Goal: Task Accomplishment & Management: Complete application form

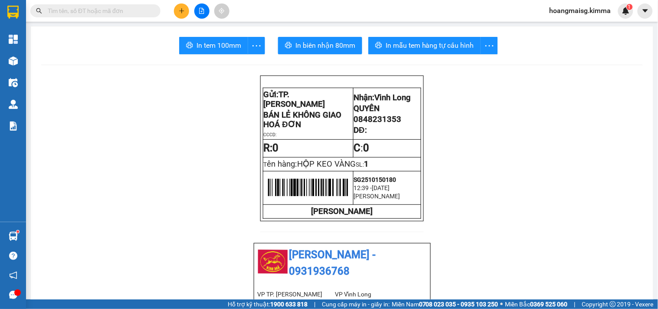
click at [123, 11] on input "text" at bounding box center [99, 11] width 102 height 10
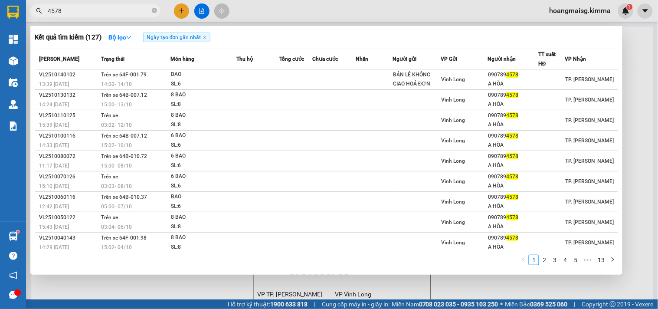
type input "4578"
click at [158, 9] on span "4578" at bounding box center [95, 10] width 130 height 13
click at [157, 10] on span "4578" at bounding box center [95, 10] width 130 height 13
click at [155, 11] on icon "close-circle" at bounding box center [154, 10] width 5 height 5
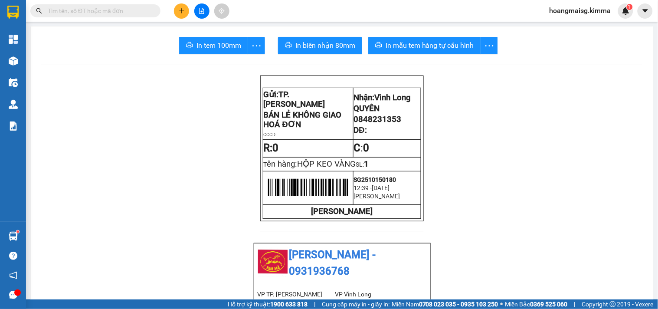
click at [133, 12] on input "text" at bounding box center [99, 11] width 102 height 10
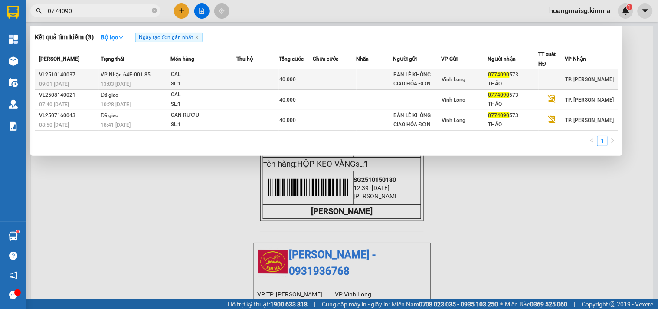
type input "0774090"
click at [276, 75] on td at bounding box center [257, 79] width 43 height 20
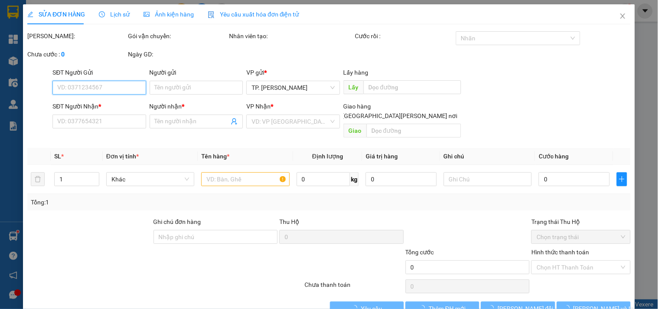
type input "BÁN LẺ KHÔNG GIAO HÓA ĐƠN"
type input "0774090573"
type input "THẢO"
type input "40.000"
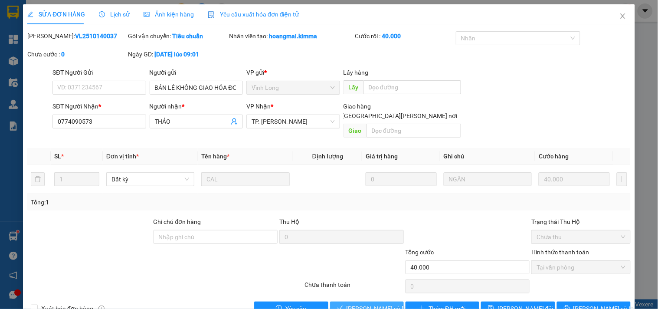
click at [362, 304] on span "[PERSON_NAME] và Giao hàng" at bounding box center [405, 309] width 117 height 10
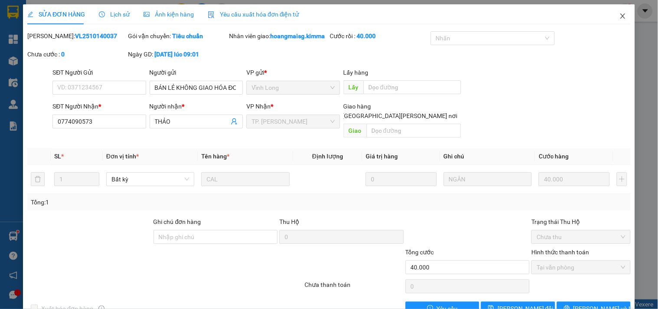
click at [620, 14] on icon "close" at bounding box center [623, 16] width 7 height 7
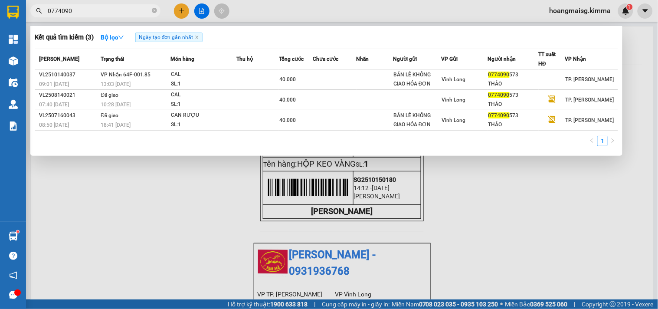
click at [157, 9] on span "0774090" at bounding box center [95, 10] width 130 height 13
click at [157, 10] on icon "close-circle" at bounding box center [154, 10] width 5 height 5
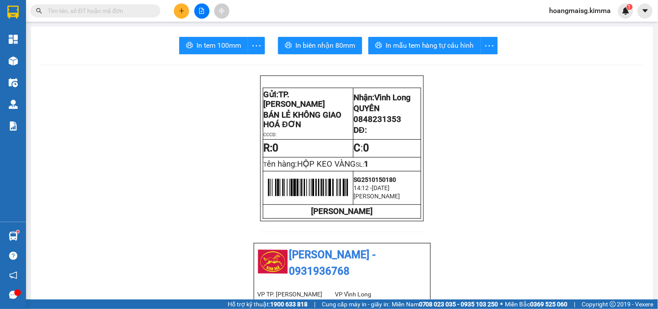
click at [181, 10] on icon "plus" at bounding box center [181, 10] width 5 height 0
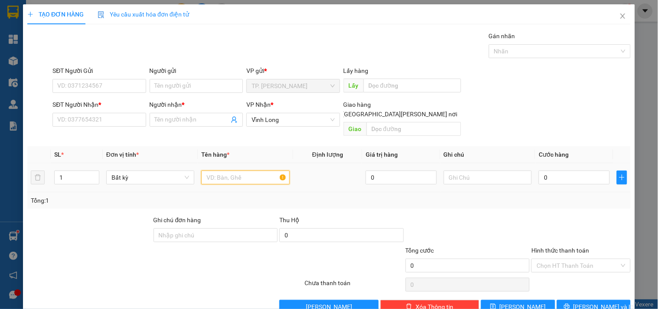
click at [236, 171] on input "text" at bounding box center [245, 178] width 88 height 14
type input "THÙNG"
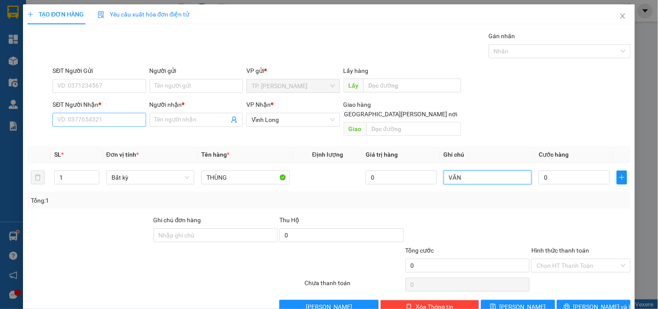
type input "VĂN"
click at [87, 118] on input "SĐT Người Nhận *" at bounding box center [99, 120] width 93 height 14
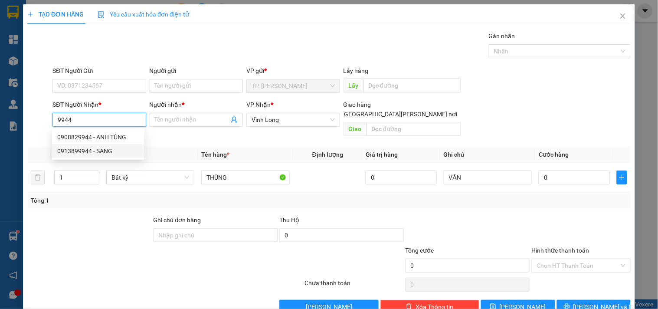
drag, startPoint x: 92, startPoint y: 136, endPoint x: 92, endPoint y: 148, distance: 11.7
click at [92, 148] on div "0908829944 - ANH TÙNG 0913899944 - SANG" at bounding box center [98, 144] width 92 height 28
click at [92, 148] on div "0913899944 - SANG" at bounding box center [98, 151] width 82 height 10
type input "0913899944"
type input "SANG"
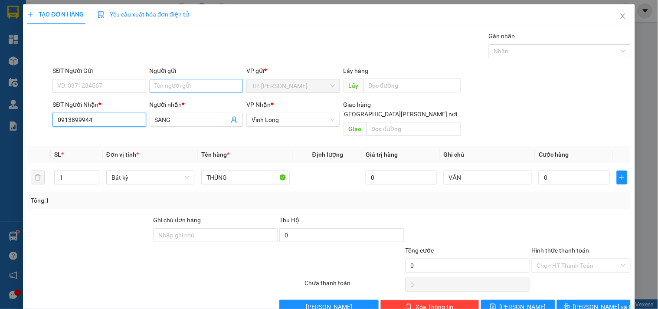
type input "0913899944"
click at [192, 89] on input "Người gửi" at bounding box center [196, 86] width 93 height 14
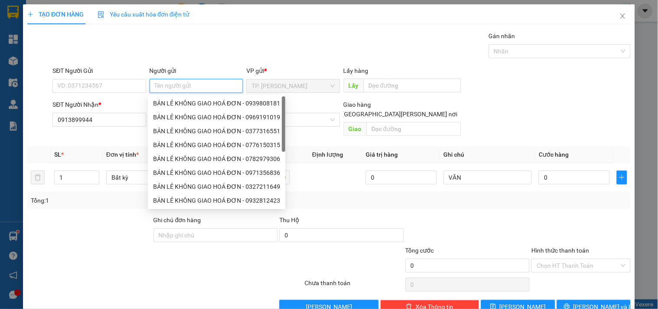
type input "B"
click at [177, 105] on div "BÁN LẺ KHÔNG GIAO HOÁ ĐƠN - 0939808181" at bounding box center [216, 104] width 127 height 10
type input "0939808181"
type input "BÁN LẺ KHÔNG GIAO HOÁ ĐƠN"
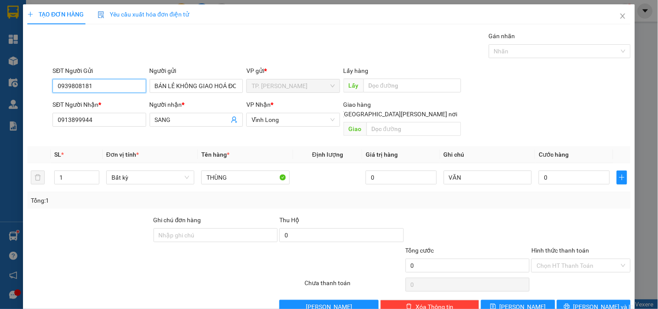
click at [120, 88] on input "0939808181" at bounding box center [99, 86] width 93 height 14
type input "0"
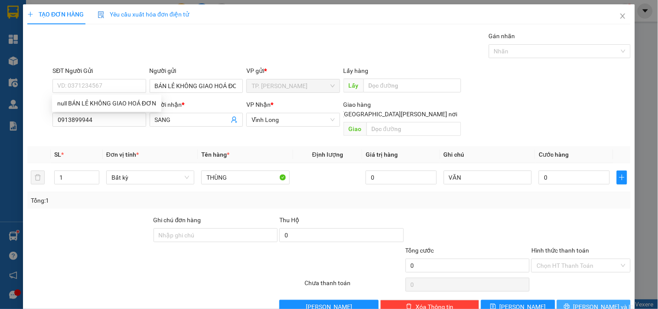
click at [583, 300] on button "[PERSON_NAME] và In" at bounding box center [594, 307] width 74 height 14
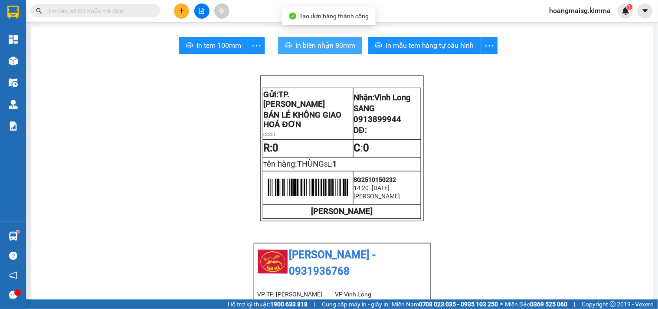
click at [341, 40] on span "In biên nhận 80mm" at bounding box center [326, 45] width 60 height 11
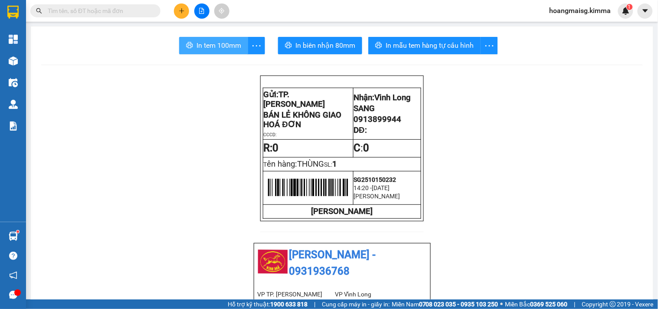
click at [203, 45] on span "In tem 100mm" at bounding box center [219, 45] width 45 height 11
drag, startPoint x: 202, startPoint y: 42, endPoint x: 520, endPoint y: 252, distance: 380.8
click at [182, 10] on icon "plus" at bounding box center [181, 10] width 5 height 0
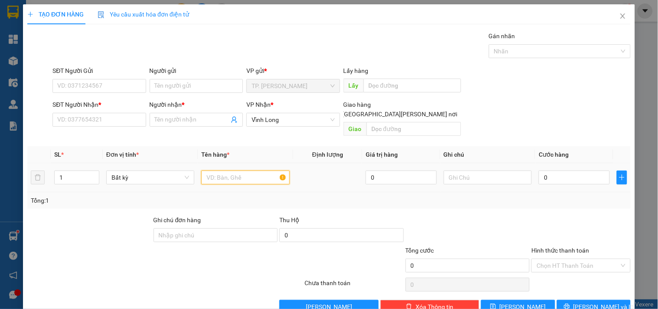
click at [245, 171] on input "text" at bounding box center [245, 178] width 88 height 14
drag, startPoint x: 200, startPoint y: 167, endPoint x: 211, endPoint y: 165, distance: 10.6
click at [203, 171] on input "THÙNG MUSS +GÓI BẠC" at bounding box center [245, 178] width 88 height 14
type input "2 THÙNG MUSS +GÓI BẠC"
click at [87, 171] on input "1" at bounding box center [77, 177] width 44 height 13
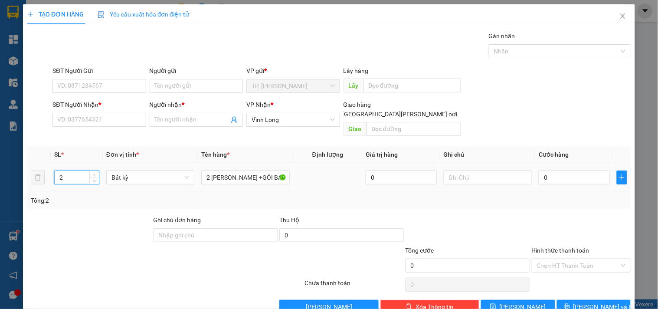
type input "3"
click at [98, 122] on input "SĐT Người Nhận *" at bounding box center [99, 120] width 93 height 14
click at [198, 82] on input "Người gửi" at bounding box center [196, 86] width 93 height 14
type input "B"
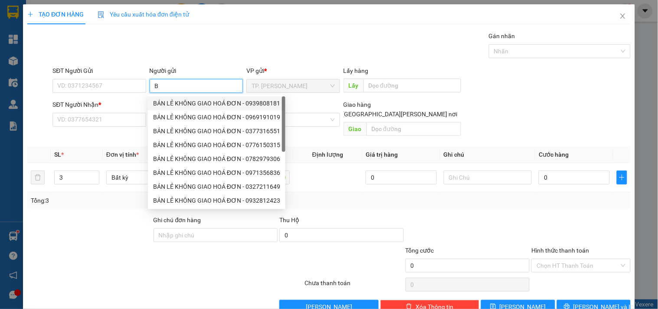
click at [168, 100] on div "BÁN LẺ KHÔNG GIAO HOÁ ĐƠN - 0939808181" at bounding box center [216, 104] width 127 height 10
type input "0939808181"
type input "BÁN LẺ KHÔNG GIAO HOÁ ĐƠN"
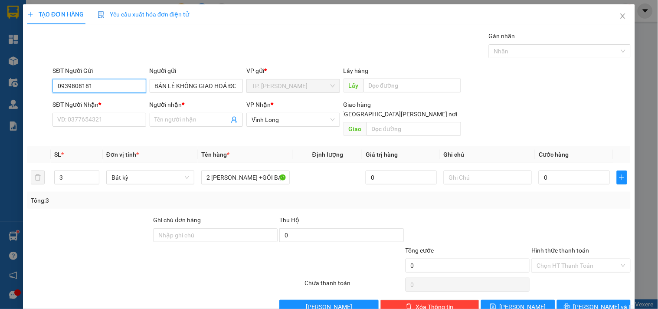
drag, startPoint x: 104, startPoint y: 84, endPoint x: 99, endPoint y: 77, distance: 9.3
click at [102, 83] on input "0939808181" at bounding box center [99, 86] width 93 height 14
type input "0"
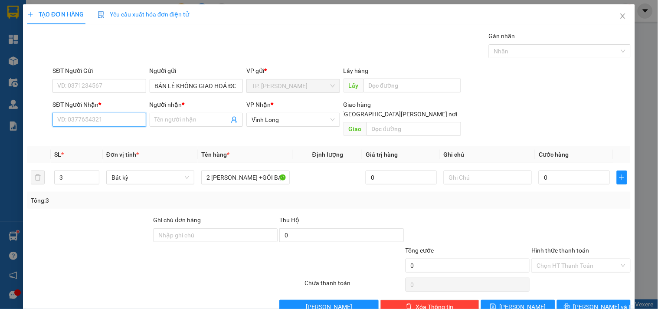
click at [99, 119] on input "SĐT Người Nhận *" at bounding box center [99, 120] width 93 height 14
click at [78, 137] on div "0777855928 - ANH TÀI" at bounding box center [98, 137] width 82 height 10
type input "0777855928"
type input "ANH TÀI"
type input "0777855928"
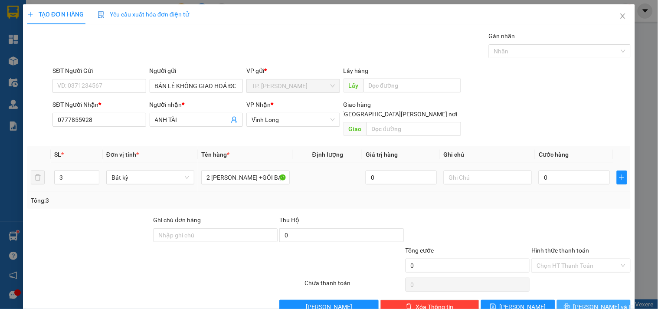
drag, startPoint x: 565, startPoint y: 297, endPoint x: 482, endPoint y: 181, distance: 143.0
click at [491, 188] on div "Transit Pickup Surcharge Ids Transit Deliver Surcharge Ids Transit Deliver Surc…" at bounding box center [329, 172] width 604 height 282
click at [469, 171] on input "text" at bounding box center [488, 178] width 88 height 14
type input "[PERSON_NAME]"
drag, startPoint x: 574, startPoint y: 287, endPoint x: 578, endPoint y: 294, distance: 8.4
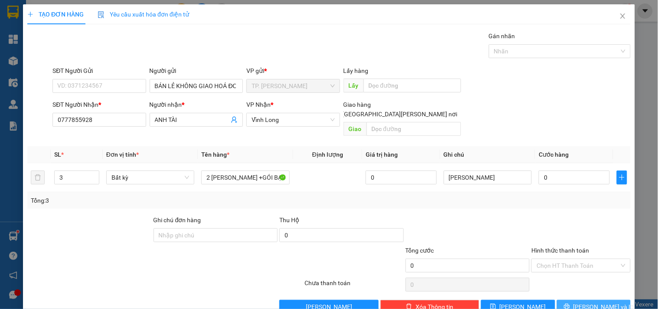
click at [576, 291] on div "Transit Pickup Surcharge Ids Transit Deliver Surcharge Ids Transit Deliver Surc…" at bounding box center [329, 172] width 604 height 282
click at [578, 300] on button "[PERSON_NAME] và In" at bounding box center [594, 307] width 74 height 14
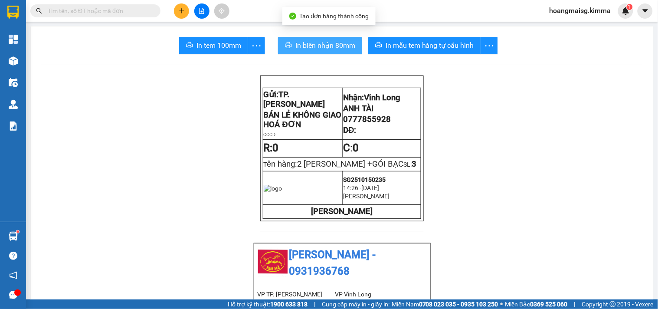
click at [336, 43] on span "In biên nhận 80mm" at bounding box center [326, 45] width 60 height 11
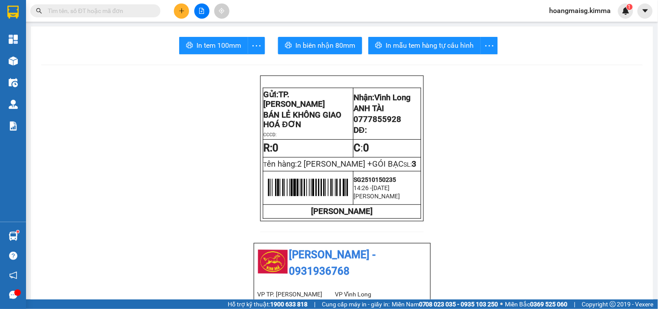
click at [226, 41] on span "In tem 100mm" at bounding box center [219, 45] width 45 height 11
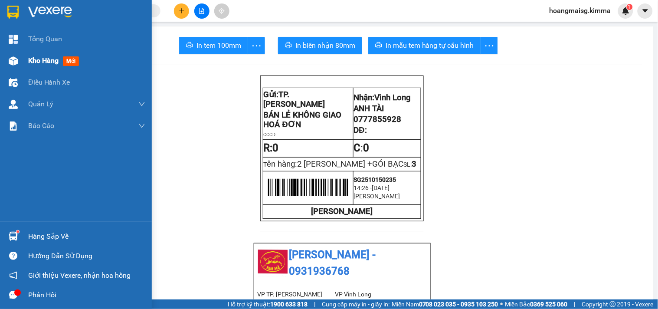
click at [18, 62] on div at bounding box center [13, 60] width 15 height 15
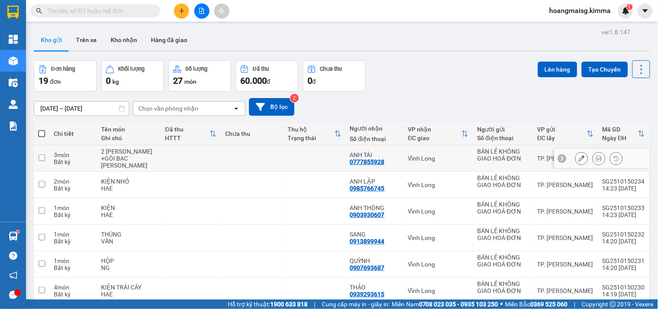
click at [579, 159] on icon at bounding box center [582, 158] width 6 height 6
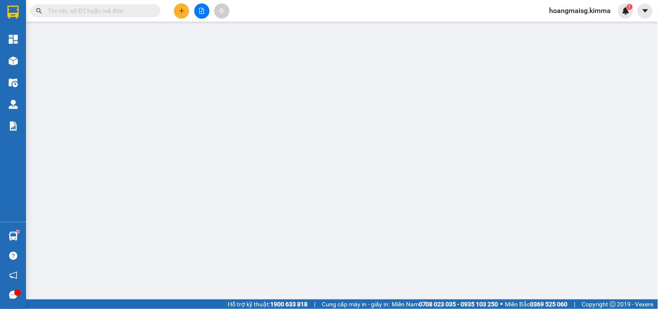
type input "BÁN LẺ KHÔNG GIAO HOÁ ĐƠN"
type input "0777855928"
type input "ANH TÀI"
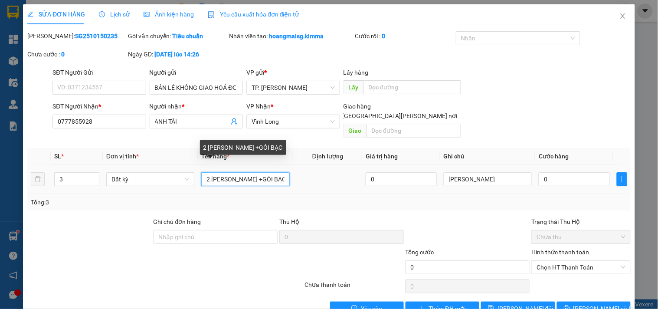
click at [210, 172] on input "2 THÙNG MUSS +GÓI BẠC" at bounding box center [245, 179] width 88 height 14
type input "THÙNG MUSS +GÓI BẠC"
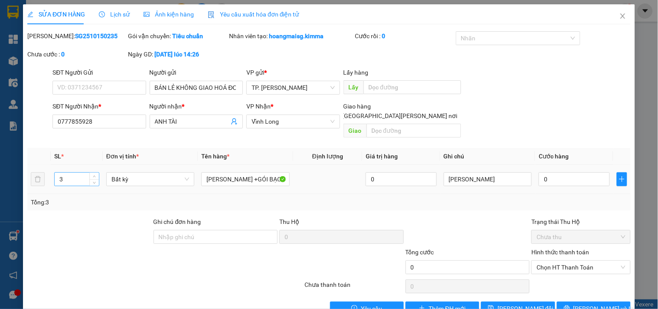
click at [77, 173] on input "3" at bounding box center [77, 179] width 44 height 13
type input "2"
click at [566, 302] on button "[PERSON_NAME] và In" at bounding box center [594, 309] width 74 height 14
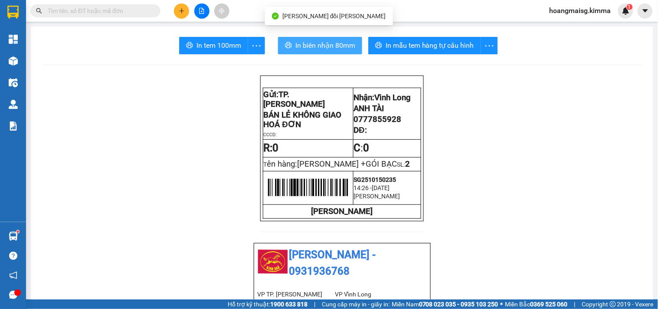
click at [308, 46] on span "In biên nhận 80mm" at bounding box center [326, 45] width 60 height 11
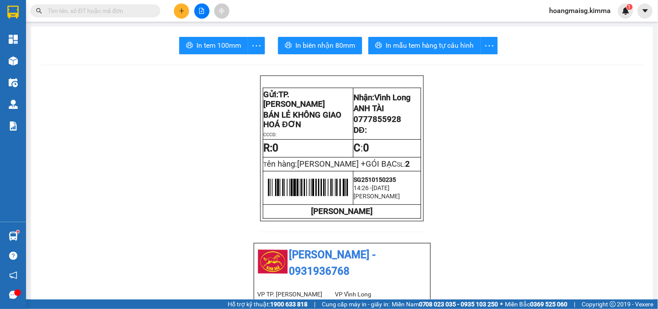
click at [181, 12] on icon "plus" at bounding box center [181, 10] width 0 height 5
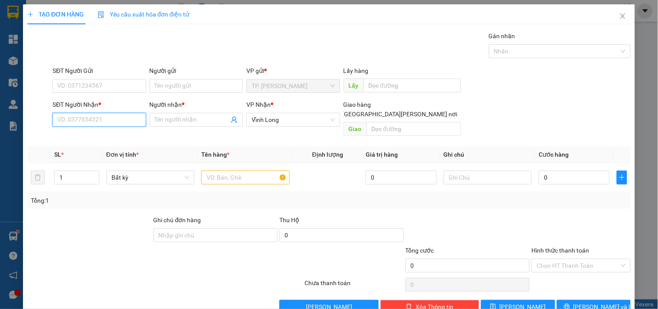
click at [91, 123] on input "SĐT Người Nhận *" at bounding box center [99, 120] width 93 height 14
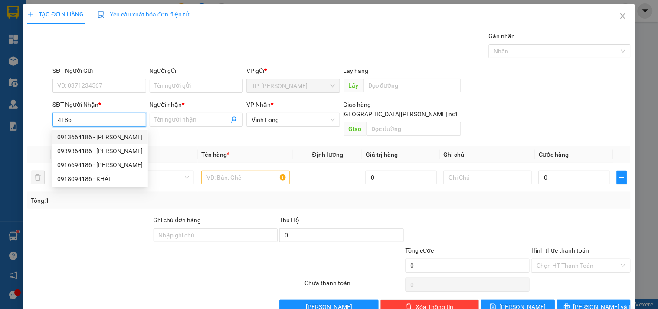
click at [79, 137] on div "0913664186 - DƯƠNG" at bounding box center [99, 137] width 85 height 10
type input "0913664186"
type input "DƯƠNG"
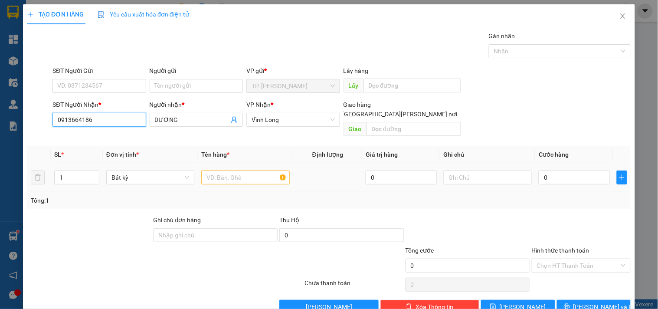
type input "0913664186"
click at [226, 171] on input "text" at bounding box center [245, 178] width 88 height 14
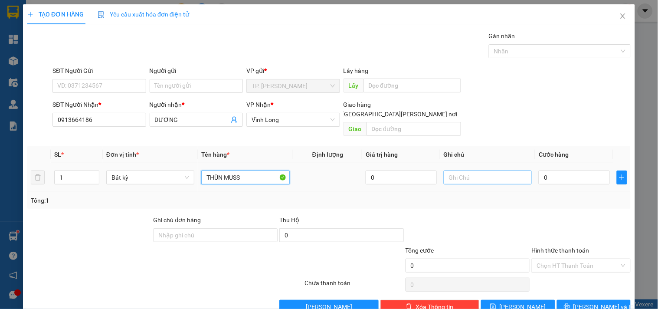
type input "THÙN MUSS"
click at [482, 171] on input "text" at bounding box center [488, 178] width 88 height 14
type input "VĂN"
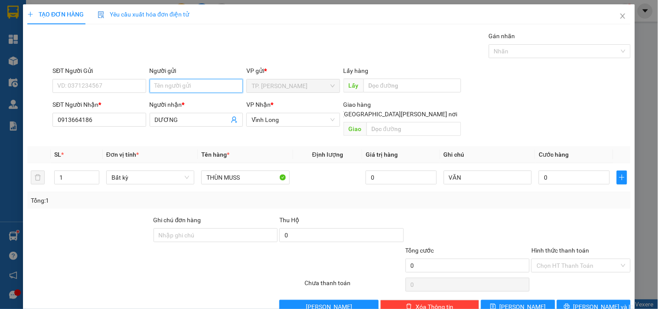
click at [218, 84] on input "Người gửi" at bounding box center [196, 86] width 93 height 14
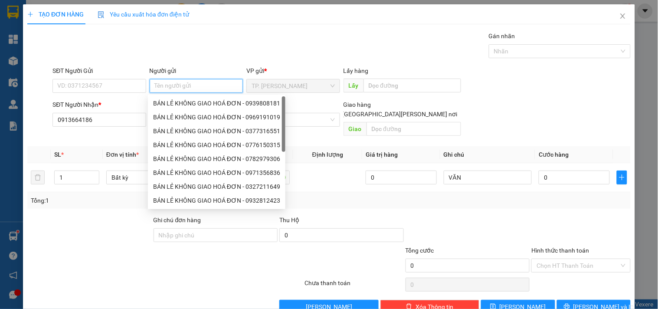
type input "B"
drag, startPoint x: 197, startPoint y: 99, endPoint x: 126, endPoint y: 85, distance: 72.0
click at [197, 99] on div "BÁN LẺ KHÔNG GIAO HOÁ ĐƠN - 0939808181" at bounding box center [216, 104] width 127 height 10
type input "0939808181"
type input "BÁN LẺ KHÔNG GIAO HOÁ ĐƠN"
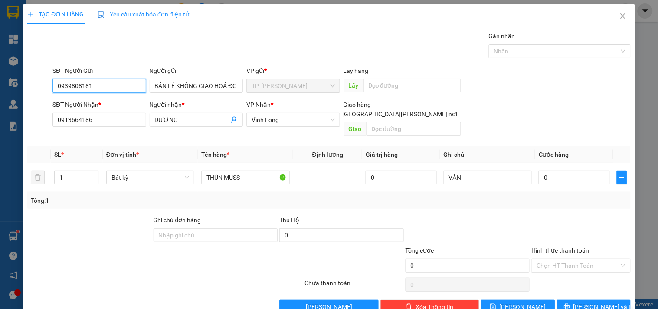
click at [106, 81] on input "0939808181" at bounding box center [99, 86] width 93 height 14
type input "0"
click at [586, 302] on span "[PERSON_NAME] và In" at bounding box center [604, 307] width 61 height 10
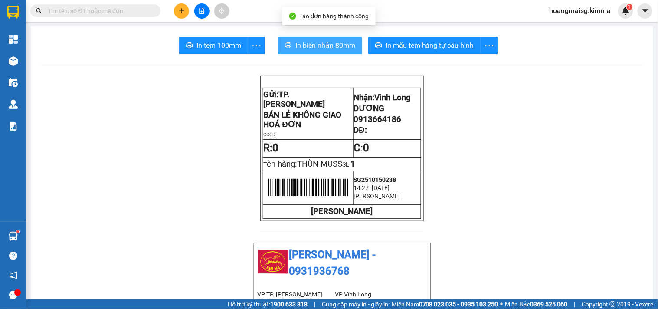
click at [302, 46] on span "In biên nhận 80mm" at bounding box center [326, 45] width 60 height 11
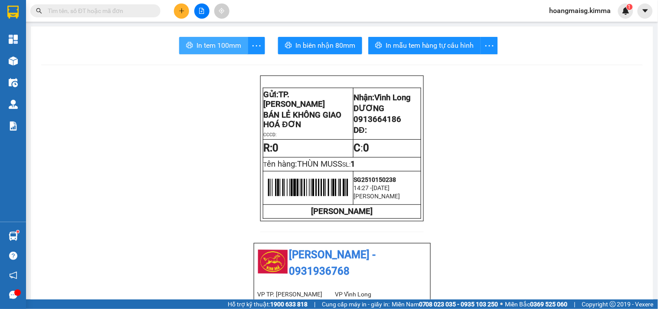
click at [213, 45] on span "In tem 100mm" at bounding box center [219, 45] width 45 height 11
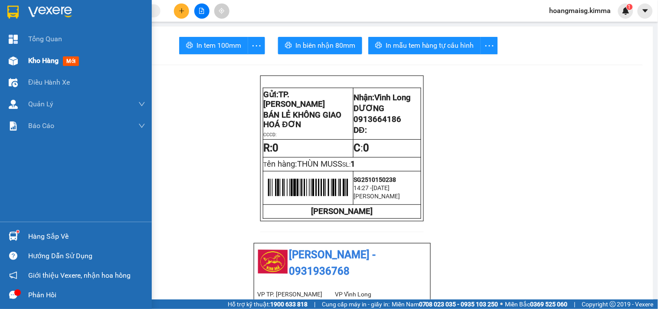
click at [16, 56] on img at bounding box center [13, 60] width 9 height 9
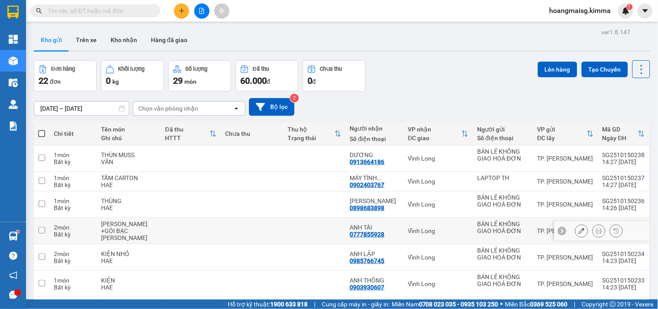
click at [611, 229] on button at bounding box center [617, 230] width 12 height 15
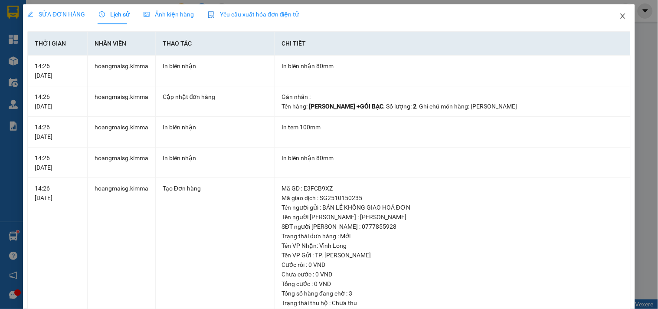
click at [620, 16] on span "Close" at bounding box center [623, 16] width 24 height 24
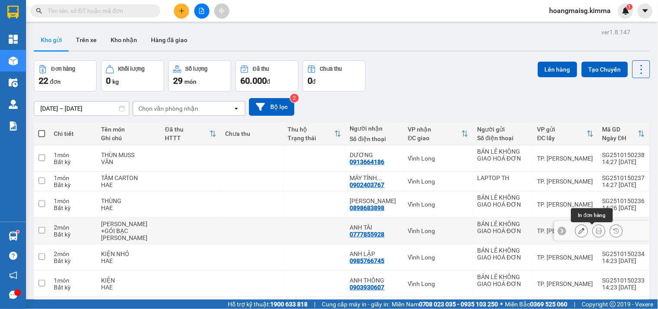
click at [596, 231] on icon at bounding box center [599, 231] width 6 height 6
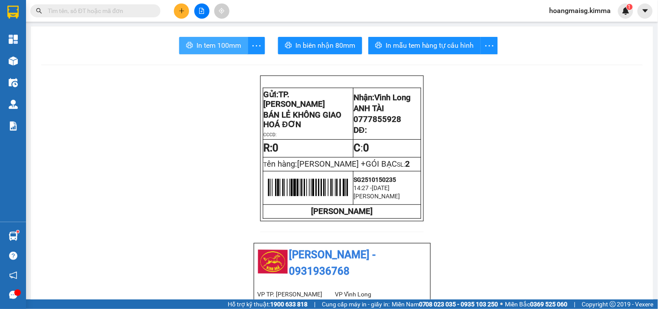
click at [203, 43] on span "In tem 100mm" at bounding box center [219, 45] width 45 height 11
click at [178, 7] on button at bounding box center [181, 10] width 15 height 15
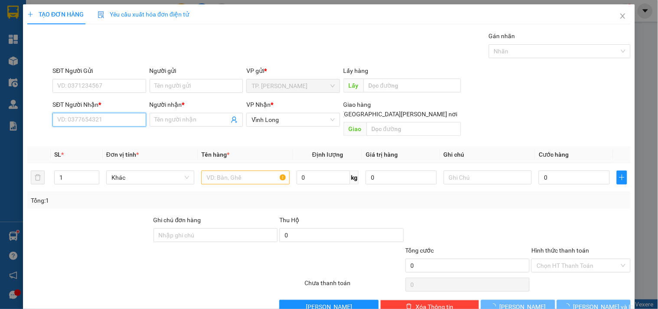
click at [82, 118] on input "SĐT Người Nhận *" at bounding box center [99, 120] width 93 height 14
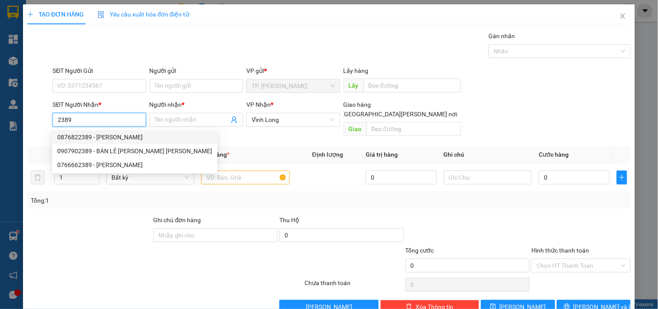
click at [103, 140] on div "0876822389 - TRIẾT" at bounding box center [134, 137] width 155 height 10
type input "0876822389"
type input "TRIẾT"
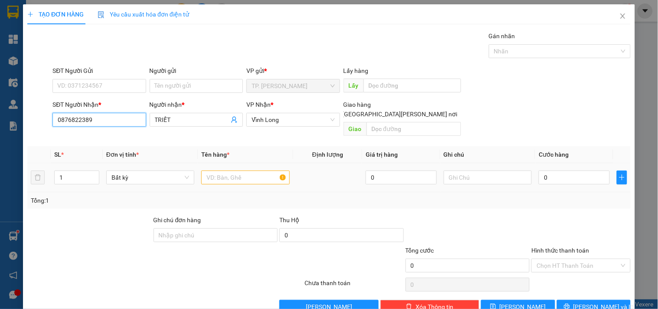
type input "0876822389"
drag, startPoint x: 236, startPoint y: 172, endPoint x: 237, endPoint y: 161, distance: 10.4
click at [236, 171] on input "text" at bounding box center [245, 178] width 88 height 14
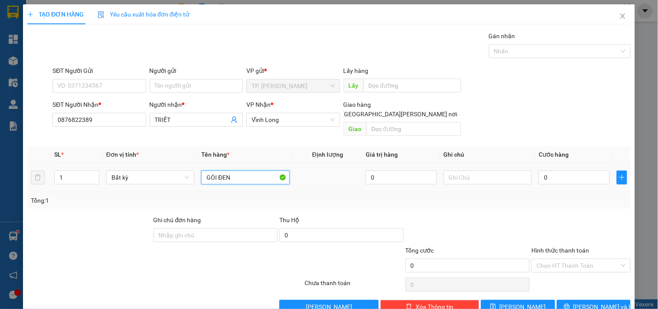
type input "GÓI ĐEN"
type input "VĂN"
click at [239, 171] on input "GÓI ĐEN" at bounding box center [245, 178] width 88 height 14
type input "GÓI ĐEN NHỎ"
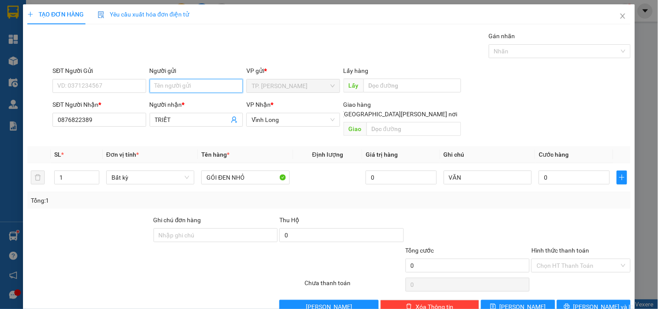
click at [209, 88] on input "Người gửi" at bounding box center [196, 86] width 93 height 14
type input "B"
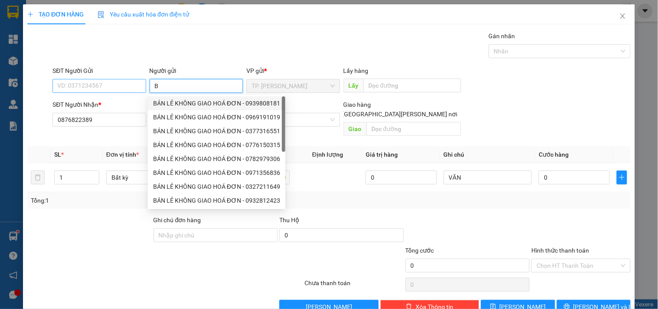
drag, startPoint x: 180, startPoint y: 102, endPoint x: 123, endPoint y: 89, distance: 58.3
click at [180, 102] on div "BÁN LẺ KHÔNG GIAO HOÁ ĐƠN - 0939808181" at bounding box center [216, 104] width 127 height 10
type input "0939808181"
type input "BÁN LẺ KHÔNG GIAO HOÁ ĐƠN"
click at [118, 87] on input "0939808181" at bounding box center [99, 86] width 93 height 14
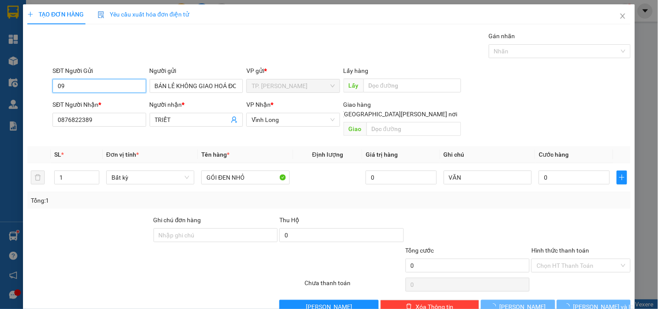
type input "0"
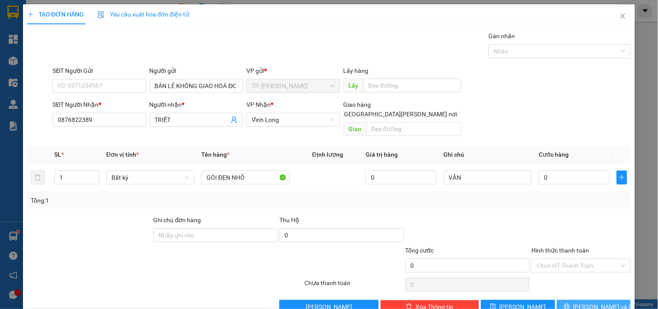
click at [584, 302] on span "[PERSON_NAME] và In" at bounding box center [604, 307] width 61 height 10
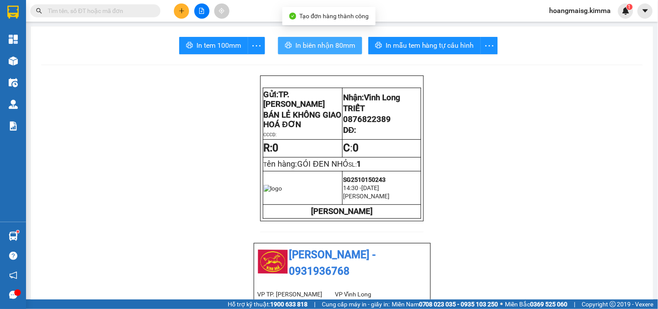
click at [355, 37] on button "In biên nhận 80mm" at bounding box center [320, 45] width 84 height 17
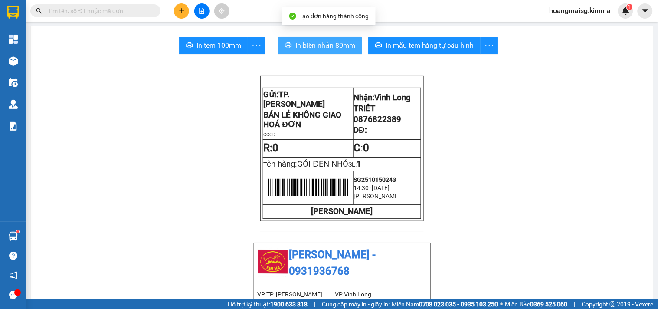
click at [344, 46] on span "In biên nhận 80mm" at bounding box center [326, 45] width 60 height 11
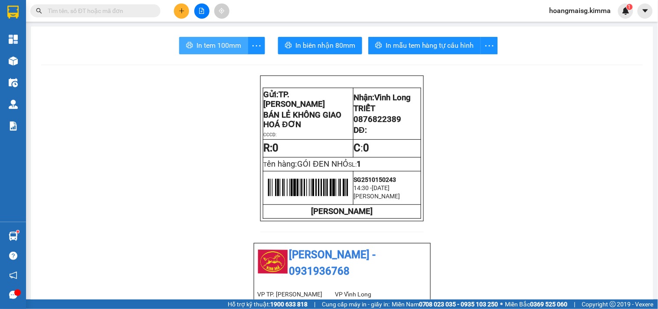
click at [209, 51] on button "In tem 100mm" at bounding box center [213, 45] width 69 height 17
click at [179, 12] on icon "plus" at bounding box center [182, 11] width 6 height 6
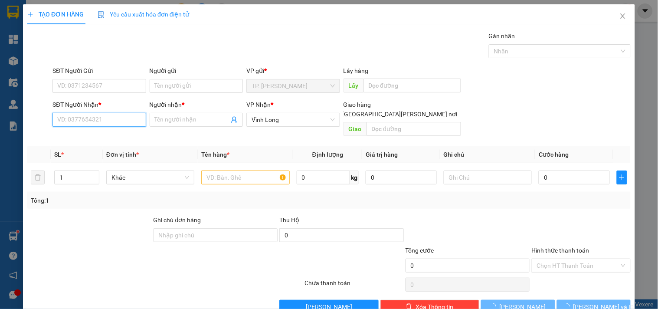
click at [96, 122] on input "SĐT Người Nhận *" at bounding box center [99, 120] width 93 height 14
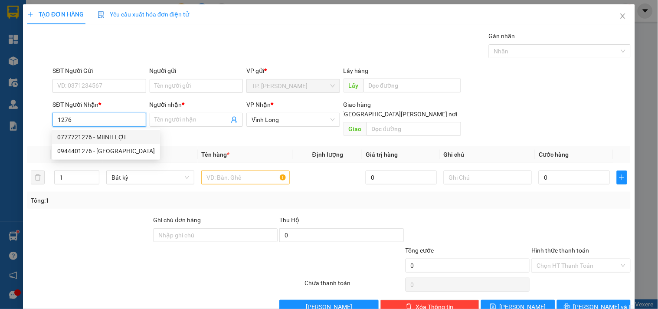
click at [110, 139] on div "0777721276 - MIINH LỢI" at bounding box center [106, 137] width 98 height 10
type input "0777721276"
type input "MIINH LỢI"
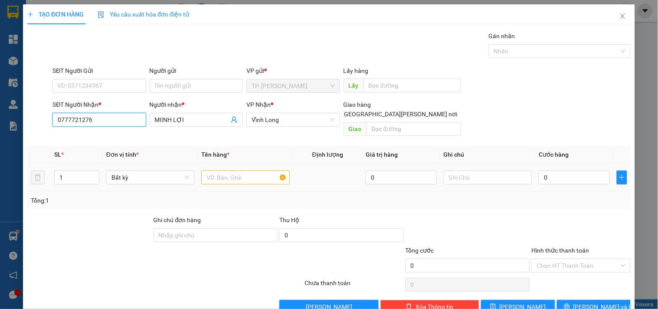
type input "0777721276"
click at [247, 171] on input "text" at bounding box center [245, 178] width 88 height 14
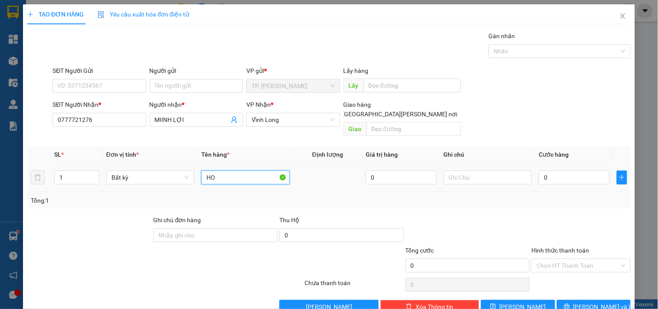
type input "H"
type input "HỘP ĐỎ DÀI ĐÔI"
click at [463, 171] on input "text" at bounding box center [488, 178] width 88 height 14
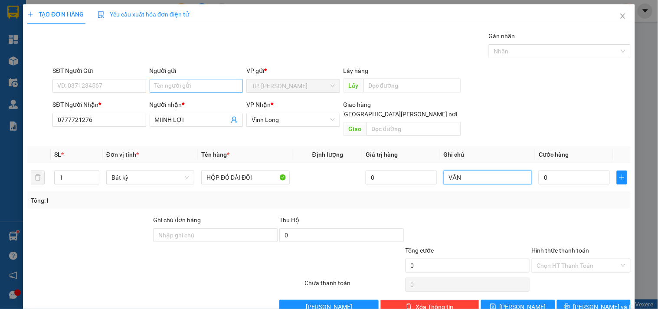
type input "VĂN"
click at [205, 85] on input "Người gửi" at bounding box center [196, 86] width 93 height 14
type input "B"
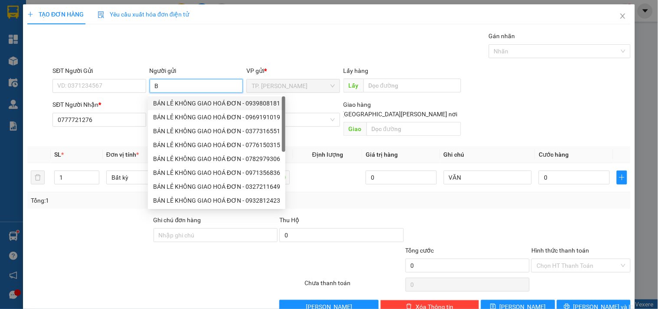
drag, startPoint x: 174, startPoint y: 102, endPoint x: 134, endPoint y: 97, distance: 40.7
click at [174, 102] on div "BÁN LẺ KHÔNG GIAO HOÁ ĐƠN - 0939808181" at bounding box center [216, 104] width 127 height 10
type input "0939808181"
type input "BÁN LẺ KHÔNG GIAO HOÁ ĐƠN"
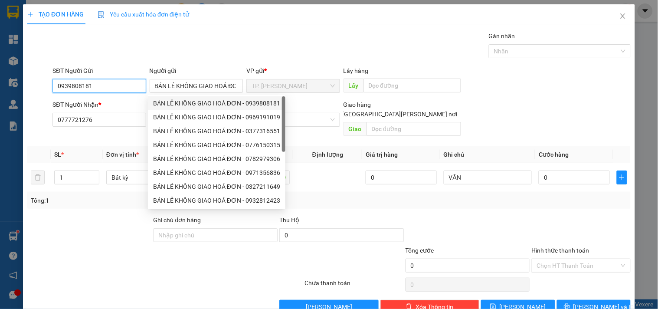
click at [112, 89] on input "0939808181" at bounding box center [99, 86] width 93 height 14
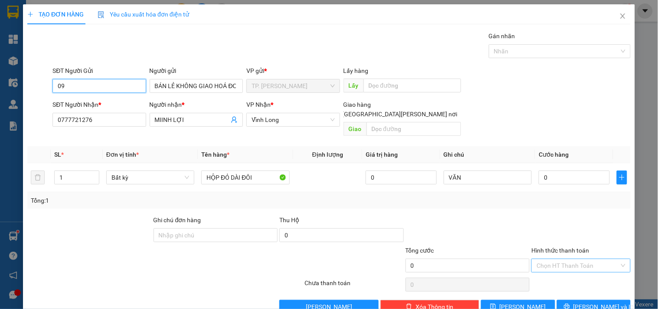
type input "0"
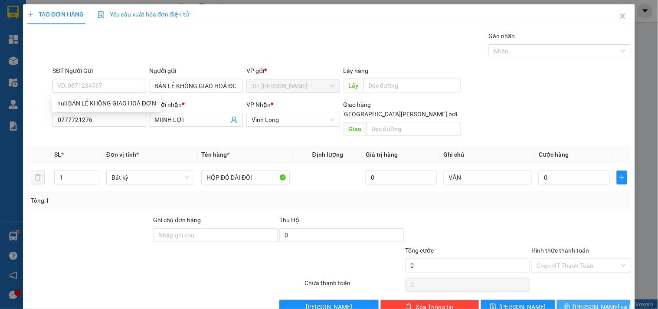
click at [615, 300] on button "[PERSON_NAME] và In" at bounding box center [594, 307] width 74 height 14
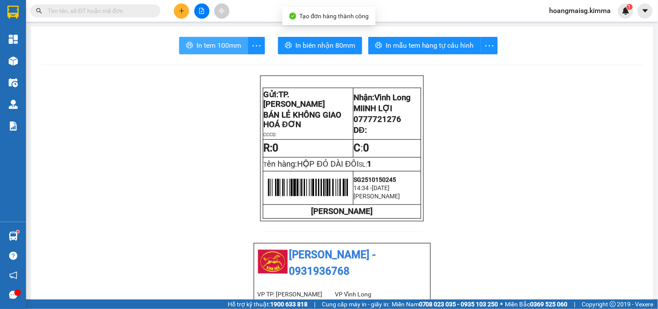
click at [241, 45] on button "In tem 100mm" at bounding box center [213, 45] width 69 height 17
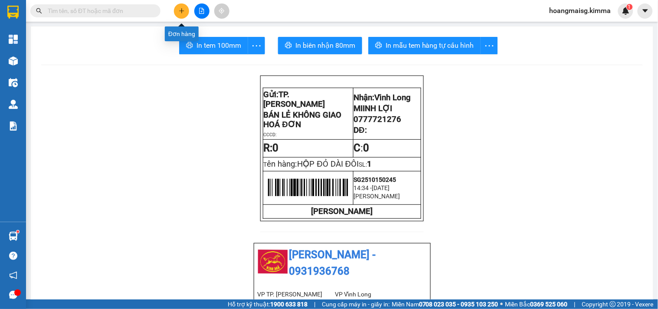
click at [181, 11] on icon "plus" at bounding box center [182, 11] width 6 height 6
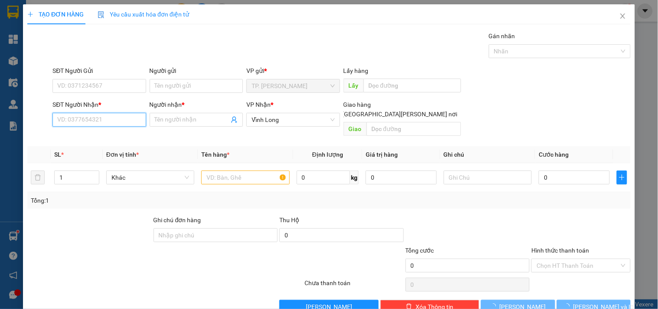
drag, startPoint x: 97, startPoint y: 122, endPoint x: 96, endPoint y: 116, distance: 6.6
click at [96, 119] on input "SĐT Người Nhận *" at bounding box center [99, 120] width 93 height 14
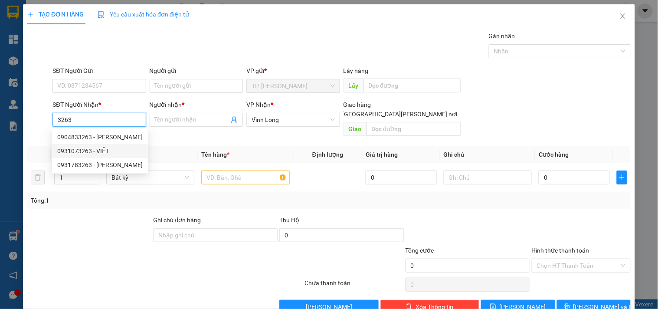
click at [105, 151] on div "0931073263 - VIỆT" at bounding box center [99, 151] width 85 height 10
type input "0931073263"
type input "VIỆT"
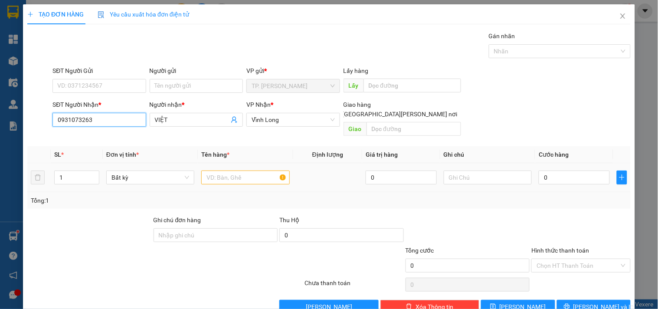
type input "0931073263"
click at [240, 171] on input "text" at bounding box center [245, 178] width 88 height 14
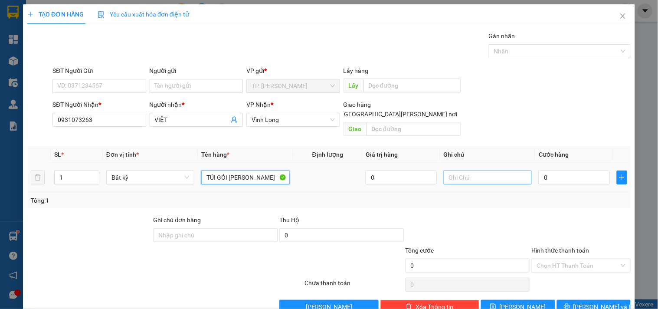
type input "TÚI GÓI MÀU TÍM"
click at [459, 172] on input "text" at bounding box center [488, 178] width 88 height 14
type input "VĂN"
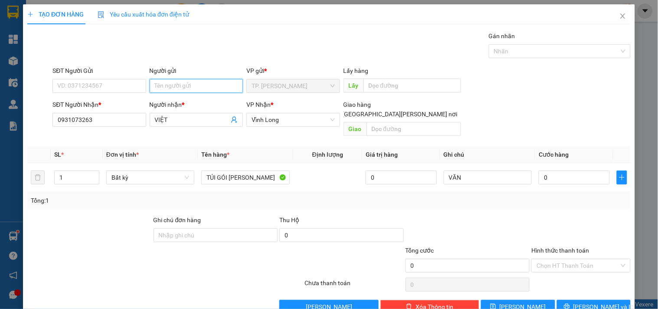
click at [212, 85] on input "Người gửi" at bounding box center [196, 86] width 93 height 14
type input "B"
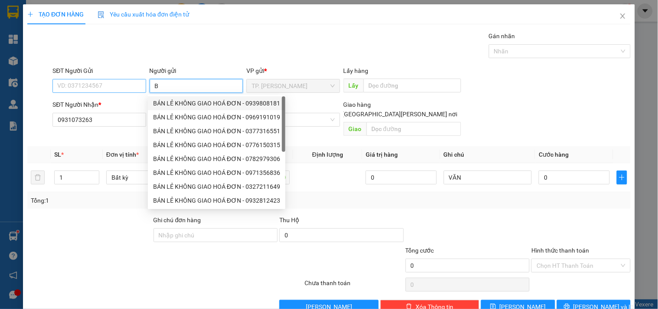
drag, startPoint x: 191, startPoint y: 101, endPoint x: 125, endPoint y: 92, distance: 66.9
click at [184, 100] on div "BÁN LẺ KHÔNG GIAO HOÁ ĐƠN - 0939808181" at bounding box center [216, 104] width 127 height 10
type input "0939808181"
type input "BÁN LẺ KHÔNG GIAO HOÁ ĐƠN"
click at [113, 92] on input "0939808181" at bounding box center [99, 86] width 93 height 14
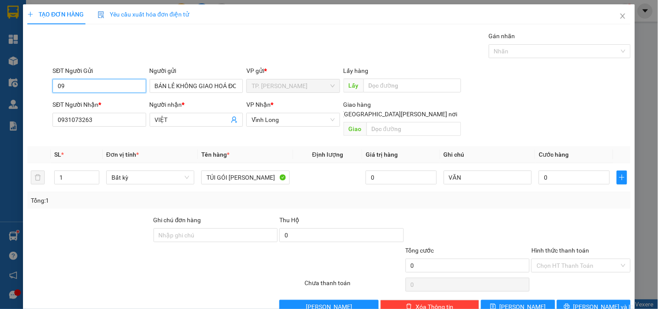
type input "0"
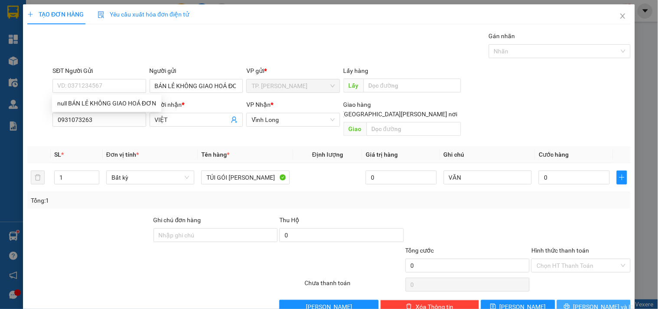
click at [569, 300] on button "[PERSON_NAME] và In" at bounding box center [594, 307] width 74 height 14
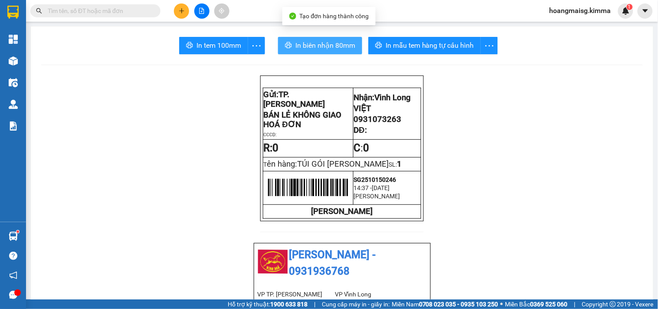
click at [312, 46] on span "In biên nhận 80mm" at bounding box center [326, 45] width 60 height 11
click at [279, 38] on button "In biên nhận 80mm" at bounding box center [320, 45] width 84 height 17
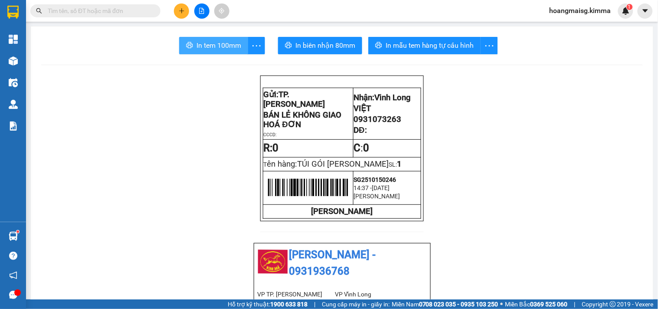
click at [197, 44] on span "In tem 100mm" at bounding box center [219, 45] width 45 height 11
click at [116, 9] on input "text" at bounding box center [99, 11] width 102 height 10
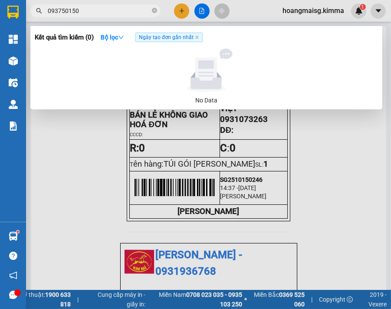
click at [111, 11] on input "093750150" at bounding box center [99, 11] width 102 height 10
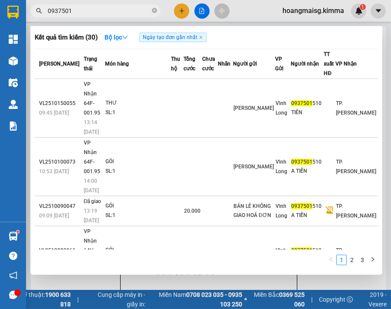
type input "0937501"
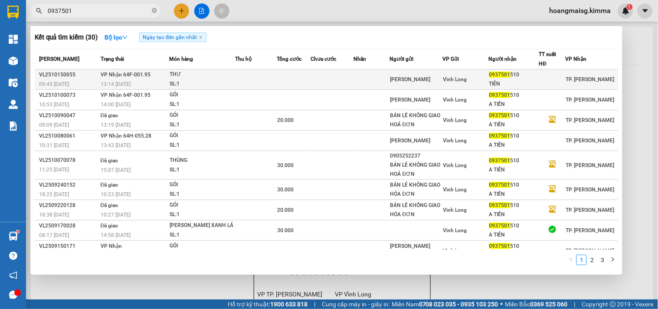
click at [515, 83] on div "TIÊN" at bounding box center [513, 83] width 49 height 9
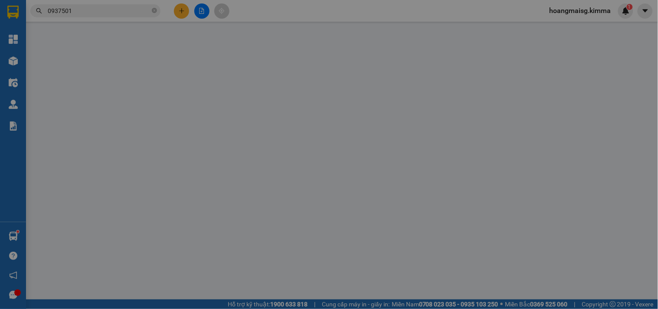
type input "VĨNH TIẾN"
type input "0937501510"
type input "TIÊN"
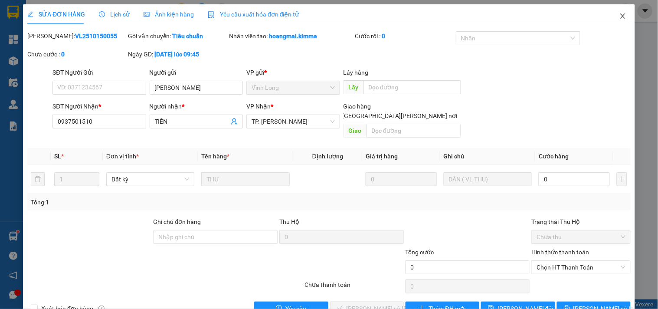
click at [620, 17] on icon "close" at bounding box center [623, 16] width 7 height 7
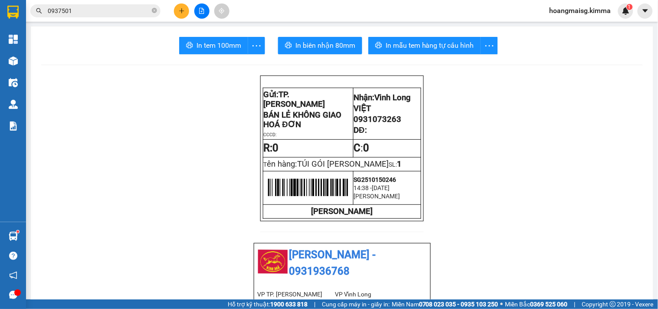
click at [87, 12] on input "0937501" at bounding box center [99, 11] width 102 height 10
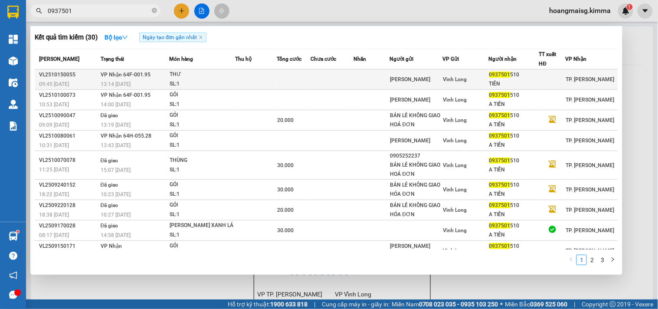
click at [456, 79] on span "Vĩnh Long" at bounding box center [455, 79] width 24 height 6
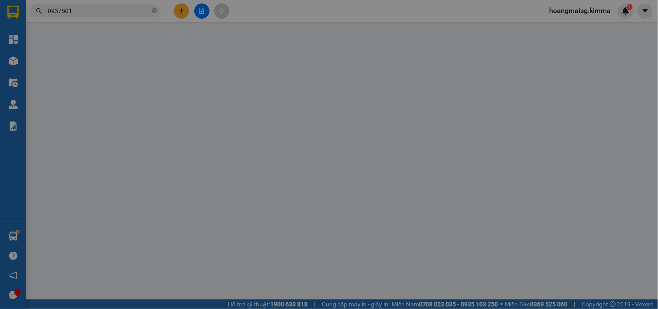
type input "VĨNH TIẾN"
type input "0937501510"
type input "TIÊN"
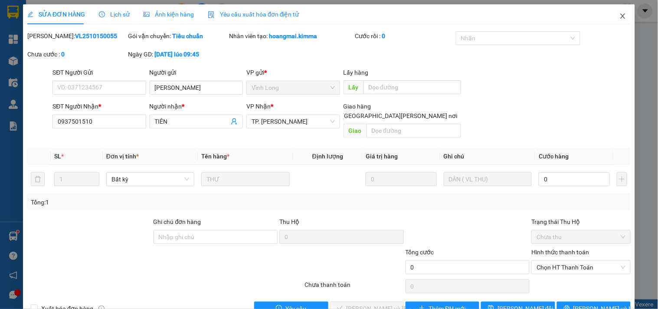
click at [620, 15] on icon "close" at bounding box center [623, 16] width 7 height 7
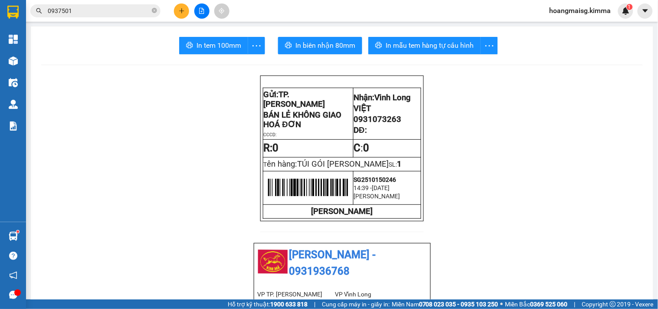
click at [102, 15] on input "0937501" at bounding box center [99, 11] width 102 height 10
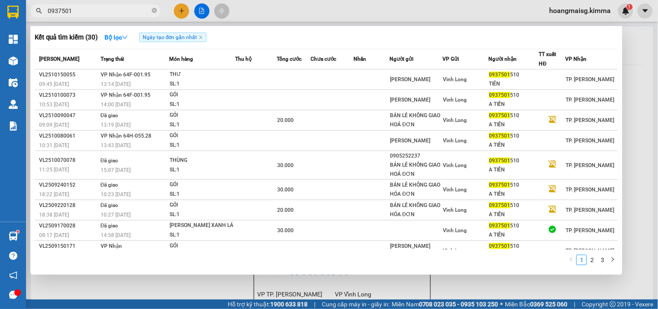
click at [640, 87] on div at bounding box center [329, 154] width 658 height 309
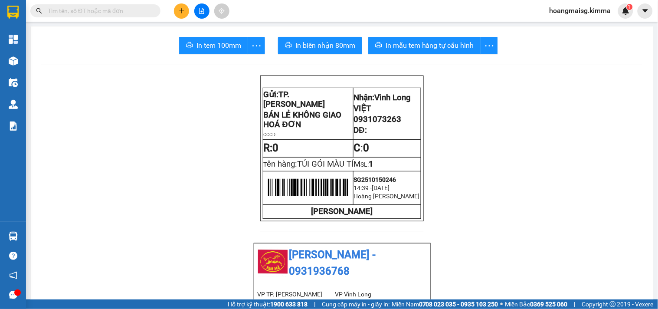
click at [185, 10] on button at bounding box center [181, 10] width 15 height 15
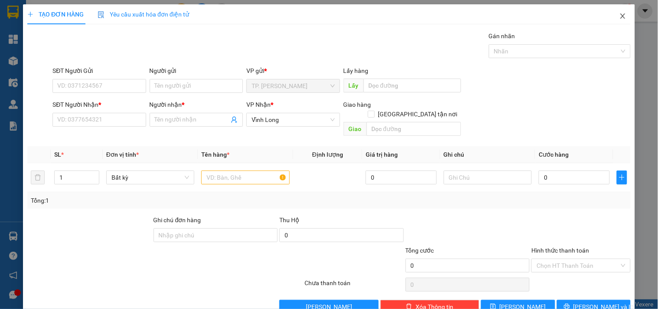
click at [612, 18] on span "Close" at bounding box center [623, 16] width 24 height 24
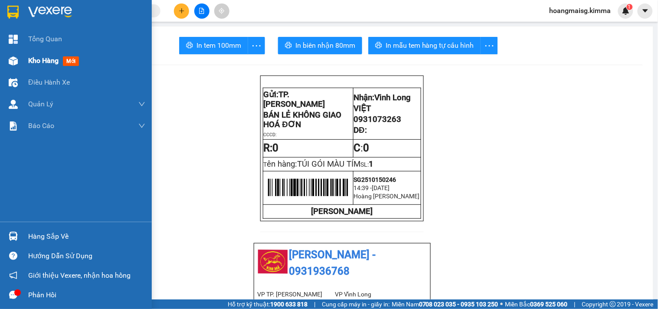
click at [20, 59] on div at bounding box center [13, 60] width 15 height 15
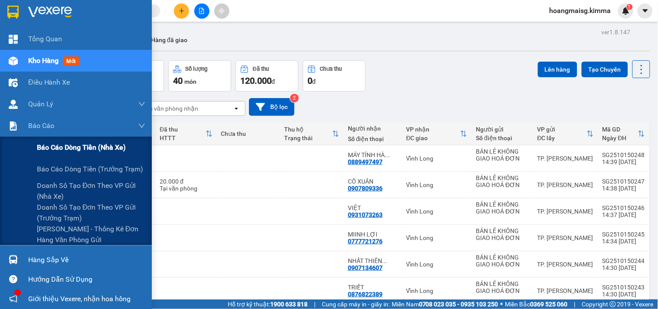
click at [65, 150] on span "Báo cáo dòng tiền (nhà xe)" at bounding box center [81, 147] width 89 height 11
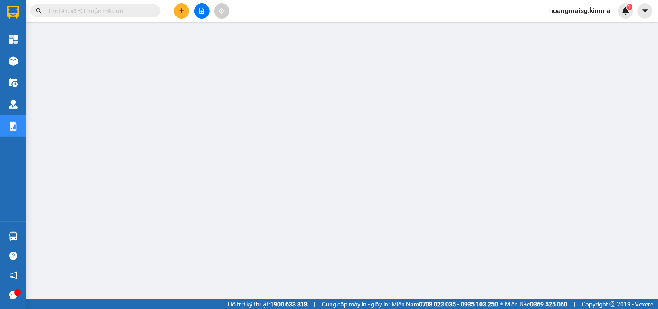
click at [142, 12] on input "text" at bounding box center [99, 11] width 102 height 10
paste input "SG2510150004"
click at [142, 12] on input "SG2510150004" at bounding box center [99, 11] width 102 height 10
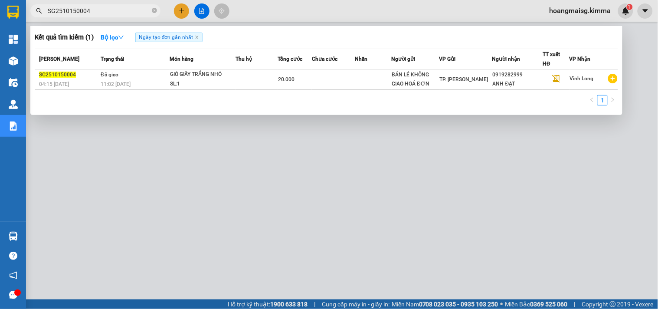
click at [307, 179] on div at bounding box center [329, 154] width 658 height 309
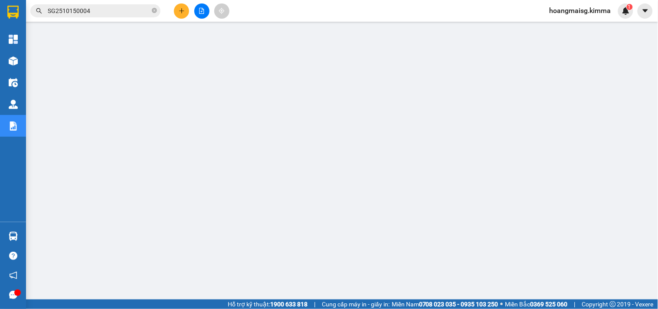
click at [96, 10] on input "SG2510150004" at bounding box center [99, 11] width 102 height 10
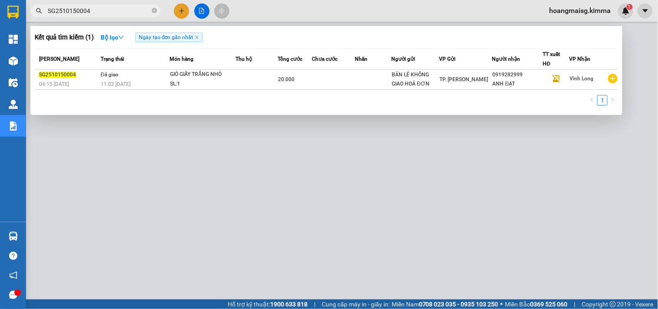
paste input "37"
click at [96, 10] on input "SG2510150004" at bounding box center [99, 11] width 102 height 10
click at [311, 213] on div at bounding box center [329, 154] width 658 height 309
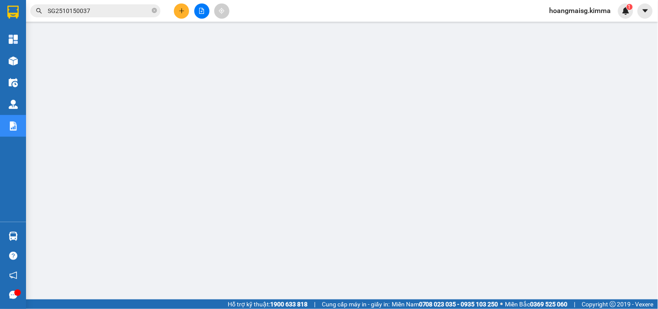
click at [102, 12] on input "SG2510150037" at bounding box center [99, 11] width 102 height 10
paste input "80"
click at [101, 12] on input "SG2510150037" at bounding box center [99, 11] width 102 height 10
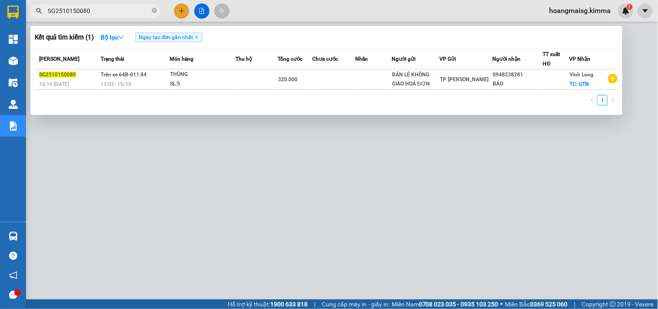
click at [324, 229] on div at bounding box center [329, 154] width 658 height 309
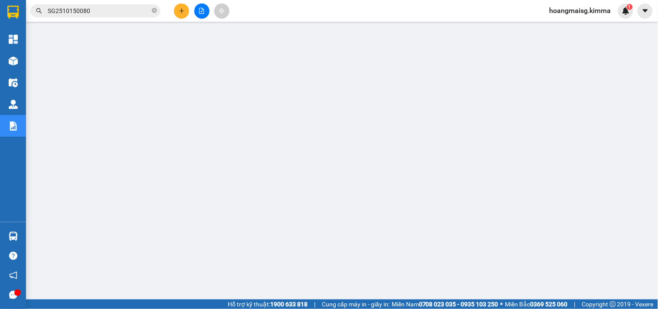
click at [100, 10] on input "SG2510150080" at bounding box center [99, 11] width 102 height 10
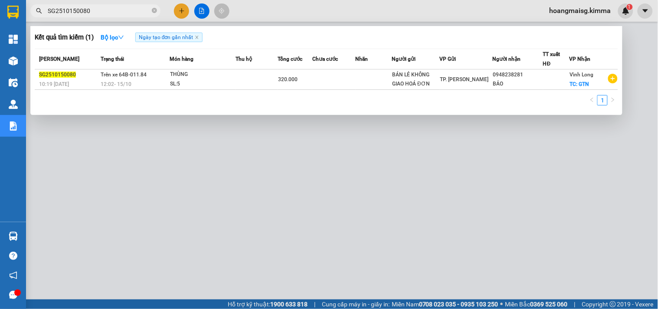
click at [100, 10] on input "SG2510150080" at bounding box center [99, 11] width 102 height 10
paste input "1"
click at [315, 269] on div at bounding box center [329, 154] width 658 height 309
click at [105, 12] on input "SG2510150081" at bounding box center [99, 11] width 102 height 10
paste input "120"
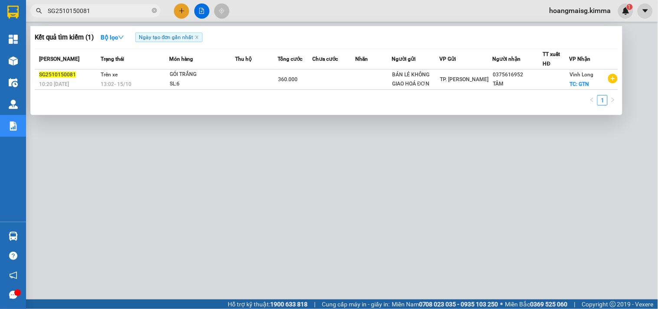
click at [105, 12] on input "SG2510150081" at bounding box center [99, 11] width 102 height 10
type input "SG2510150120"
click at [353, 233] on div at bounding box center [329, 154] width 658 height 309
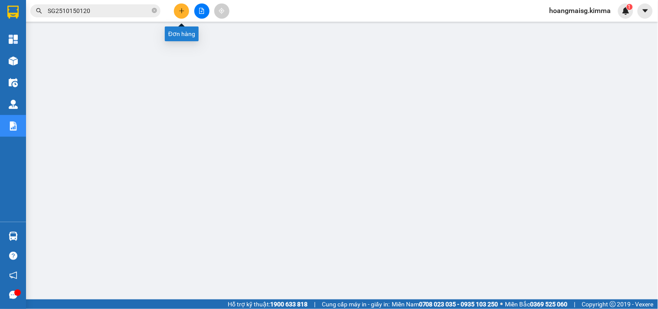
click at [187, 13] on button at bounding box center [181, 10] width 15 height 15
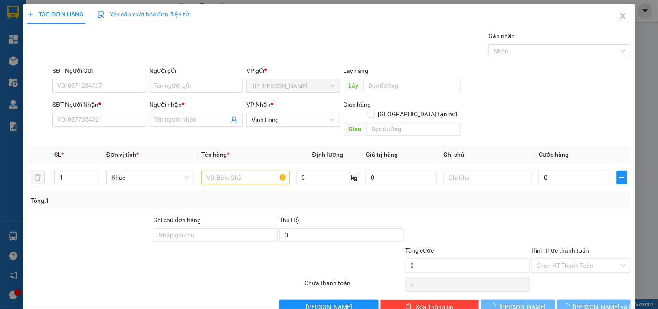
click at [198, 93] on div "Người gửi Tên người gửi" at bounding box center [196, 81] width 93 height 30
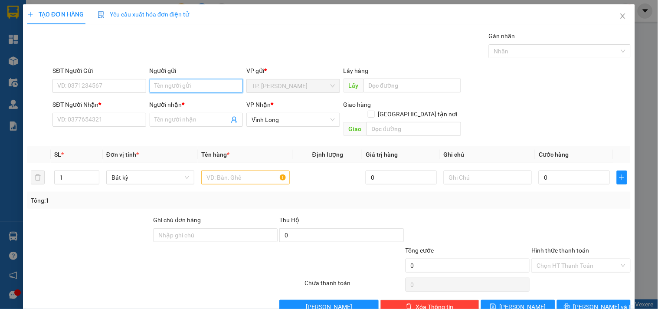
click at [198, 88] on input "Người gửi" at bounding box center [196, 86] width 93 height 14
click at [185, 88] on input "Người gửi" at bounding box center [196, 86] width 93 height 14
type input "BÁN"
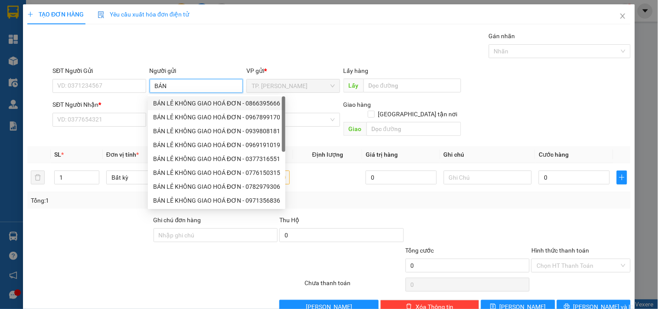
click at [176, 98] on div "BÁN LẺ KHÔNG GIAO HOÁ ĐƠN - 0866395666" at bounding box center [217, 103] width 138 height 14
type input "0866395666"
type input "BÁN LẺ KHÔNG GIAO HOÁ ĐƠN"
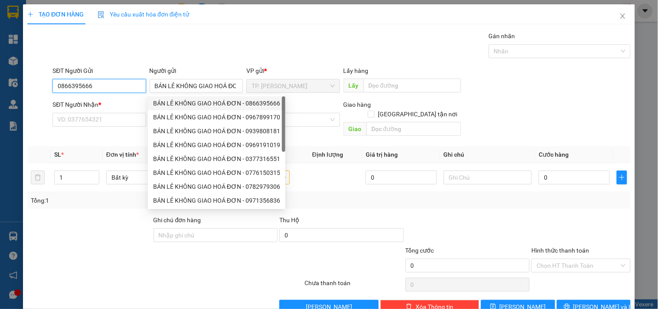
click at [129, 87] on input "0866395666" at bounding box center [99, 86] width 93 height 14
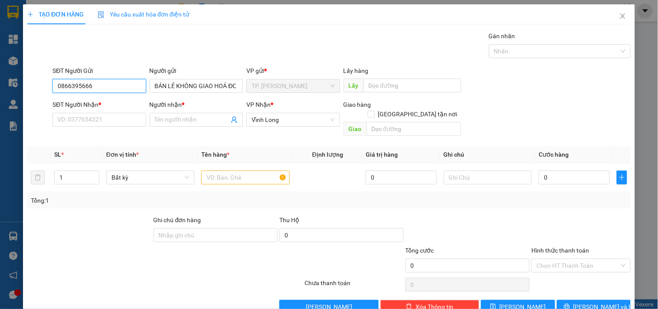
click at [129, 87] on input "0866395666" at bounding box center [99, 86] width 93 height 14
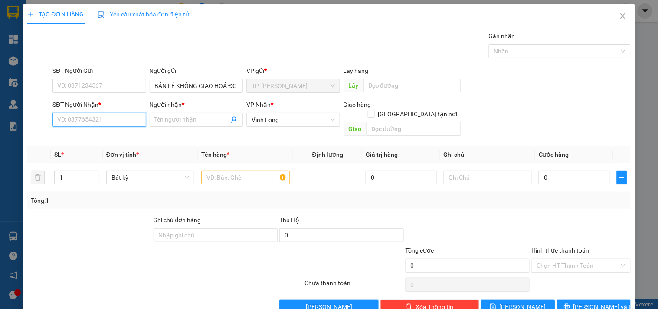
drag, startPoint x: 119, startPoint y: 116, endPoint x: 131, endPoint y: 84, distance: 34.3
click at [122, 116] on input "SĐT Người Nhận *" at bounding box center [99, 120] width 93 height 14
type input "0969055364"
click at [176, 120] on input "Người nhận *" at bounding box center [192, 120] width 74 height 10
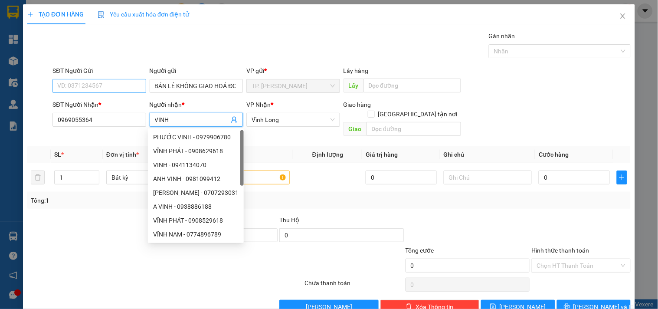
type input "VINH"
click at [94, 85] on input "SĐT Người Gửi" at bounding box center [99, 86] width 93 height 14
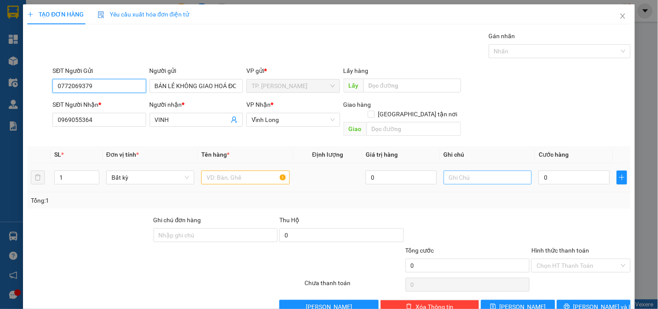
type input "0772069379"
click at [463, 171] on input "text" at bounding box center [488, 178] width 88 height 14
type input "TÍN ([GEOGRAPHIC_DATA])"
click at [240, 171] on input "text" at bounding box center [245, 178] width 88 height 14
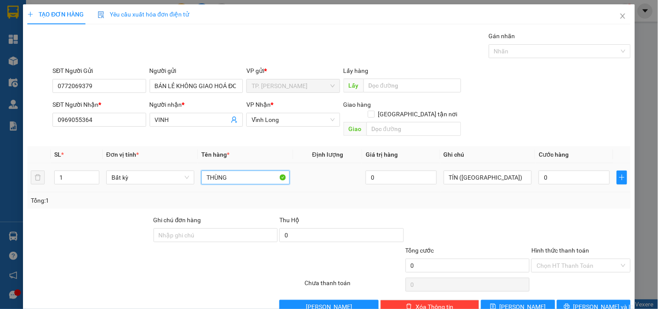
type input "THÙNG"
click at [578, 301] on button "[PERSON_NAME] và In" at bounding box center [594, 307] width 74 height 14
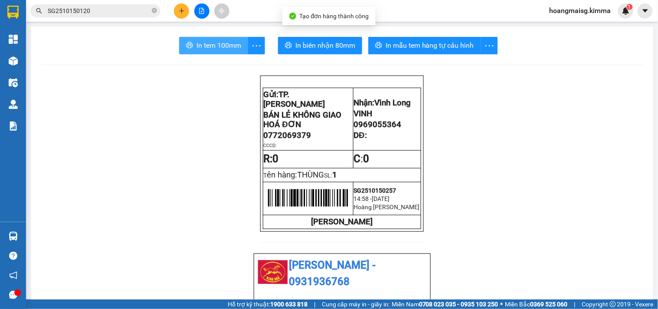
click at [221, 48] on span "In tem 100mm" at bounding box center [219, 45] width 45 height 11
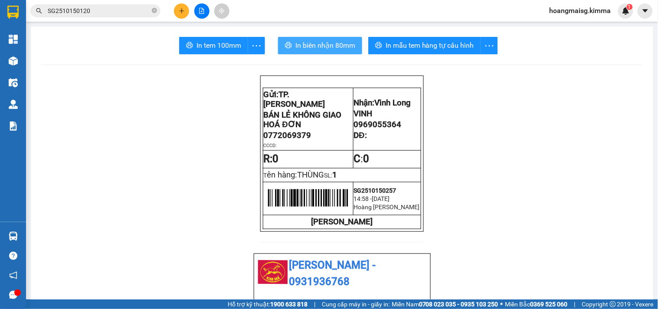
click at [306, 44] on span "In biên nhận 80mm" at bounding box center [326, 45] width 60 height 11
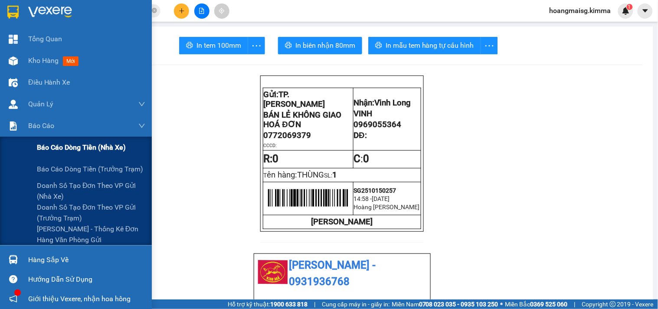
click at [77, 149] on span "Báo cáo dòng tiền (nhà xe)" at bounding box center [81, 147] width 89 height 11
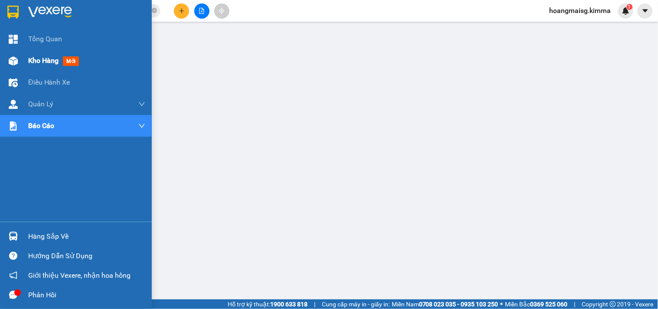
click at [19, 55] on div at bounding box center [13, 60] width 15 height 15
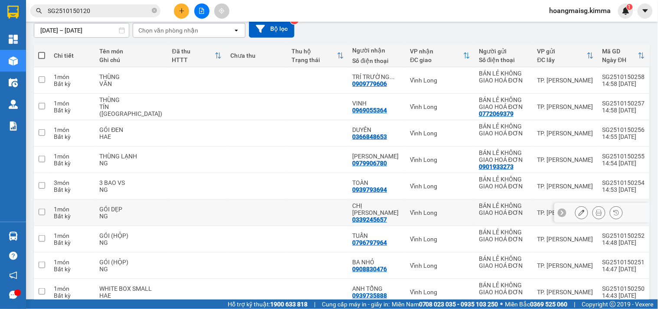
scroll to position [147, 0]
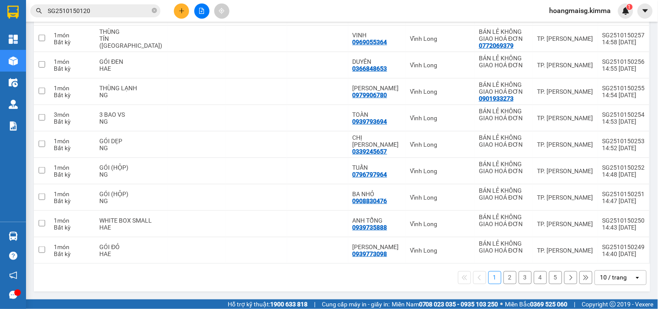
click at [614, 271] on div "10 / trang" at bounding box center [614, 278] width 39 height 14
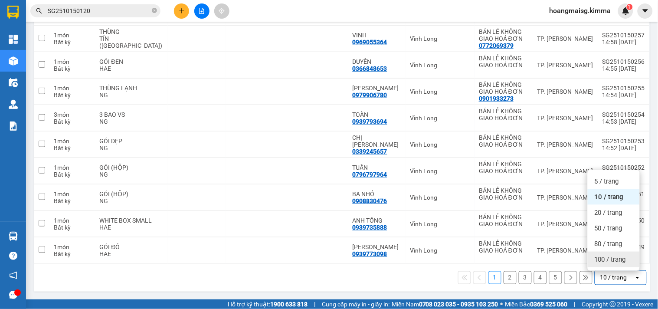
click at [601, 255] on span "100 / trang" at bounding box center [610, 259] width 31 height 9
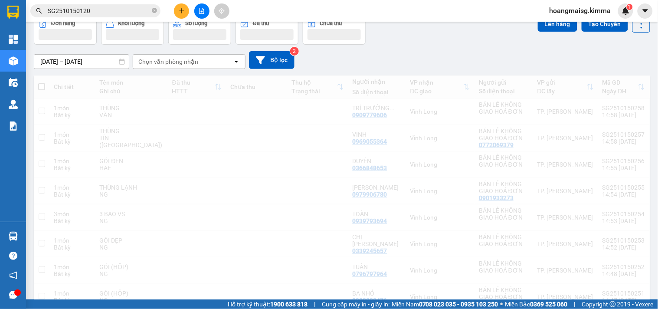
scroll to position [0, 0]
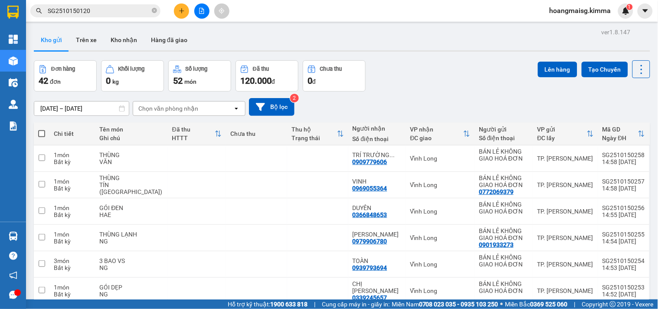
click at [45, 135] on th at bounding box center [42, 133] width 16 height 23
click at [45, 133] on span at bounding box center [41, 133] width 7 height 7
click at [42, 129] on input "checkbox" at bounding box center [42, 129] width 0 height 0
checkbox input "true"
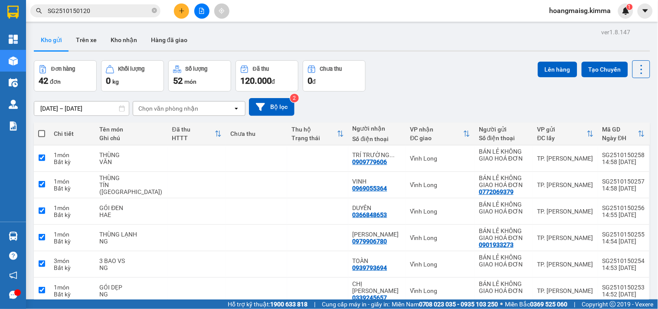
checkbox input "true"
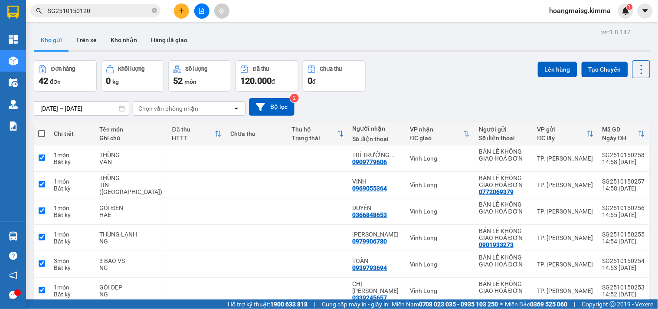
checkbox input "true"
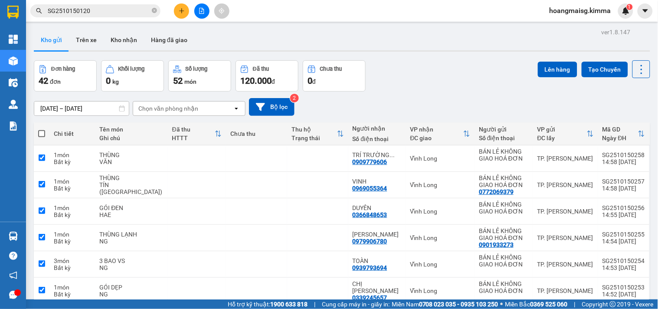
checkbox input "true"
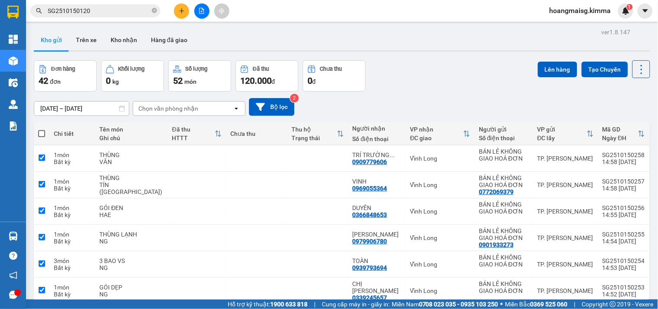
checkbox input "true"
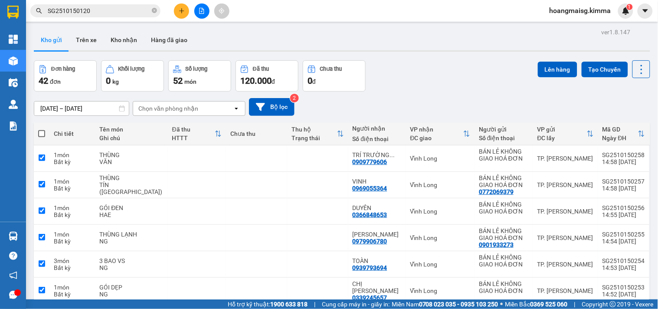
checkbox input "true"
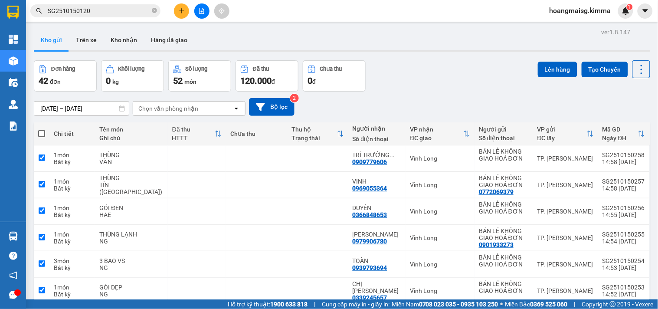
checkbox input "true"
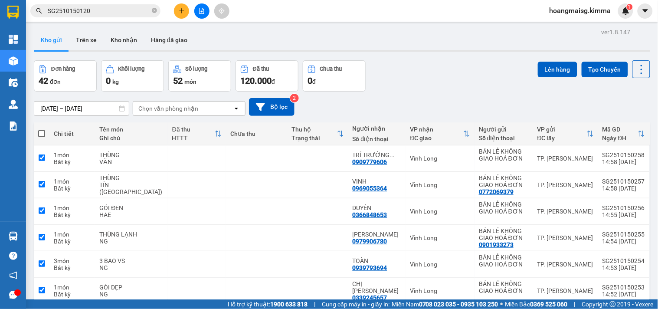
checkbox input "true"
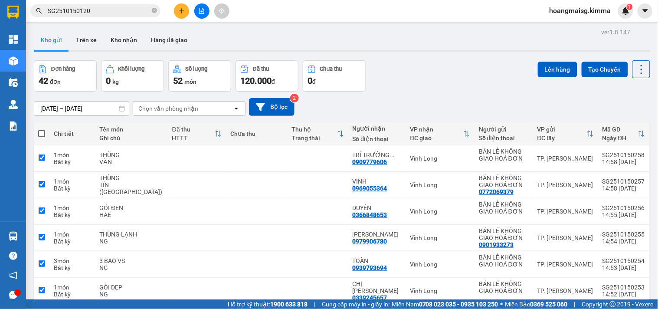
checkbox input "true"
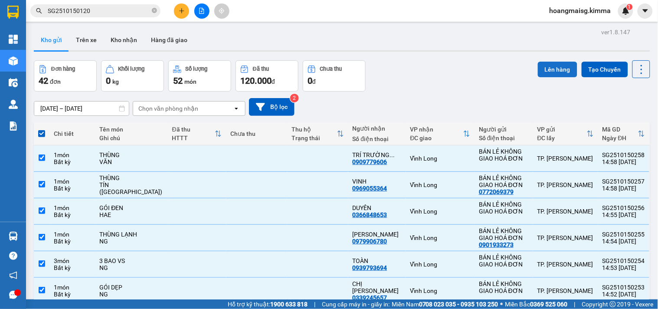
click at [561, 67] on button "Lên hàng" at bounding box center [557, 70] width 39 height 16
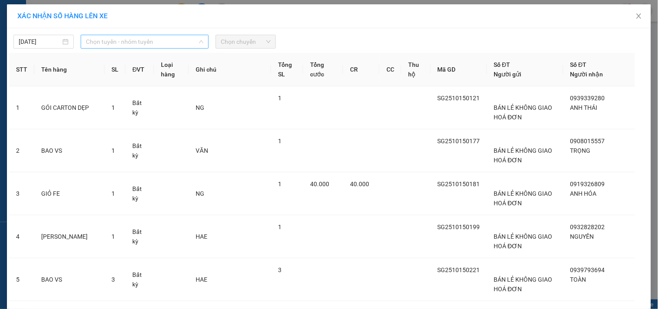
click at [98, 41] on span "Chọn tuyến - nhóm tuyến" at bounding box center [145, 41] width 118 height 13
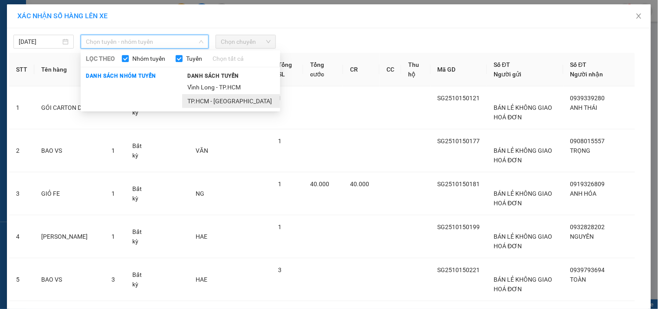
click at [213, 102] on li "TP.HCM - [GEOGRAPHIC_DATA]" at bounding box center [231, 101] width 98 height 14
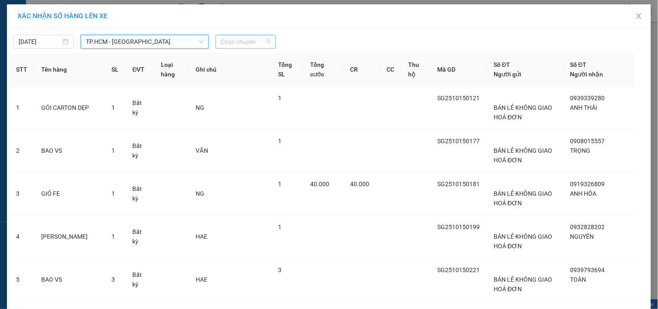
click at [233, 43] on span "Chọn chuyến" at bounding box center [246, 41] width 50 height 13
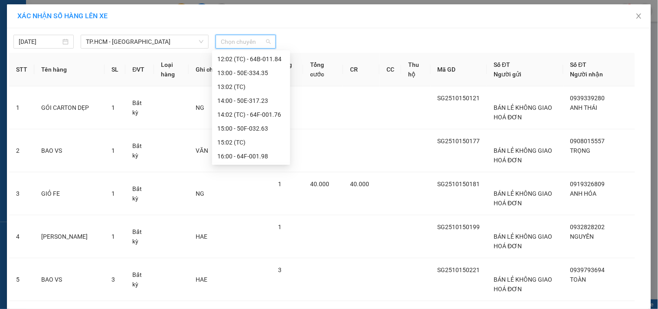
scroll to position [194, 0]
click at [257, 89] on div "15:00 - 50F-032.63" at bounding box center [251, 87] width 68 height 10
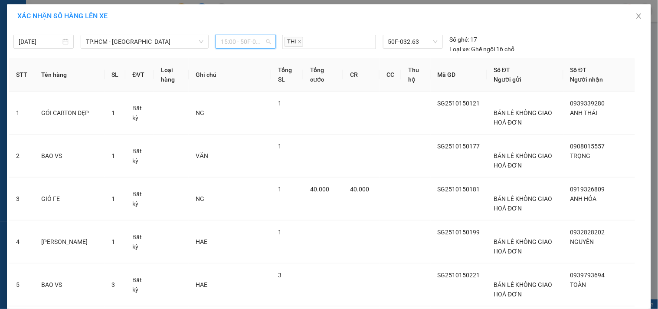
click at [246, 43] on span "15:00 - 50F-032.63" at bounding box center [246, 41] width 50 height 13
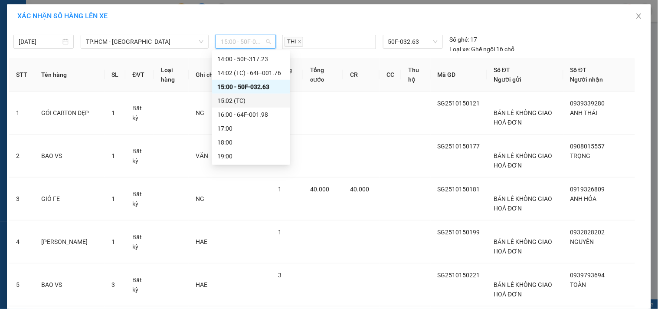
click at [243, 100] on div "15:02 (TC)" at bounding box center [251, 101] width 68 height 10
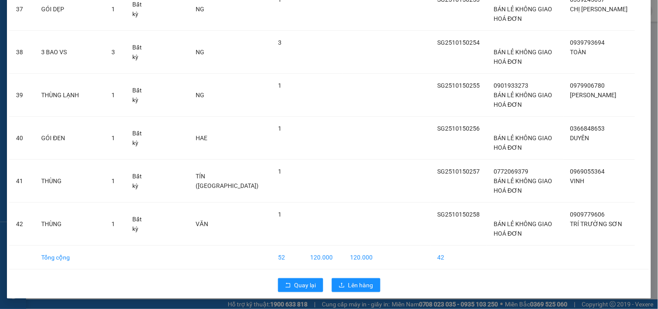
scroll to position [1641, 0]
click at [368, 286] on span "Lên hàng" at bounding box center [360, 285] width 25 height 10
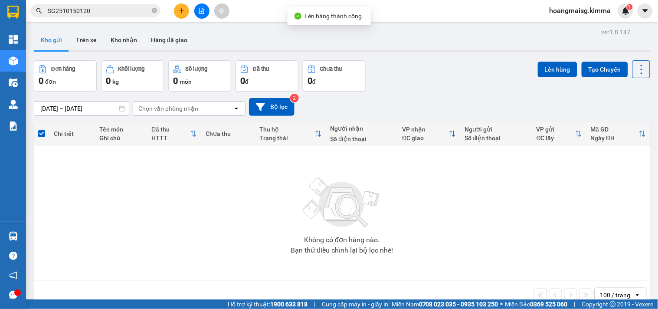
click at [112, 6] on input "SG2510150120" at bounding box center [99, 11] width 102 height 10
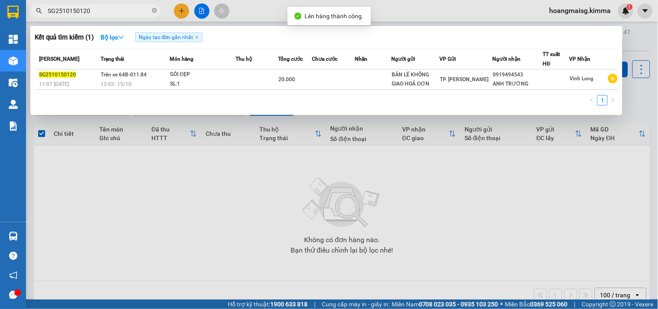
click at [112, 6] on input "SG2510150120" at bounding box center [99, 11] width 102 height 10
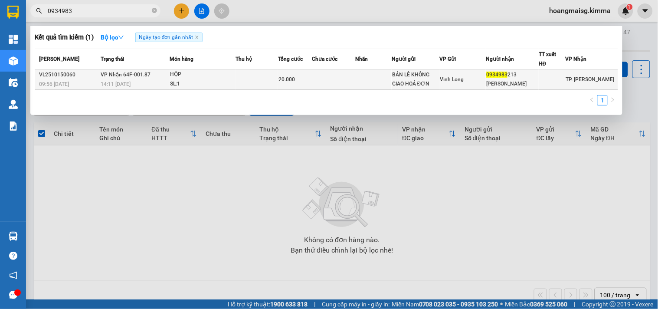
type input "0934983"
click at [159, 82] on div "14:11 [DATE]" at bounding box center [135, 84] width 69 height 10
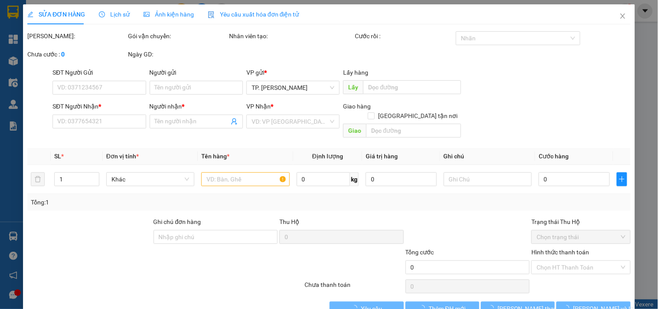
type input "BÁN LẺ KHÔNG GIAO HOÁ ĐƠN"
type input "0934983213"
type input "[PERSON_NAME]"
type input "20.000"
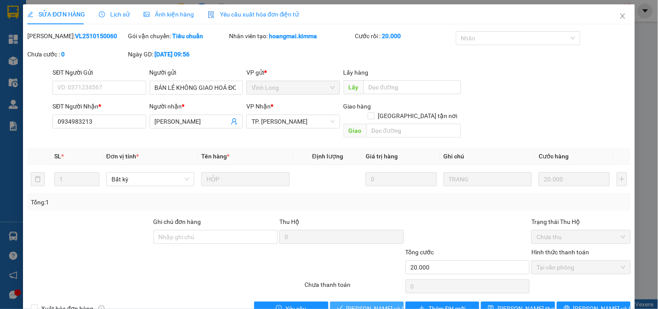
click at [379, 304] on span "[PERSON_NAME] và Giao hàng" at bounding box center [388, 309] width 83 height 10
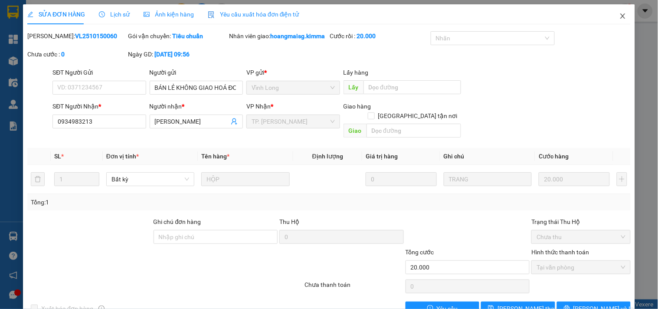
drag, startPoint x: 618, startPoint y: 19, endPoint x: 336, endPoint y: 23, distance: 282.1
click at [621, 18] on icon "close" at bounding box center [623, 15] width 5 height 5
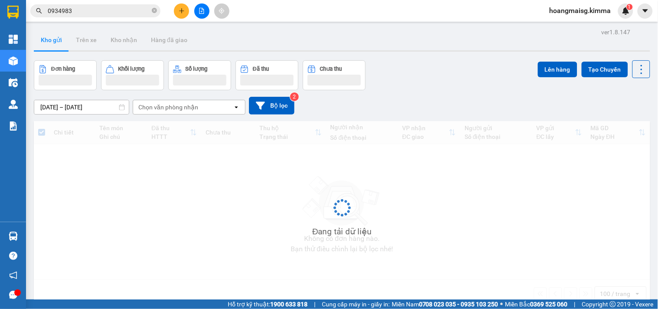
click at [132, 18] on div "Kết quả tìm kiếm ( 1 ) Bộ lọc Ngày tạo đơn gần nhất Mã ĐH Trạng thái Món hàng T…" at bounding box center [329, 11] width 658 height 22
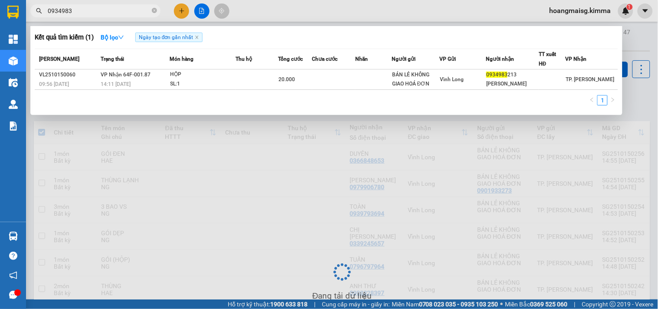
click at [129, 13] on input "0934983" at bounding box center [99, 11] width 102 height 10
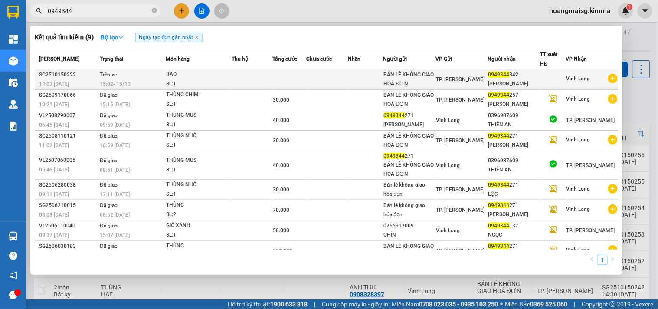
type input "0949344"
click at [166, 75] on td "Trên xe 15:02 [DATE]" at bounding box center [132, 79] width 68 height 20
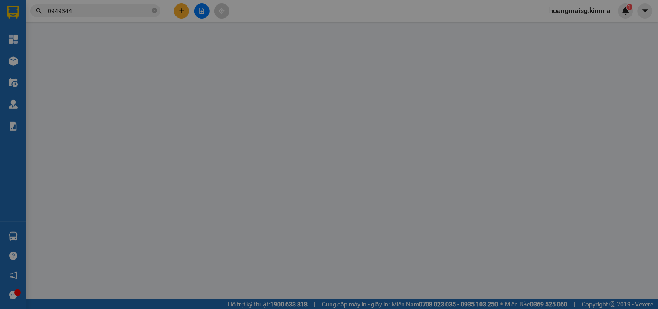
type input "BÁN LẺ KHÔNG GIAO HOÁ ĐƠN"
type input "0949344342"
type input "[PERSON_NAME]"
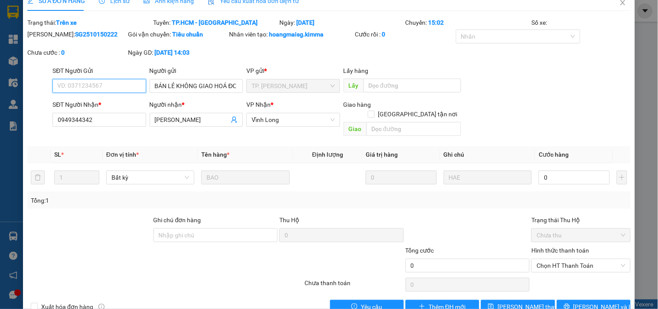
scroll to position [25, 0]
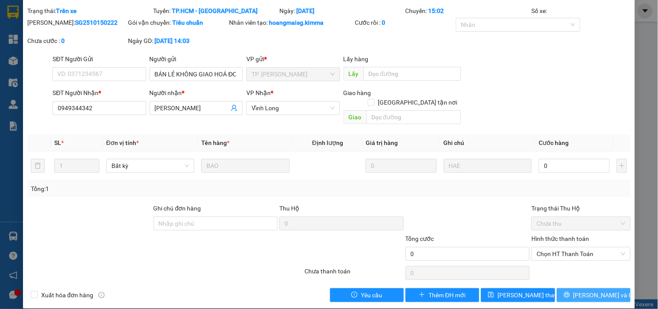
click at [581, 290] on span "[PERSON_NAME] và In" at bounding box center [604, 295] width 61 height 10
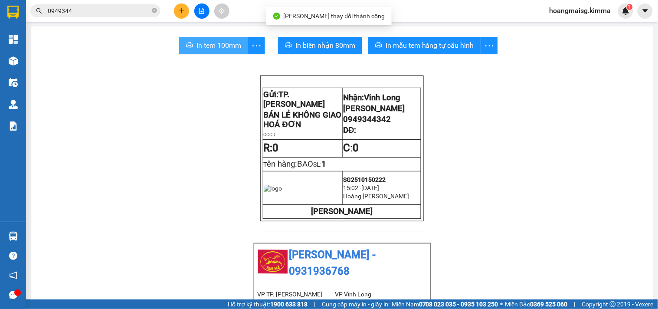
click at [207, 40] on span "In tem 100mm" at bounding box center [219, 45] width 45 height 11
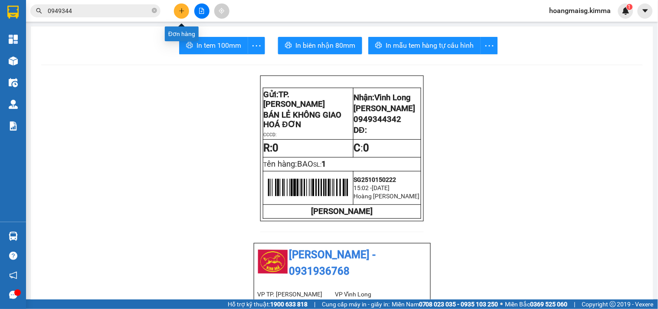
click at [178, 6] on button at bounding box center [181, 10] width 15 height 15
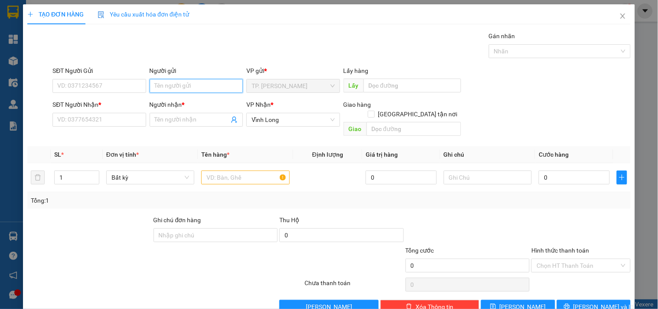
click at [185, 85] on input "Người gửi" at bounding box center [196, 86] width 93 height 14
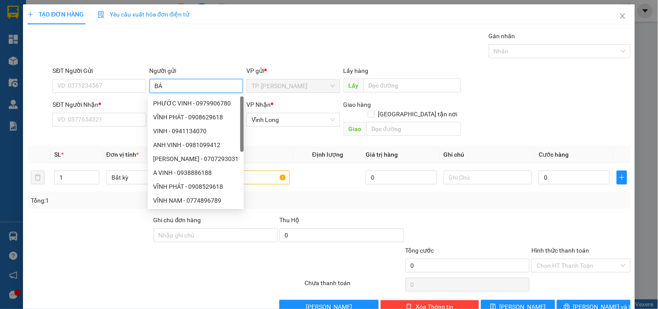
type input "BÁN"
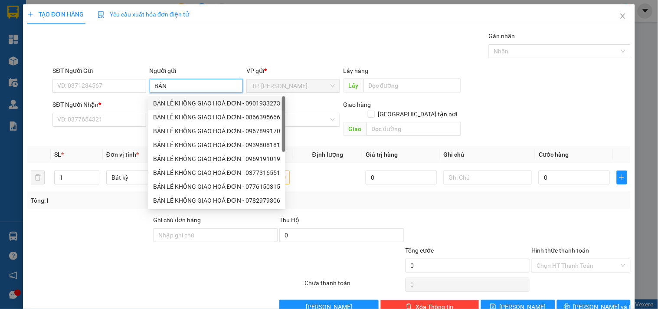
click at [186, 101] on div "BÁN LẺ KHÔNG GIAO HOÁ ĐƠN - 0901933273" at bounding box center [216, 104] width 127 height 10
type input "0901933273"
type input "BÁN LẺ KHÔNG GIAO HOÁ ĐƠN"
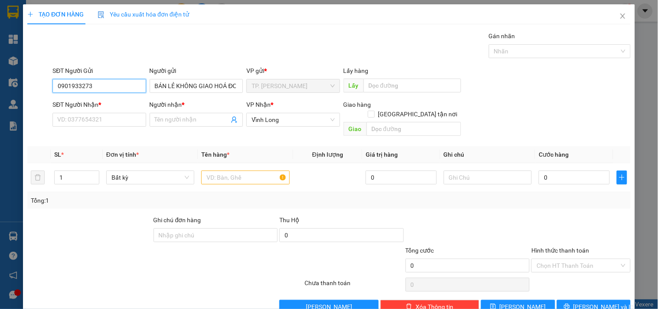
click at [112, 87] on input "0901933273" at bounding box center [99, 86] width 93 height 14
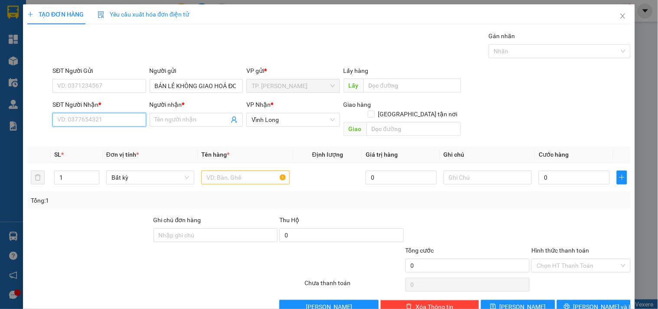
drag, startPoint x: 102, startPoint y: 116, endPoint x: 102, endPoint y: 109, distance: 7.4
click at [103, 116] on input "SĐT Người Nhận *" at bounding box center [99, 120] width 93 height 14
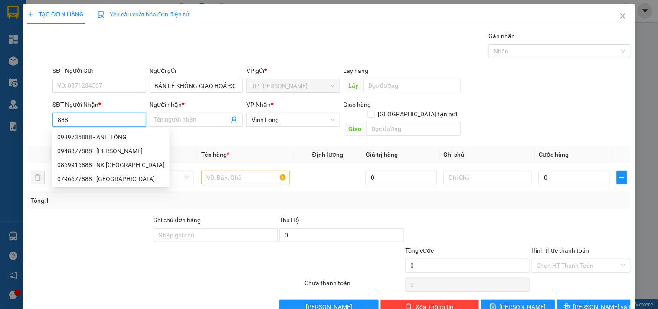
click at [114, 119] on input "888" at bounding box center [99, 120] width 93 height 14
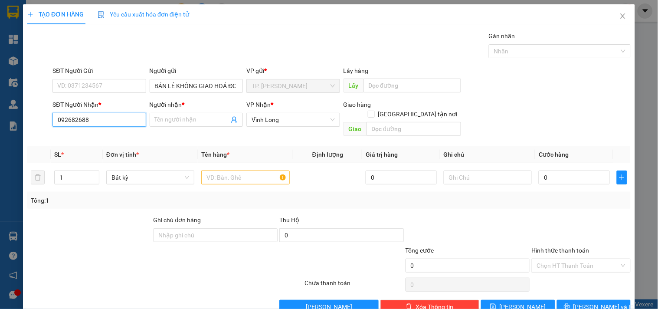
type input "0926826888"
click at [125, 141] on div "0926826888 - [PERSON_NAME]" at bounding box center [99, 137] width 85 height 10
type input "[PERSON_NAME]"
type input "0926826888"
click at [256, 174] on input "text" at bounding box center [245, 178] width 88 height 14
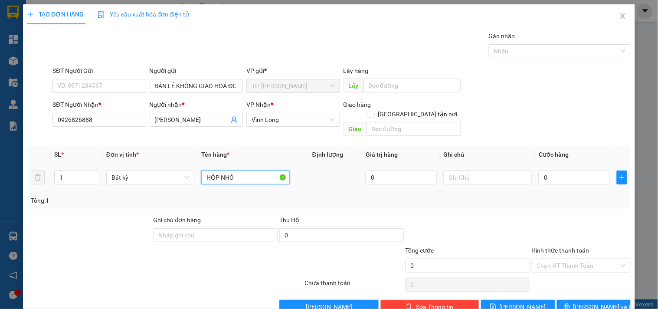
type input "HỘP NHỎ"
type input "TÍN"
type input "02"
type input "2"
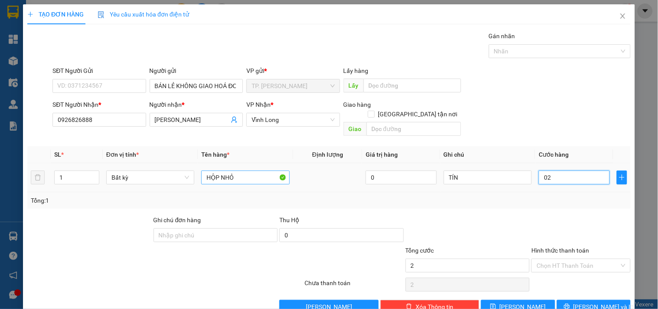
type input "020"
type input "20"
type input "20.000"
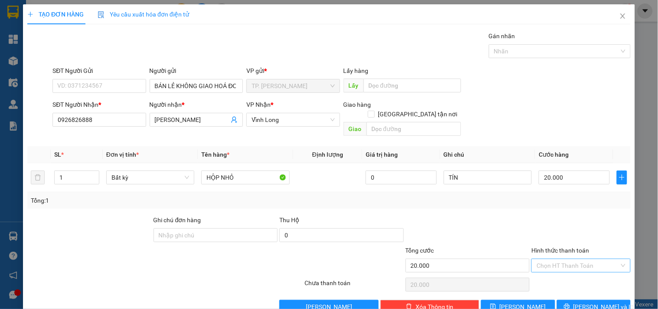
click at [552, 260] on input "Hình thức thanh toán" at bounding box center [578, 265] width 82 height 13
click at [548, 273] on div "Tại văn phòng" at bounding box center [576, 274] width 88 height 10
type input "0"
click at [570, 303] on icon "printer" at bounding box center [567, 306] width 6 height 6
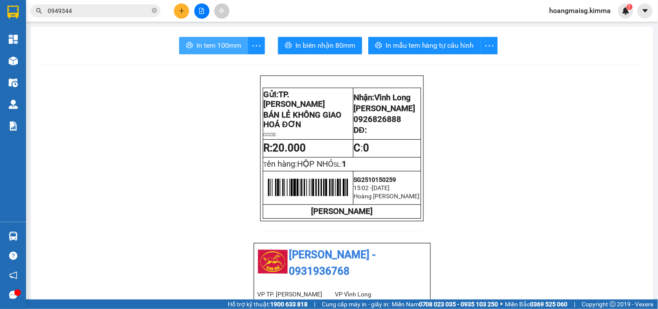
click at [197, 43] on span "In tem 100mm" at bounding box center [219, 45] width 45 height 11
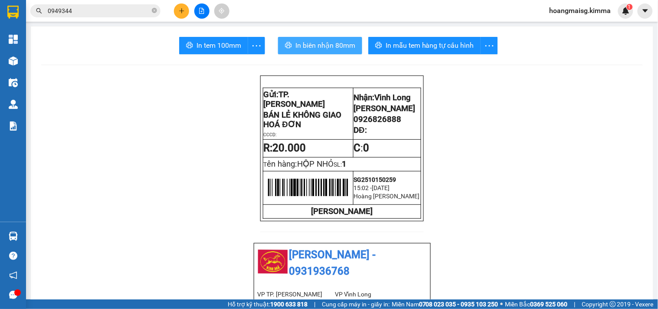
click at [336, 50] on span "In biên nhận 80mm" at bounding box center [326, 45] width 60 height 11
click at [183, 13] on icon "plus" at bounding box center [182, 11] width 6 height 6
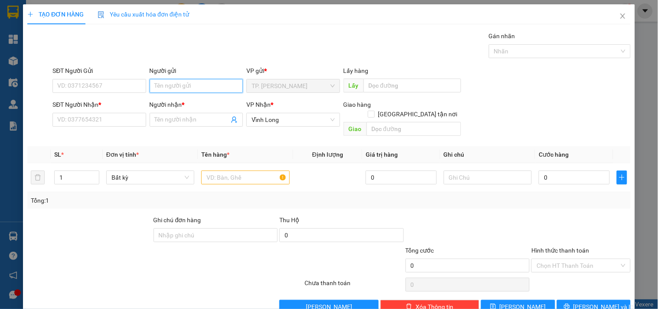
click at [181, 87] on input "Người gửi" at bounding box center [196, 86] width 93 height 14
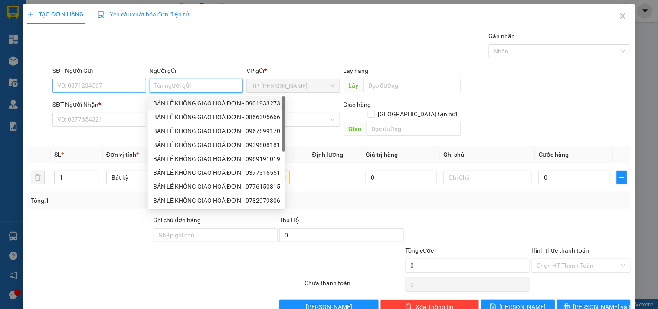
drag, startPoint x: 170, startPoint y: 98, endPoint x: 128, endPoint y: 88, distance: 43.3
click at [155, 96] on div "BÁN LẺ KHÔNG GIAO HOÁ ĐƠN - 0901933273" at bounding box center [217, 103] width 138 height 14
type input "0901933273"
type input "BÁN LẺ KHÔNG GIAO HOÁ ĐƠN"
click at [102, 81] on input "0901933273" at bounding box center [99, 86] width 93 height 14
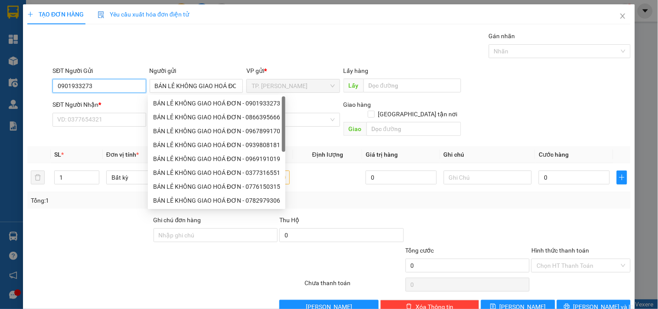
click at [102, 81] on input "0901933273" at bounding box center [99, 86] width 93 height 14
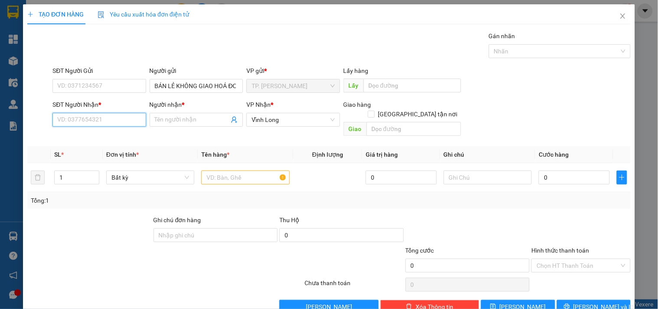
click at [106, 117] on input "SĐT Người Nhận *" at bounding box center [99, 120] width 93 height 14
click at [128, 132] on div "0903200141 - DŨNG" at bounding box center [98, 137] width 82 height 10
type input "0903200141"
type input "DŨNG"
type input "0903200141"
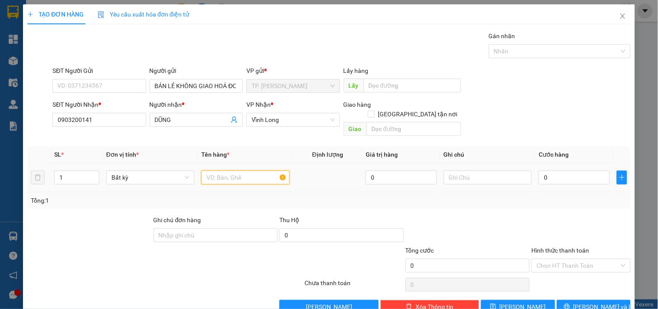
click at [212, 171] on input "text" at bounding box center [245, 178] width 88 height 14
type input "GÓI XANH DƯƠNG KEO VÀNG"
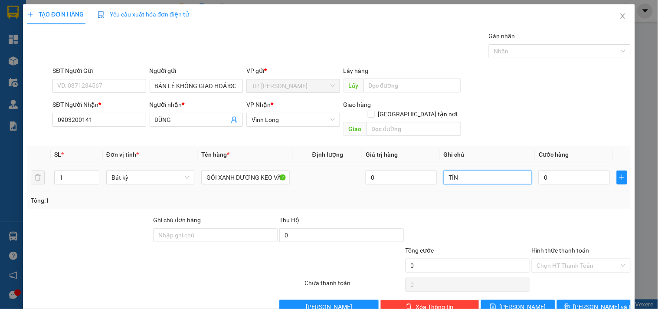
type input "TÍN"
click at [618, 300] on button "[PERSON_NAME] và In" at bounding box center [594, 307] width 74 height 14
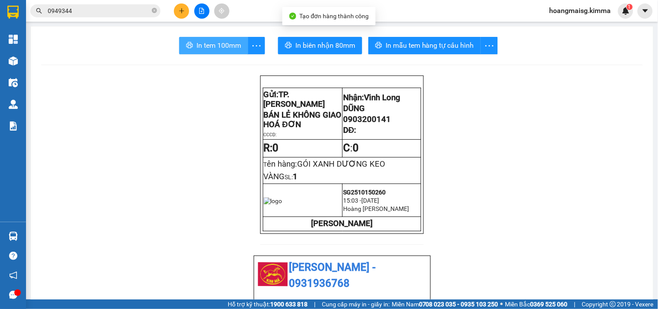
click at [223, 45] on span "In tem 100mm" at bounding box center [219, 45] width 45 height 11
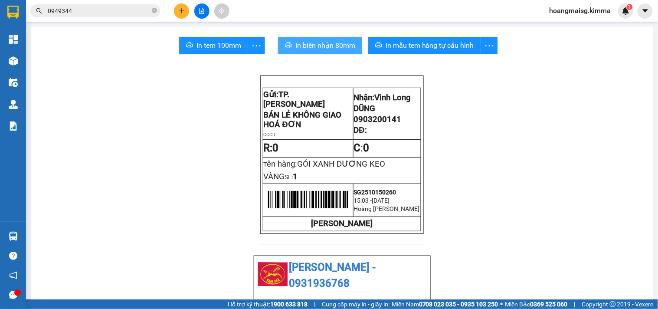
click at [328, 50] on span "In biên nhận 80mm" at bounding box center [326, 45] width 60 height 11
click at [176, 7] on button at bounding box center [181, 10] width 15 height 15
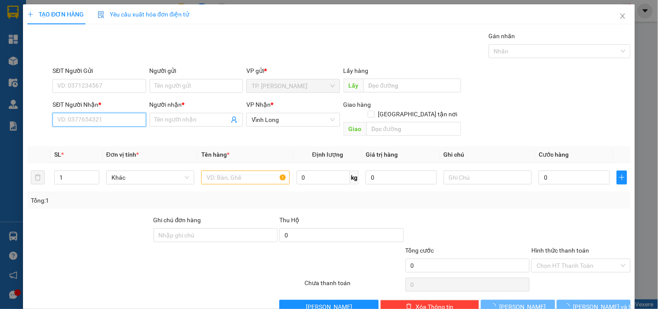
click at [129, 117] on input "SĐT Người Nhận *" at bounding box center [99, 120] width 93 height 14
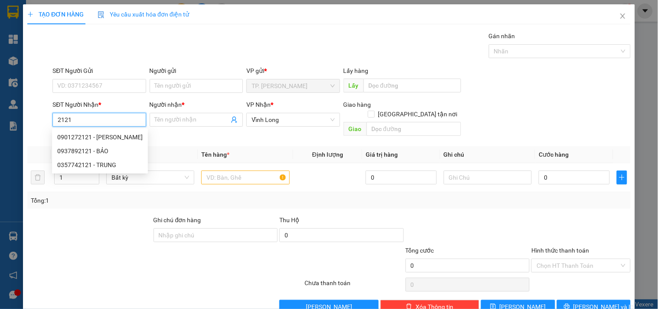
click at [105, 121] on input "2121" at bounding box center [99, 120] width 93 height 14
type input "2"
click at [122, 135] on div "0903013211 - [PERSON_NAME]" at bounding box center [106, 137] width 98 height 10
type input "0903013211"
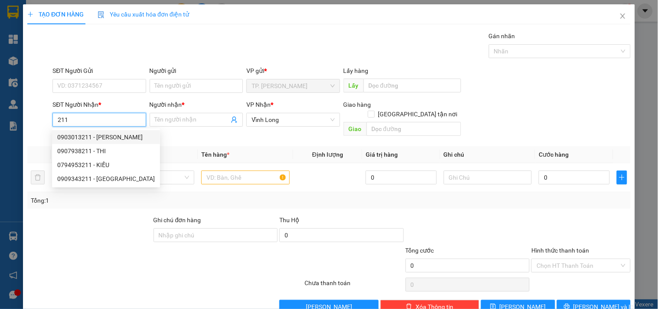
type input "[PERSON_NAME]"
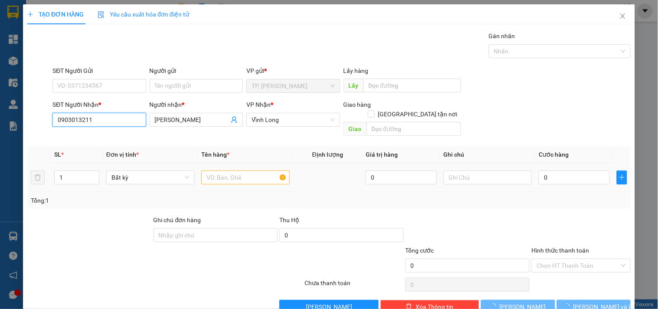
type input "0903013211"
click at [252, 171] on input "text" at bounding box center [245, 178] width 88 height 14
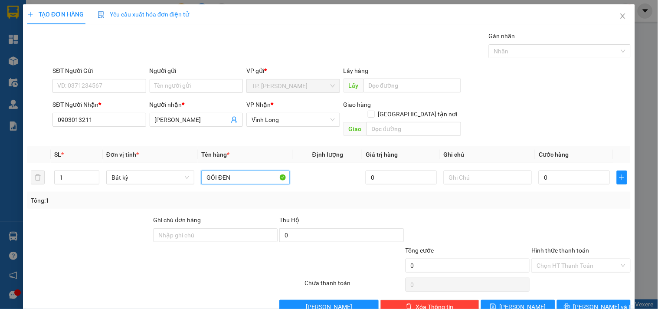
type input "GÓI ĐEN"
click at [201, 78] on div "Người gửi" at bounding box center [196, 72] width 93 height 13
click at [200, 81] on input "Người gửi" at bounding box center [196, 86] width 93 height 14
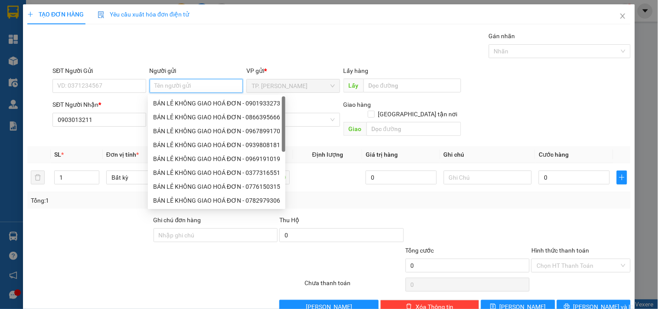
type input "D"
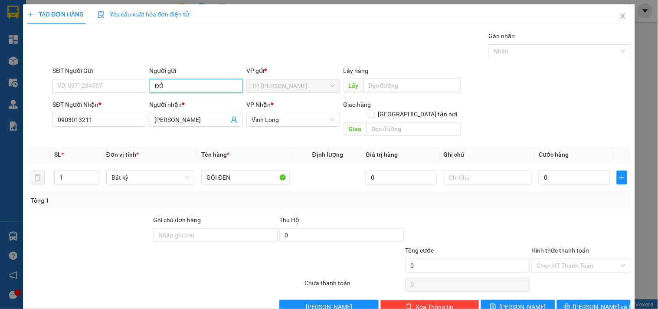
type input "Đ"
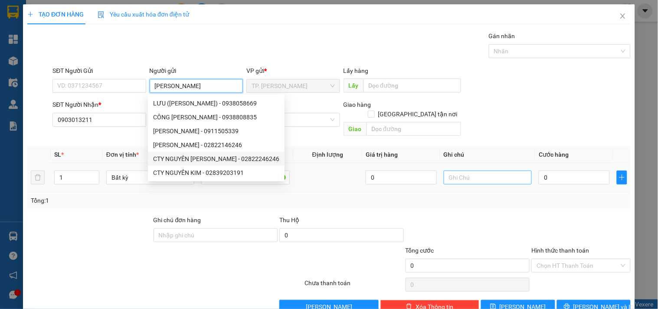
type input "[PERSON_NAME]"
click at [456, 171] on input "text" at bounding box center [488, 178] width 88 height 14
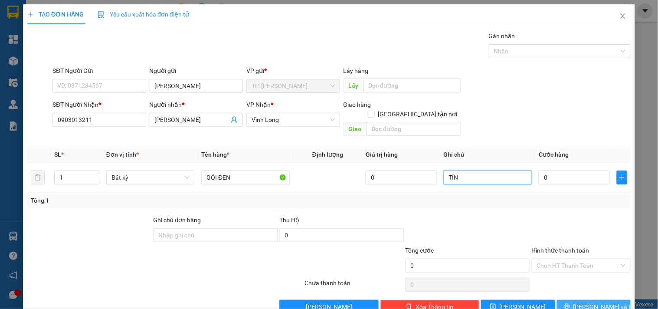
type input "TÍN"
click at [580, 302] on span "[PERSON_NAME] và In" at bounding box center [604, 307] width 61 height 10
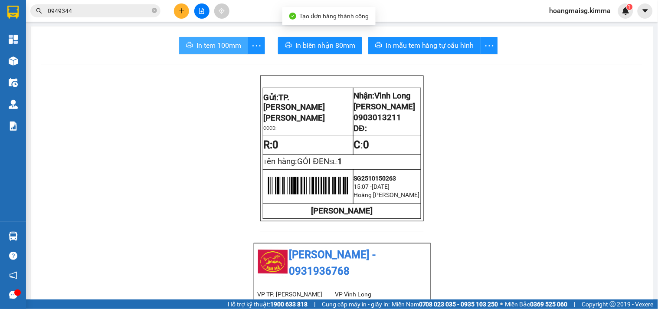
click at [216, 45] on span "In tem 100mm" at bounding box center [219, 45] width 45 height 11
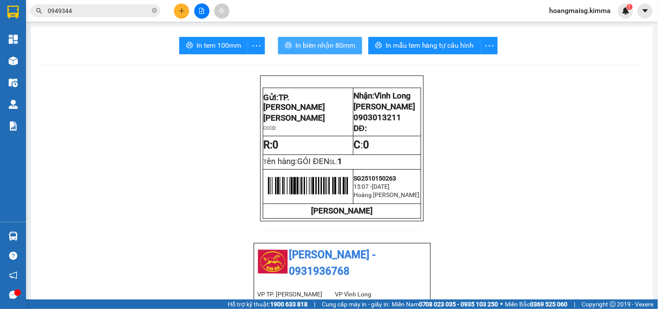
click at [335, 43] on span "In biên nhận 80mm" at bounding box center [326, 45] width 60 height 11
click at [181, 15] on button at bounding box center [181, 10] width 15 height 15
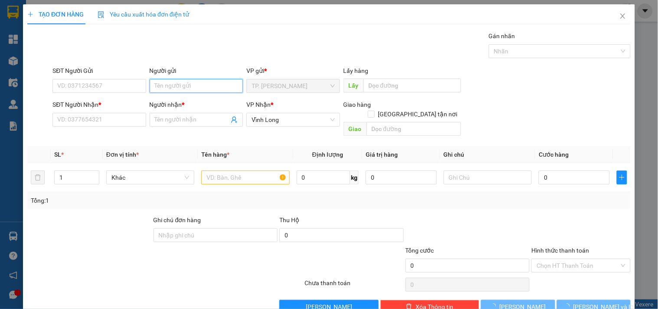
click at [185, 89] on input "Người gửi" at bounding box center [196, 86] width 93 height 14
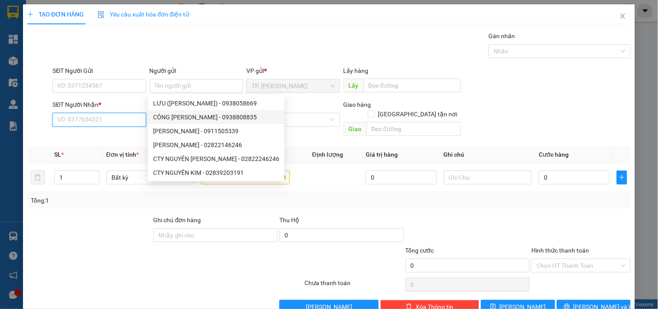
click at [126, 122] on input "SĐT Người Nhận *" at bounding box center [99, 120] width 93 height 14
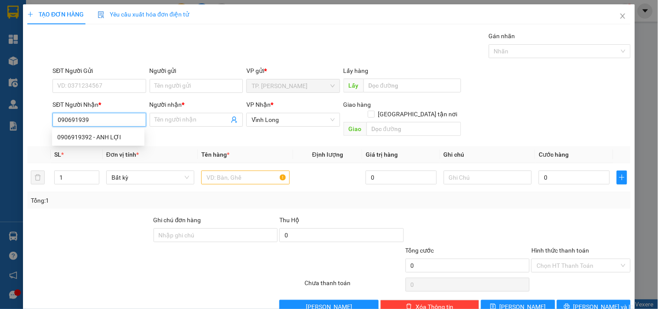
type input "0906919392"
type input "ANH LỢI"
type input "0906919392"
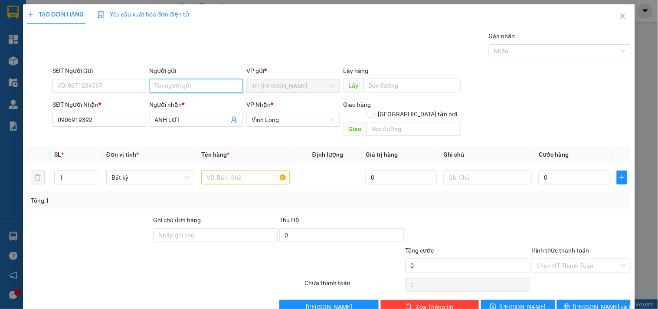
click at [202, 91] on input "Người gửi" at bounding box center [196, 86] width 93 height 14
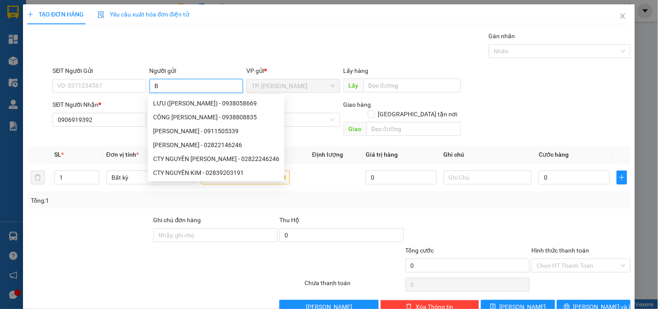
type input "BÁ"
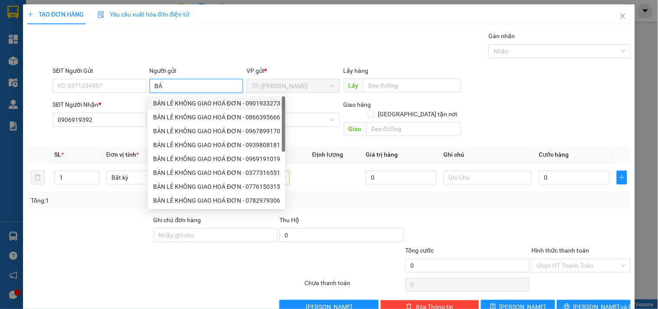
click at [210, 103] on div "BÁN LẺ KHÔNG GIAO HOÁ ĐƠN - 0901933273" at bounding box center [216, 104] width 127 height 10
type input "0901933273"
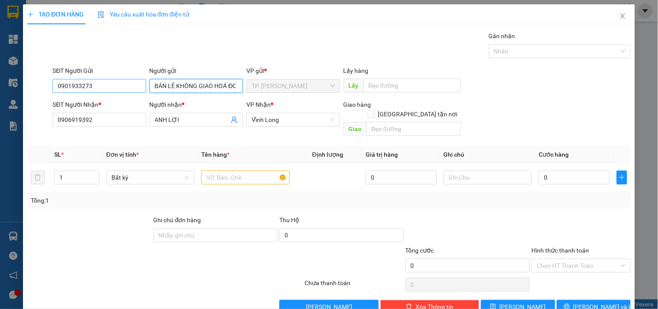
type input "BÁN LẺ KHÔNG GIAO HOÁ ĐƠN"
drag, startPoint x: 135, startPoint y: 85, endPoint x: 0, endPoint y: 105, distance: 137.0
click at [0, 106] on div "TẠO ĐƠN HÀNG Yêu cầu xuất hóa đơn điện tử Transit Pickup Surcharge Ids Transit …" at bounding box center [329, 154] width 658 height 309
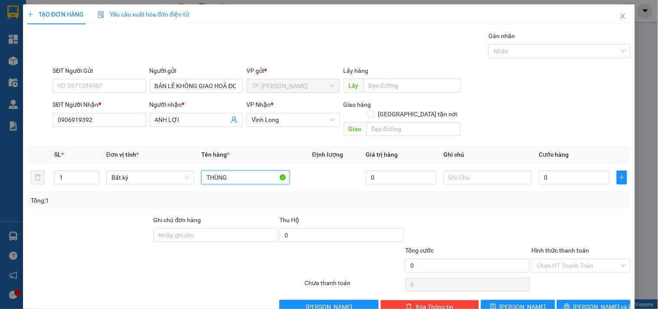
type input "THÙNG"
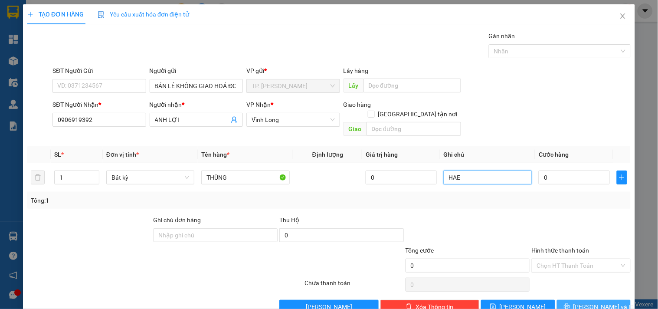
type input "HAE"
click at [604, 304] on button "[PERSON_NAME] và In" at bounding box center [594, 307] width 74 height 14
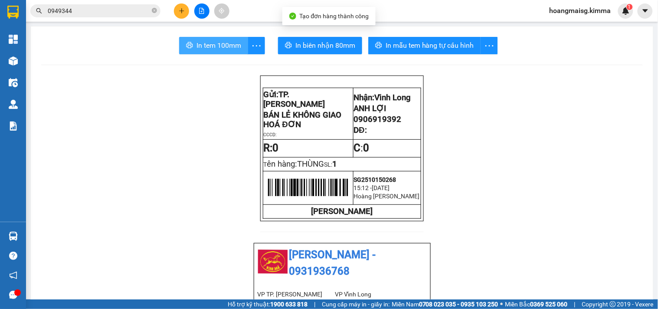
click at [215, 44] on span "In tem 100mm" at bounding box center [219, 45] width 45 height 11
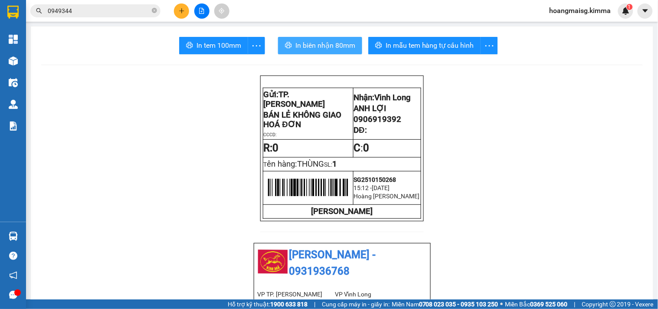
click at [334, 46] on span "In biên nhận 80mm" at bounding box center [326, 45] width 60 height 11
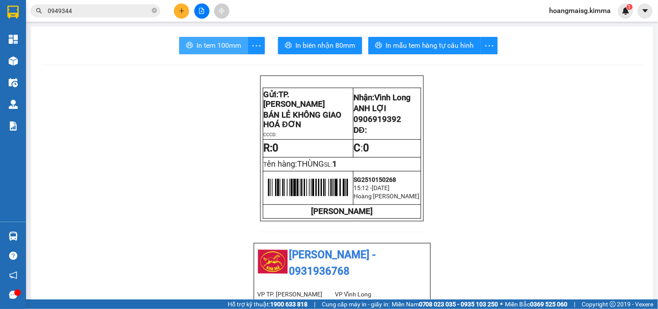
click at [207, 46] on span "In tem 100mm" at bounding box center [219, 45] width 45 height 11
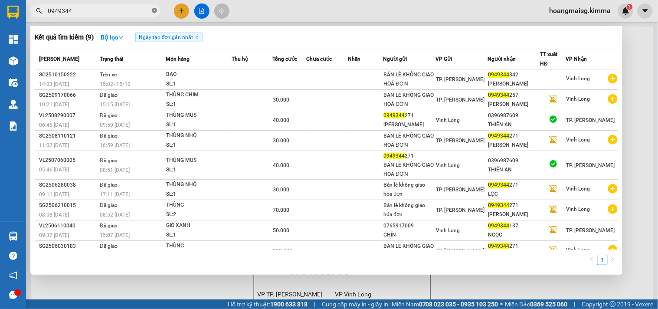
click at [152, 8] on icon "close-circle" at bounding box center [154, 10] width 5 height 5
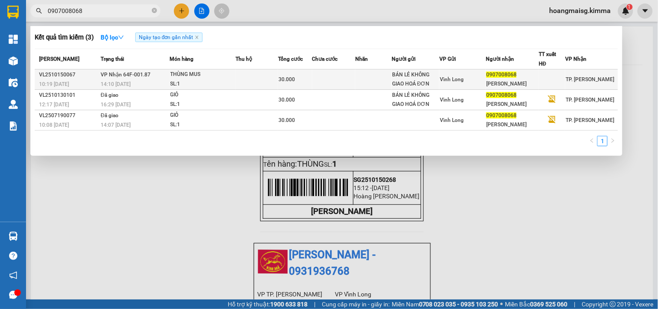
type input "0907008068"
click at [213, 81] on div "SL: 1" at bounding box center [203, 84] width 65 height 10
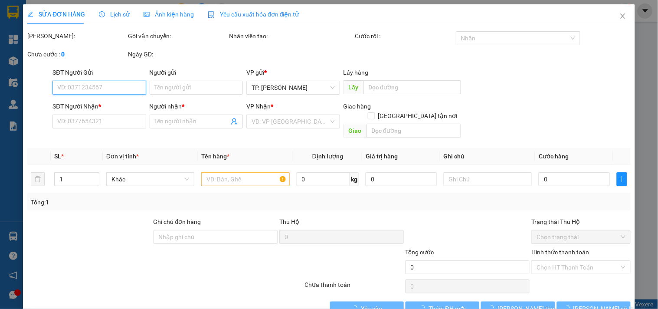
type input "BÁN LẺ KHÔNG GIAO HOÁ ĐƠN"
type input "0907008068"
type input "[PERSON_NAME]"
type input "30.000"
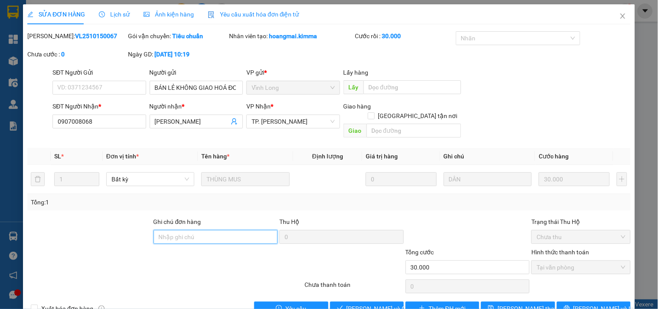
click at [229, 230] on input "Ghi chú đơn hàng" at bounding box center [216, 237] width 125 height 14
type input "HAE G"
click at [342, 302] on button "[PERSON_NAME] và Giao hàng" at bounding box center [367, 309] width 74 height 14
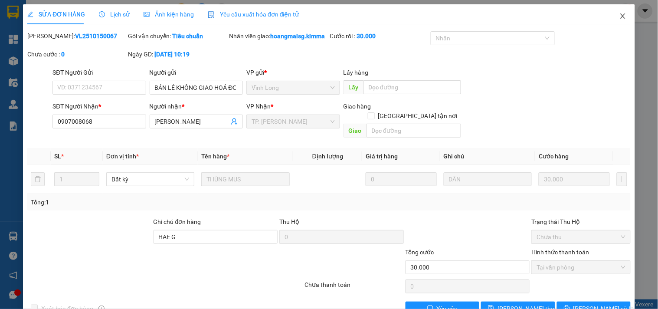
click at [613, 9] on span "Close" at bounding box center [623, 16] width 24 height 24
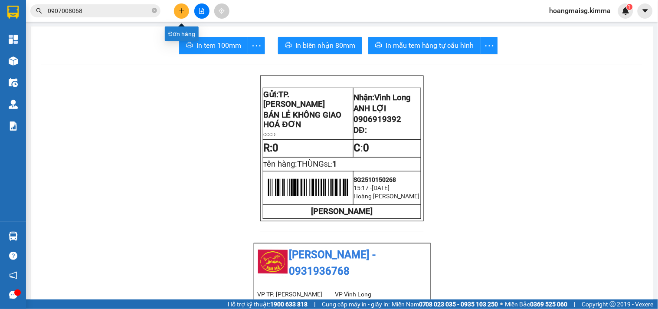
click at [180, 10] on icon "plus" at bounding box center [182, 11] width 6 height 6
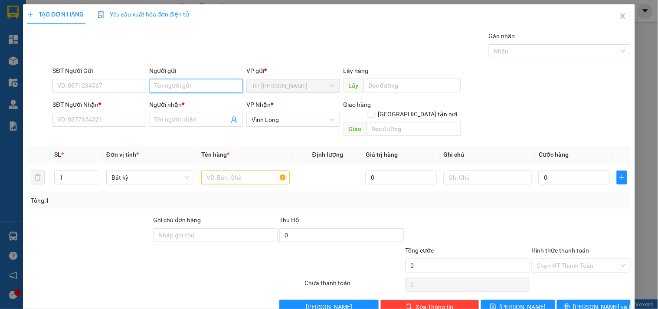
click at [156, 82] on input "Người gửi" at bounding box center [196, 86] width 93 height 14
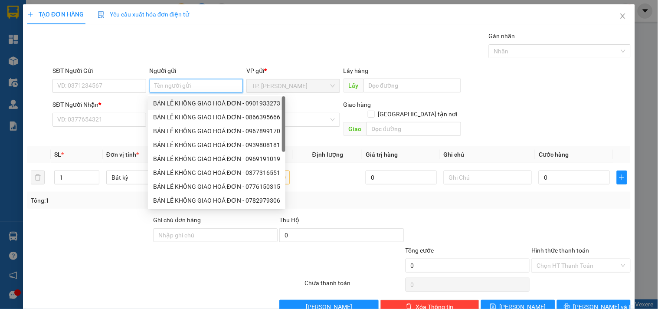
drag, startPoint x: 174, startPoint y: 102, endPoint x: 166, endPoint y: 98, distance: 9.5
click at [175, 102] on div "BÁN LẺ KHÔNG GIAO HOÁ ĐƠN - 0901933273" at bounding box center [216, 104] width 127 height 10
type input "0901933273"
type input "BÁN LẺ KHÔNG GIAO HOÁ ĐƠN"
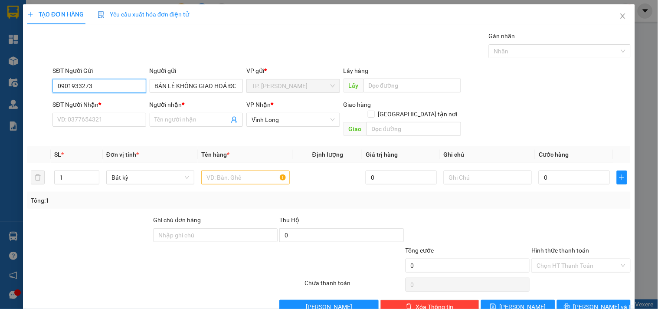
click at [132, 88] on input "0901933273" at bounding box center [99, 86] width 93 height 14
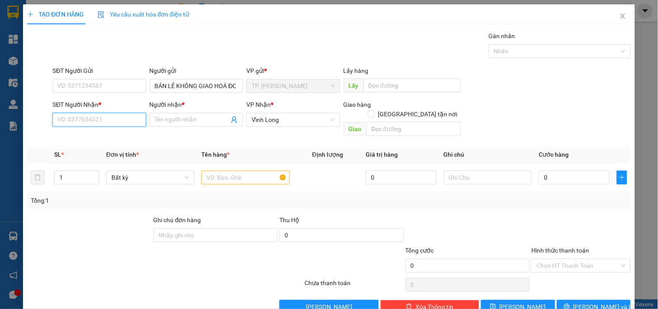
click at [106, 116] on input "SĐT Người Nhận *" at bounding box center [99, 120] width 93 height 14
type input "0938852200"
click at [128, 136] on div "0938852200 - CHỊ [PERSON_NAME]" at bounding box center [105, 137] width 97 height 10
type input "CHỊ [PERSON_NAME]"
type input "0938852200"
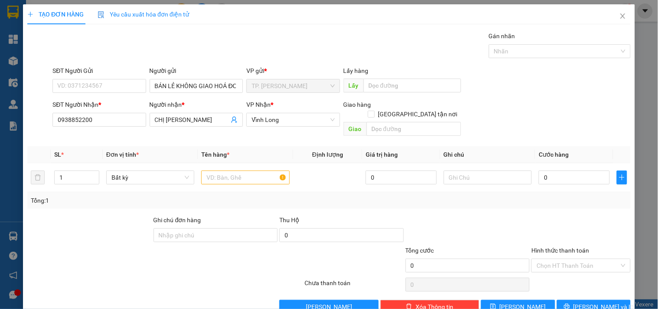
click at [210, 128] on div "Người nhận * CHỊ TÙNG" at bounding box center [196, 115] width 93 height 30
click at [207, 120] on input "CHỊ [PERSON_NAME]" at bounding box center [192, 120] width 74 height 10
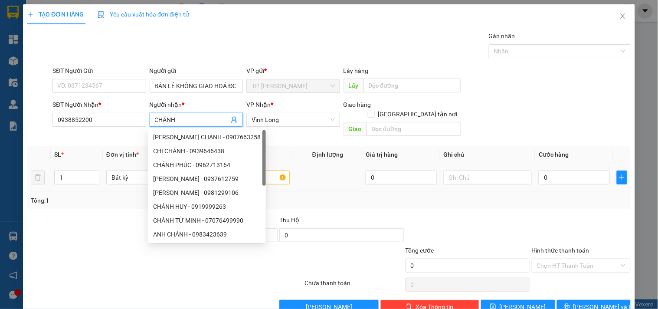
type input "CHÁNH"
click at [270, 171] on input "text" at bounding box center [245, 178] width 88 height 14
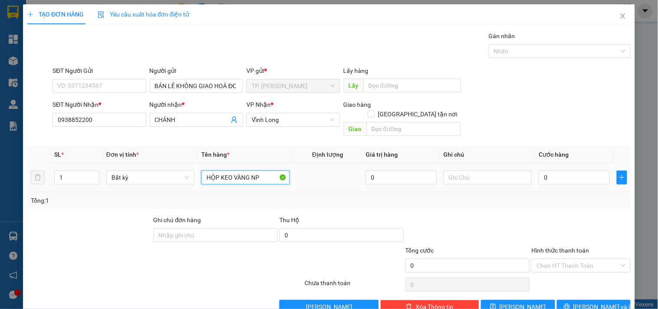
type input "HỘP KEO VÀNG NP"
type input "T"
type input "TÍN"
click at [584, 302] on button "[PERSON_NAME] và In" at bounding box center [594, 307] width 74 height 14
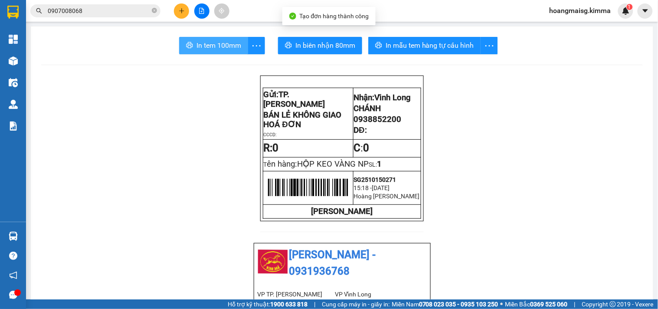
click at [219, 47] on span "In tem 100mm" at bounding box center [219, 45] width 45 height 11
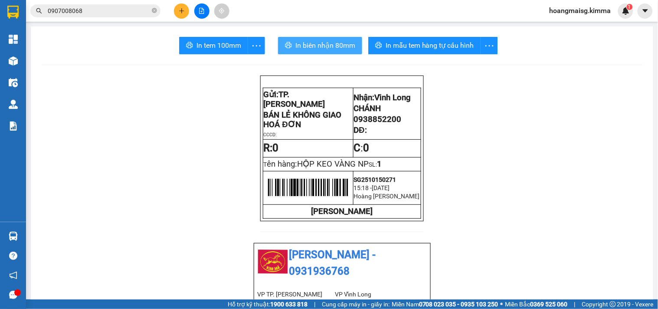
click at [323, 46] on span "In biên nhận 80mm" at bounding box center [326, 45] width 60 height 11
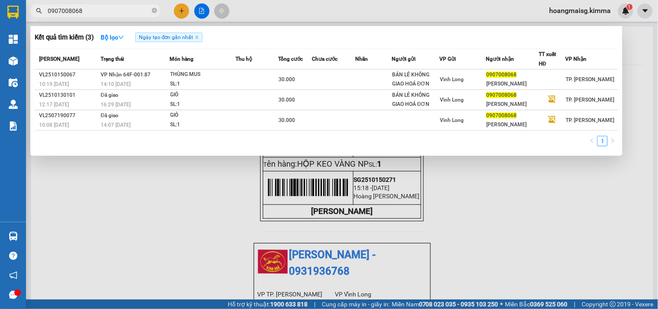
click at [98, 10] on input "0907008068" at bounding box center [99, 11] width 102 height 10
drag, startPoint x: 97, startPoint y: 10, endPoint x: 2, endPoint y: -8, distance: 96.8
click at [2, 0] on html "Kết quả tìm kiếm ( 3 ) Bộ lọc Ngày tạo đơn gần nhất Mã ĐH Trạng thái Món hàng T…" at bounding box center [329, 154] width 658 height 309
click at [155, 10] on icon "close-circle" at bounding box center [154, 10] width 5 height 5
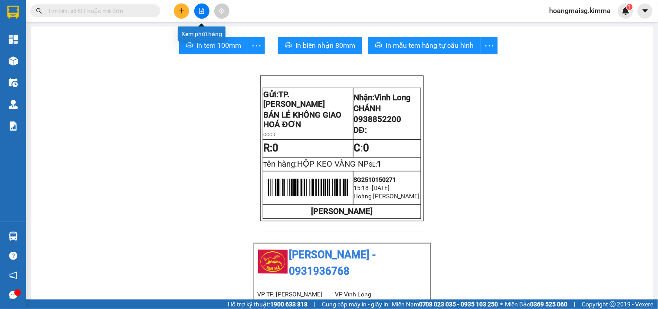
click at [198, 11] on button at bounding box center [201, 10] width 15 height 15
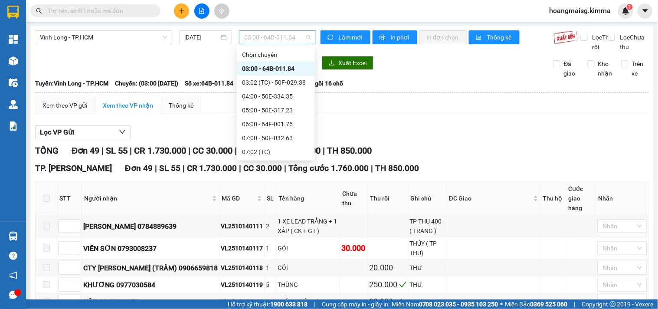
click at [268, 40] on span "03:00 - 64B-011.84" at bounding box center [277, 37] width 67 height 13
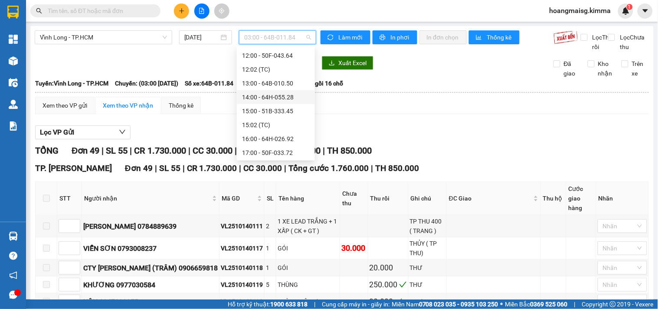
scroll to position [181, 0]
click at [282, 68] on div "13:00 - 64B-010.50" at bounding box center [276, 69] width 68 height 10
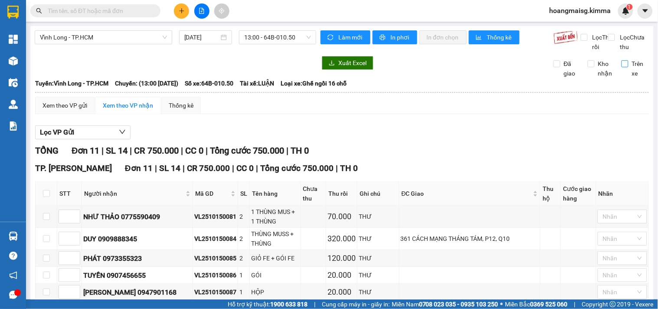
click at [622, 67] on input "Trên xe" at bounding box center [625, 63] width 7 height 7
checkbox input "true"
click at [71, 10] on input "text" at bounding box center [99, 11] width 102 height 10
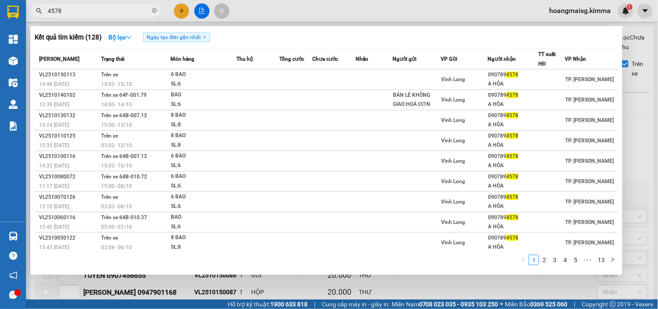
type input "4578"
click at [633, 110] on div at bounding box center [329, 154] width 658 height 309
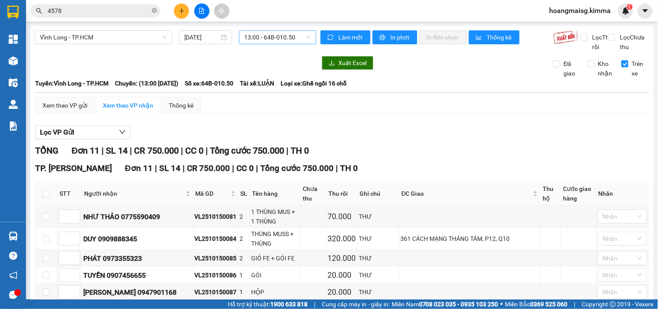
click at [268, 41] on span "13:00 - 64B-010.50" at bounding box center [277, 37] width 67 height 13
click at [402, 155] on div "TỔNG Đơn 11 | SL 14 | CR 750.000 | CC 0 | Tổng cước 750.000 | TH 0" at bounding box center [342, 150] width 614 height 13
drag, startPoint x: 174, startPoint y: 248, endPoint x: 216, endPoint y: 251, distance: 41.3
click at [216, 243] on div "VL2510150084" at bounding box center [215, 239] width 42 height 10
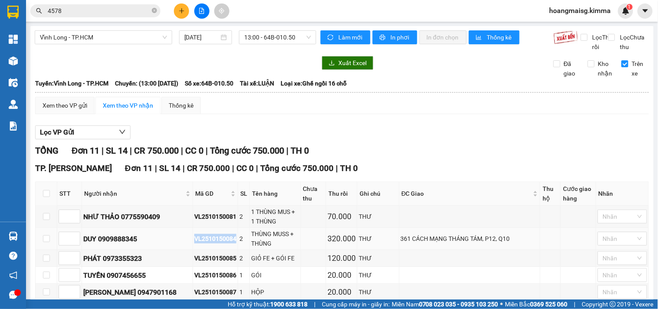
drag, startPoint x: 216, startPoint y: 248, endPoint x: 172, endPoint y: 252, distance: 43.6
click at [172, 250] on tr "DUY 0909888345 VL2510150084 2 THÙNG MUSS + THÙNG 320.000 THƯ 361 CÁCH MẠNG THÁN…" at bounding box center [343, 239] width 614 height 22
click at [193, 241] on td "VL2510150084" at bounding box center [215, 239] width 45 height 22
drag, startPoint x: 174, startPoint y: 249, endPoint x: 218, endPoint y: 250, distance: 44.7
click at [218, 250] on tr "DUY 0909888345 VL2510150084 2 THÙNG MUSS + THÙNG 320.000 THƯ 361 CÁCH MẠNG THÁN…" at bounding box center [343, 239] width 614 height 22
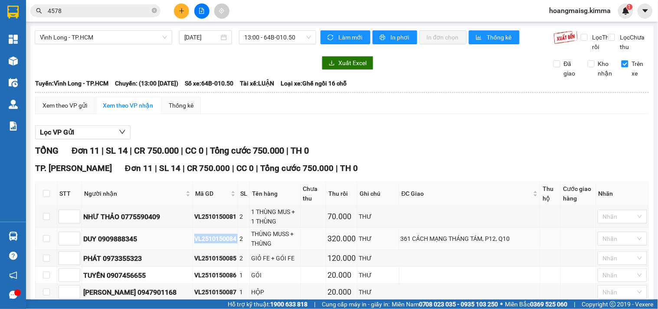
click at [213, 243] on div "VL2510150084" at bounding box center [215, 239] width 42 height 10
drag, startPoint x: 216, startPoint y: 248, endPoint x: 171, endPoint y: 249, distance: 45.1
click at [193, 250] on td "VL2510150084" at bounding box center [215, 239] width 45 height 22
click at [194, 243] on div "VL2510150084" at bounding box center [215, 239] width 42 height 10
drag, startPoint x: 174, startPoint y: 247, endPoint x: 216, endPoint y: 248, distance: 41.7
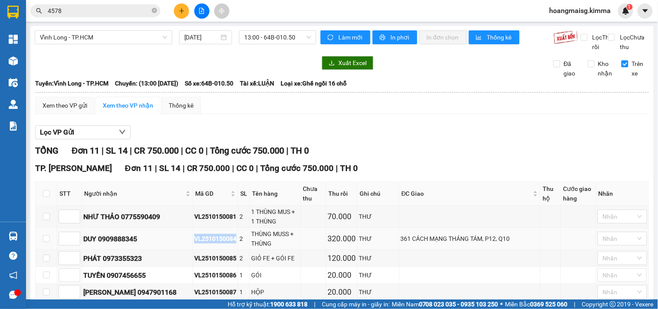
click at [216, 243] on div "VL2510150084" at bounding box center [215, 239] width 42 height 10
click at [215, 240] on td "VL2510150084" at bounding box center [215, 239] width 45 height 22
click at [201, 243] on div "VL2510150084" at bounding box center [215, 239] width 42 height 10
click at [179, 10] on icon "plus" at bounding box center [182, 11] width 6 height 6
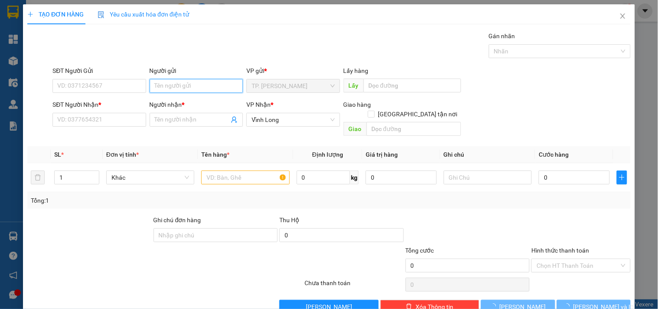
click at [164, 84] on input "Người gửi" at bounding box center [196, 86] width 93 height 14
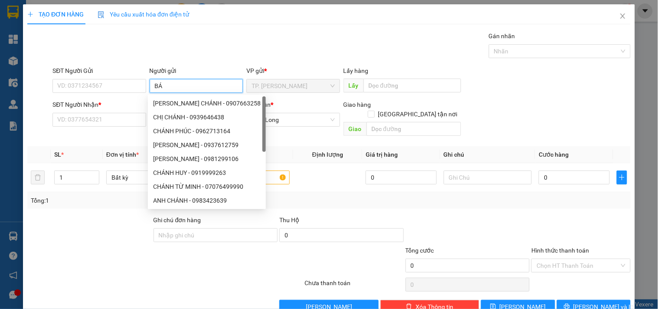
type input "BÁN"
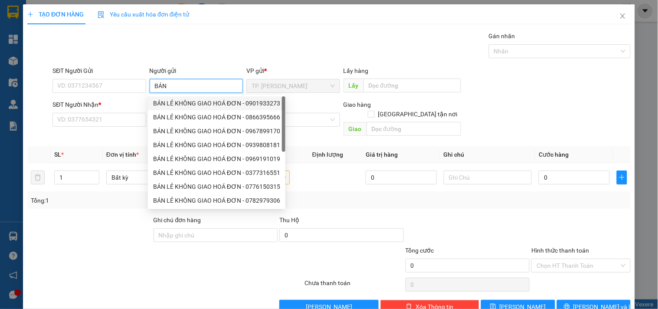
click at [180, 105] on div "BÁN LẺ KHÔNG GIAO HOÁ ĐƠN - 0901933273" at bounding box center [216, 104] width 127 height 10
type input "0901933273"
type input "BÁN LẺ KHÔNG GIAO HOÁ ĐƠN"
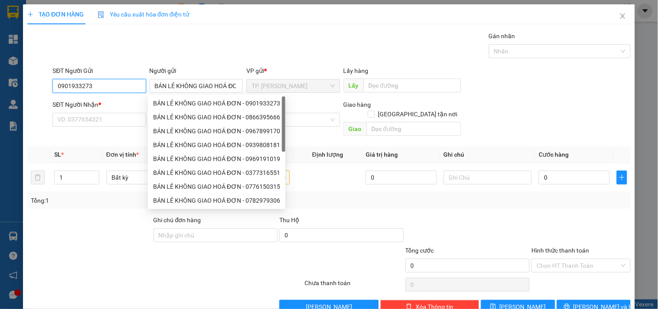
click at [122, 80] on input "0901933273" at bounding box center [99, 86] width 93 height 14
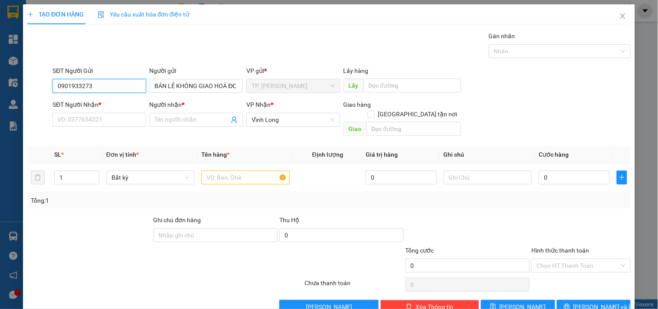
click at [122, 80] on input "0901933273" at bounding box center [99, 86] width 93 height 14
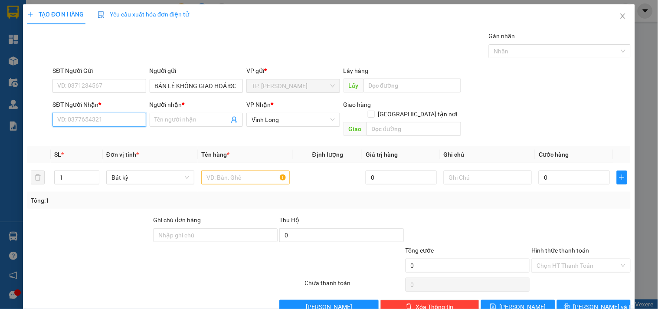
click at [107, 115] on input "SĐT Người Nhận *" at bounding box center [99, 120] width 93 height 14
type input "0917255777"
drag, startPoint x: 107, startPoint y: 135, endPoint x: 223, endPoint y: 165, distance: 119.7
click at [107, 136] on div "0917255777 - UT" at bounding box center [98, 137] width 82 height 10
type input "UT"
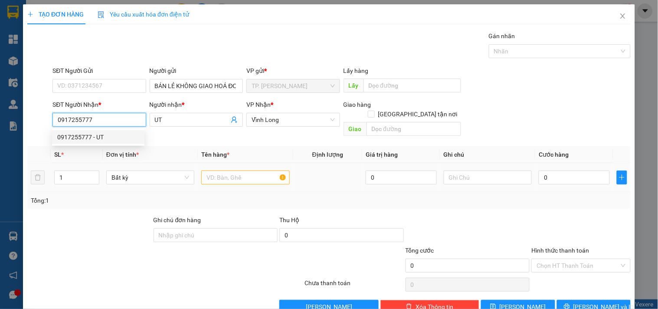
type input "0917255777"
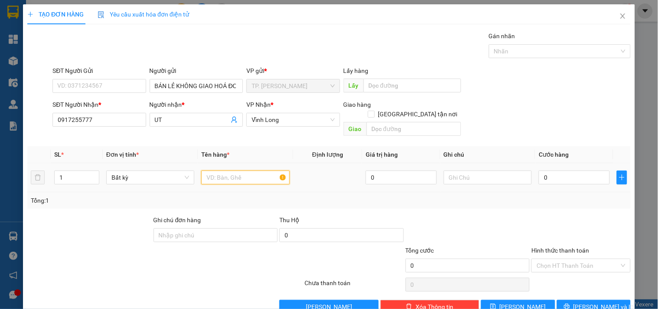
click at [233, 171] on input "text" at bounding box center [245, 178] width 88 height 14
type input "HỘP"
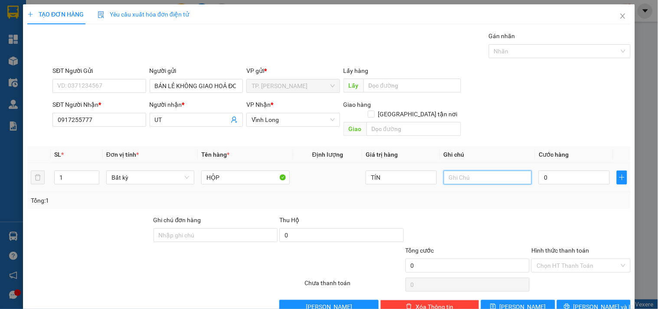
type input "0"
type input "TÍN"
click at [584, 302] on span "[PERSON_NAME] và In" at bounding box center [604, 307] width 61 height 10
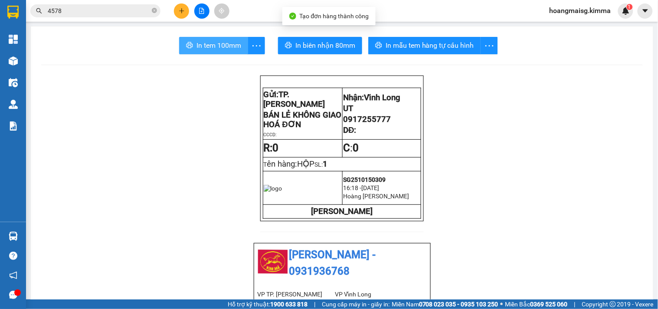
click at [201, 39] on button "In tem 100mm" at bounding box center [213, 45] width 69 height 17
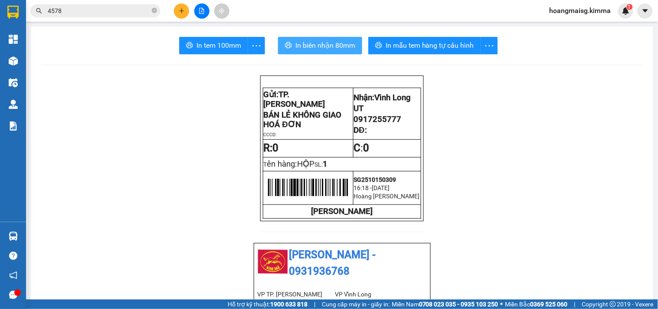
click at [329, 42] on span "In biên nhận 80mm" at bounding box center [326, 45] width 60 height 11
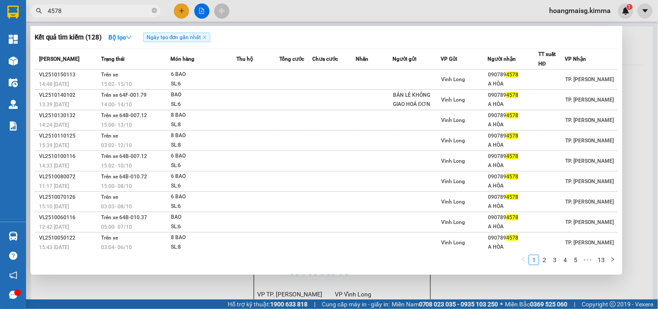
click at [105, 13] on input "4578" at bounding box center [99, 11] width 102 height 10
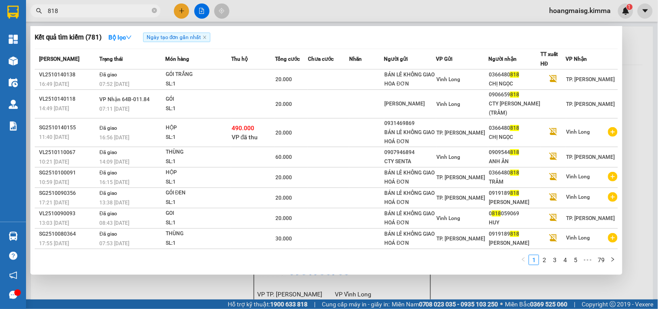
type input "818"
click at [180, 10] on div at bounding box center [329, 154] width 658 height 309
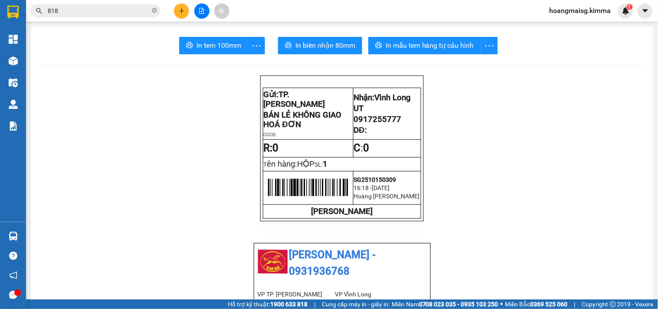
click at [195, 9] on button at bounding box center [201, 10] width 15 height 15
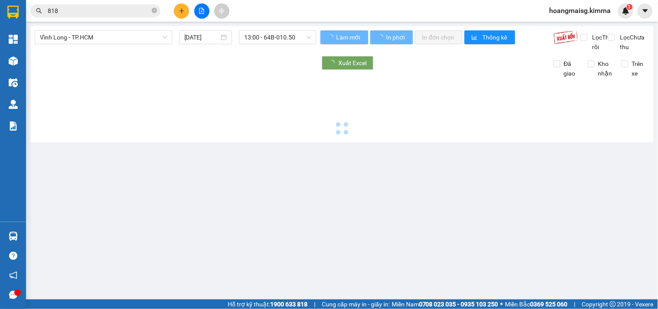
click at [184, 13] on icon "plus" at bounding box center [182, 11] width 6 height 6
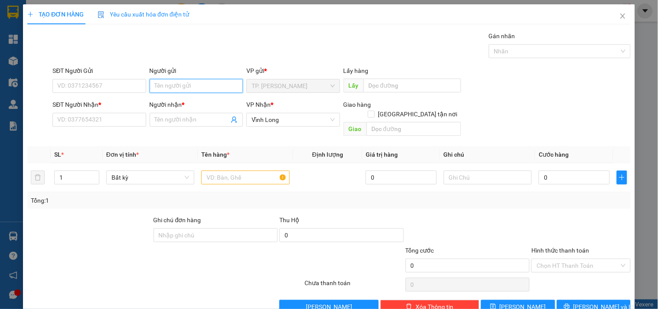
click at [174, 87] on input "Người gửi" at bounding box center [196, 86] width 93 height 14
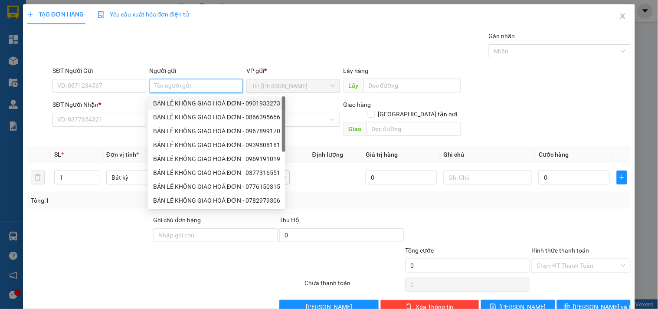
click at [175, 108] on div "BÁN LẺ KHÔNG GIAO HOÁ ĐƠN - 0901933273" at bounding box center [217, 103] width 138 height 14
type input "0901933273"
type input "BÁN LẺ KHÔNG GIAO HOÁ ĐƠN"
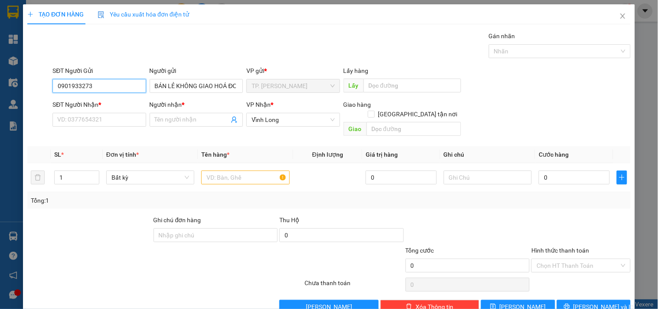
click at [112, 85] on input "0901933273" at bounding box center [99, 86] width 93 height 14
click at [111, 83] on input "0901933273" at bounding box center [99, 86] width 93 height 14
type input "090193327"
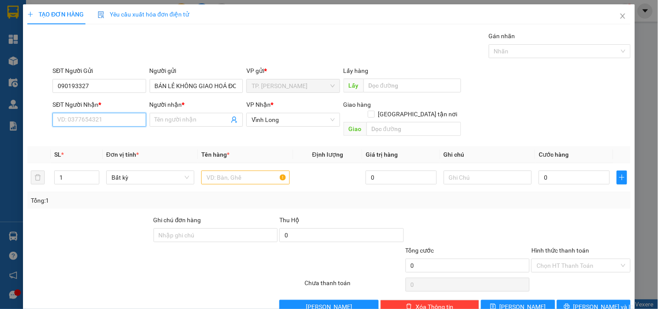
click at [91, 124] on input "SĐT Người Nhận *" at bounding box center [99, 120] width 93 height 14
type input "0908127434"
click at [100, 133] on div "0908127434 - [PERSON_NAME]" at bounding box center [99, 137] width 85 height 10
type input "VĂN BA"
type input "0908127434"
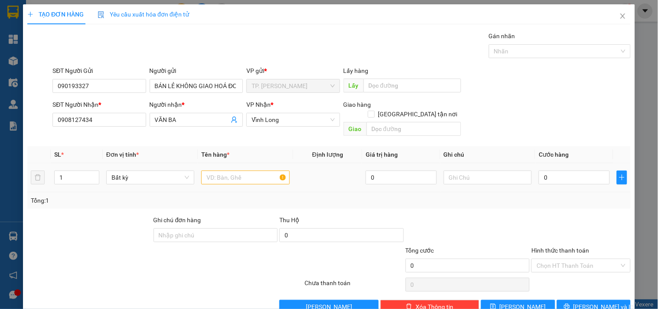
click at [218, 169] on div at bounding box center [245, 177] width 88 height 17
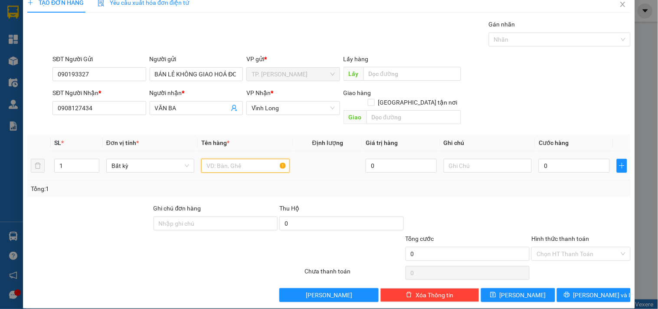
click at [211, 159] on input "text" at bounding box center [245, 166] width 88 height 14
type input "GIỎ TRẮNG"
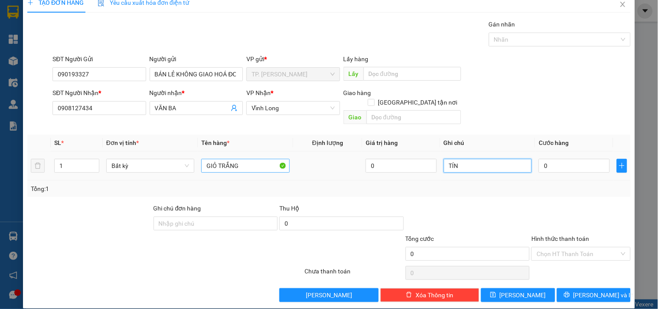
type input "TÍN"
type input "03"
type input "3"
type input "030"
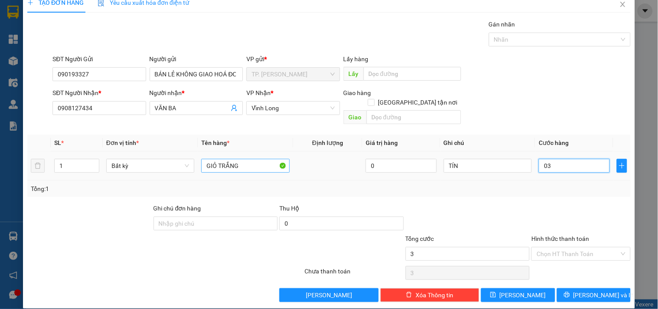
type input "30"
click at [589, 247] on input "Hình thức thanh toán" at bounding box center [578, 253] width 82 height 13
type input "30.000"
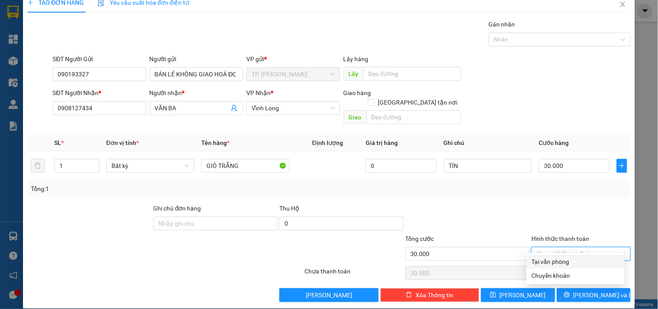
click at [560, 257] on div "Tại văn phòng" at bounding box center [576, 262] width 88 height 10
type input "0"
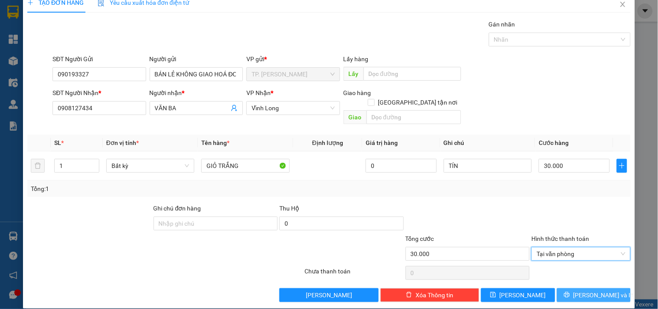
click at [582, 290] on span "[PERSON_NAME] và In" at bounding box center [604, 295] width 61 height 10
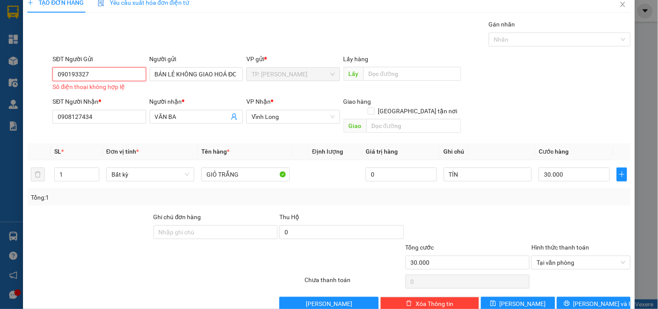
click at [131, 67] on input "090193327" at bounding box center [99, 74] width 93 height 14
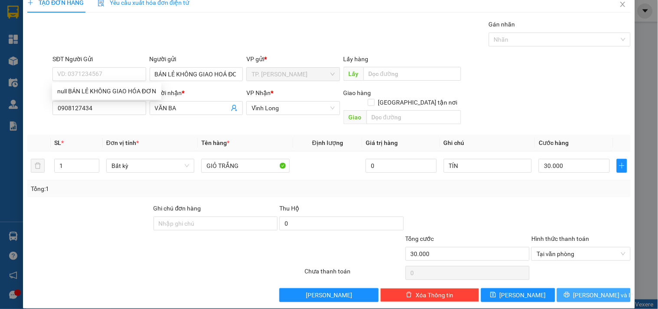
click at [578, 288] on button "[PERSON_NAME] và In" at bounding box center [594, 295] width 74 height 14
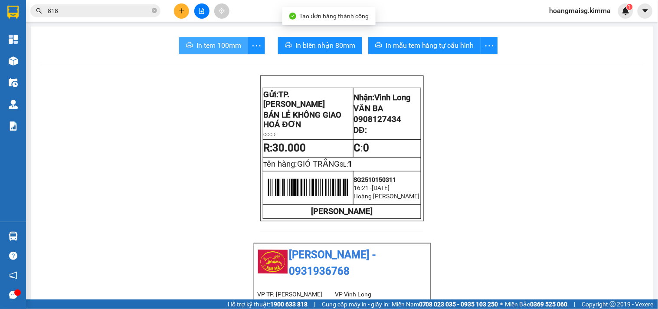
click at [218, 44] on span "In tem 100mm" at bounding box center [219, 45] width 45 height 11
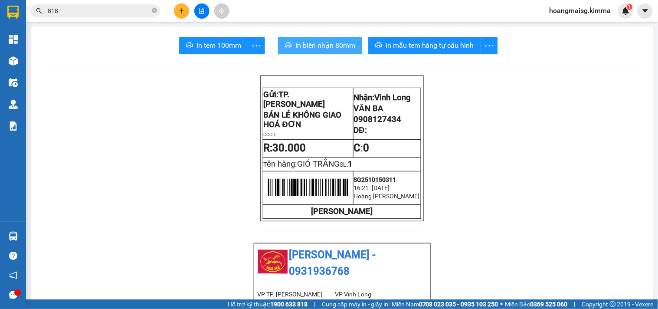
click at [330, 48] on span "In biên nhận 80mm" at bounding box center [326, 45] width 60 height 11
click at [130, 13] on input "818" at bounding box center [99, 11] width 102 height 10
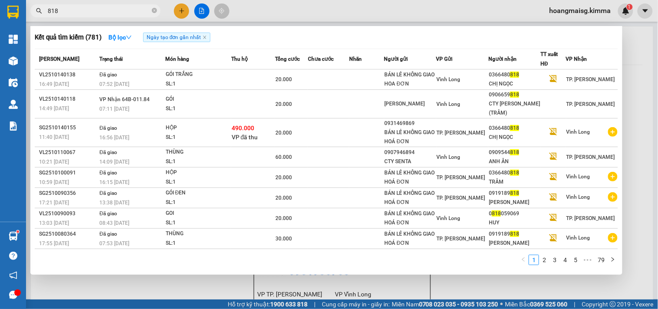
click at [130, 13] on input "818" at bounding box center [99, 11] width 102 height 10
click at [178, 12] on div at bounding box center [329, 154] width 658 height 309
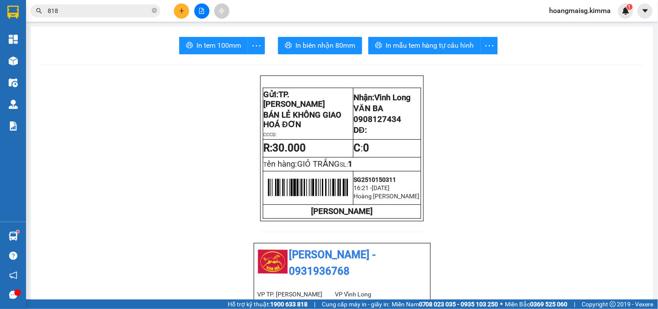
click at [176, 10] on button at bounding box center [181, 10] width 15 height 15
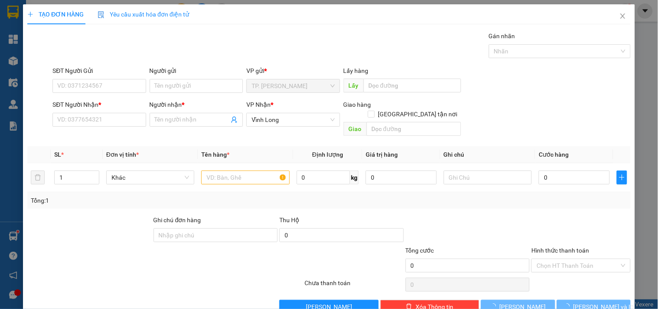
click at [173, 93] on div "Người gửi Tên người gửi" at bounding box center [196, 81] width 93 height 30
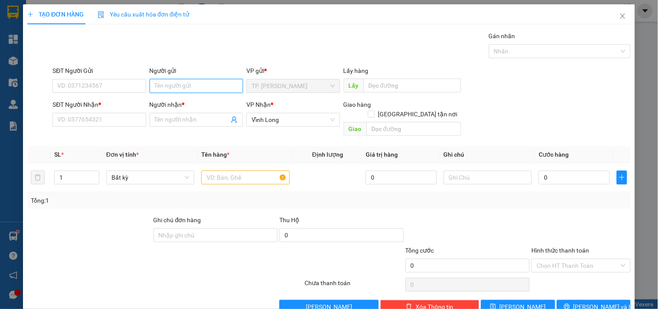
click at [175, 88] on input "Người gửi" at bounding box center [196, 86] width 93 height 14
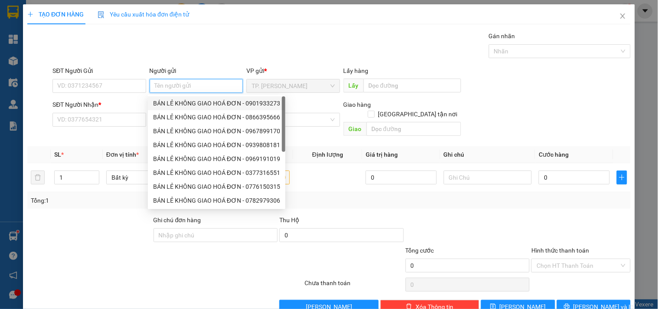
click at [179, 100] on div "BÁN LẺ KHÔNG GIAO HOÁ ĐƠN - 0901933273" at bounding box center [216, 104] width 127 height 10
type input "0901933273"
type input "BÁN LẺ KHÔNG GIAO HOÁ ĐƠN"
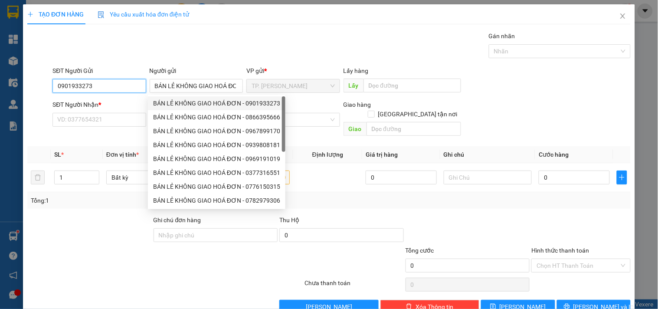
click at [127, 89] on input "0901933273" at bounding box center [99, 86] width 93 height 14
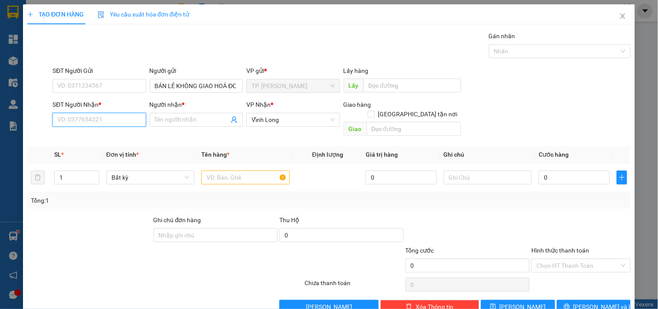
click at [126, 119] on input "SĐT Người Nhận *" at bounding box center [99, 120] width 93 height 14
type input "0768882275"
click at [127, 133] on div "0768882275 - HUYÊN" at bounding box center [98, 137] width 82 height 10
type input "HUYÊN"
type input "0768882275"
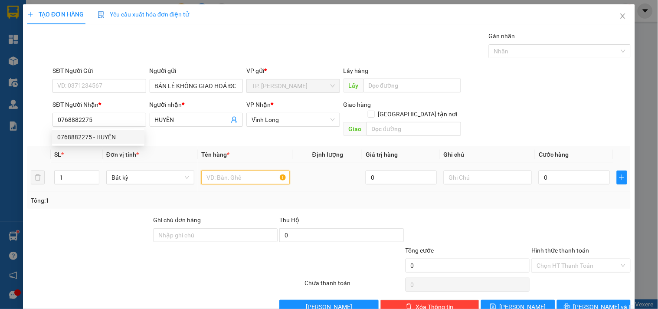
click at [235, 171] on input "text" at bounding box center [245, 178] width 88 height 14
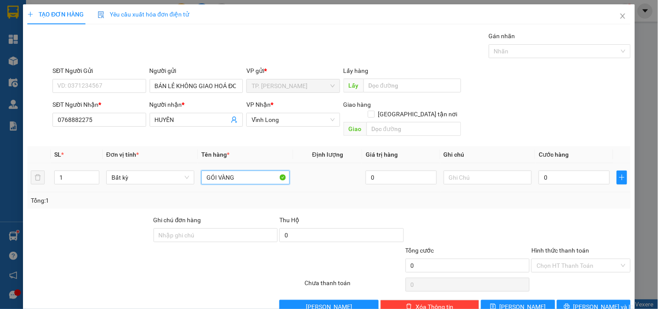
type input "GÓI VÀNG"
type input "TÍN"
click at [570, 300] on button "[PERSON_NAME] và In" at bounding box center [594, 307] width 74 height 14
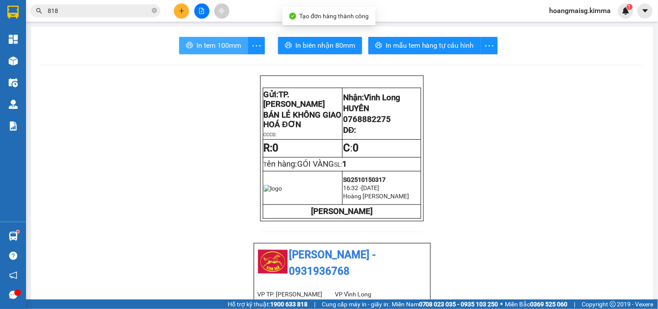
click at [218, 40] on span "In tem 100mm" at bounding box center [219, 45] width 45 height 11
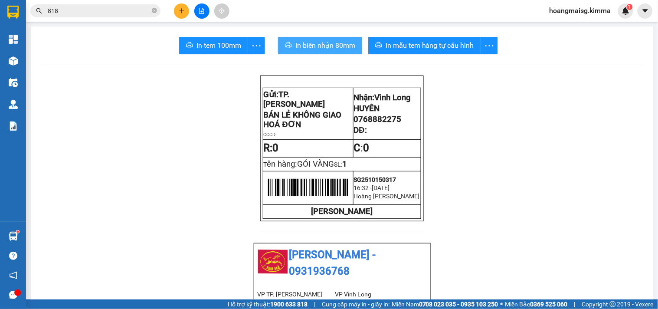
click at [300, 42] on span "In biên nhận 80mm" at bounding box center [326, 45] width 60 height 11
click at [182, 10] on icon "plus" at bounding box center [182, 11] width 6 height 6
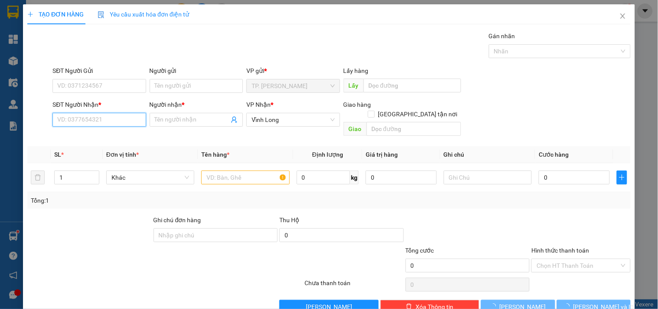
click at [101, 123] on input "SĐT Người Nhận *" at bounding box center [99, 120] width 93 height 14
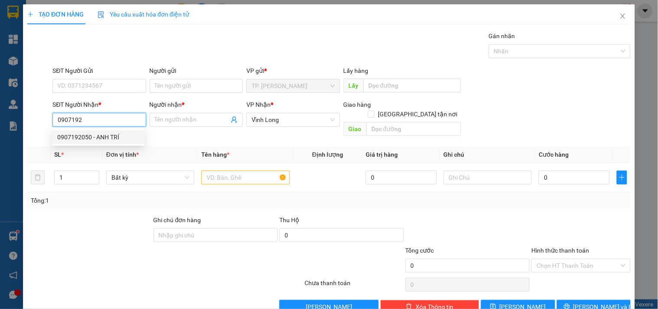
click at [115, 139] on div "0907192050 - ANH TRÍ" at bounding box center [98, 137] width 82 height 10
type input "0907192050"
type input "ANH TRÍ"
type input "0907192050"
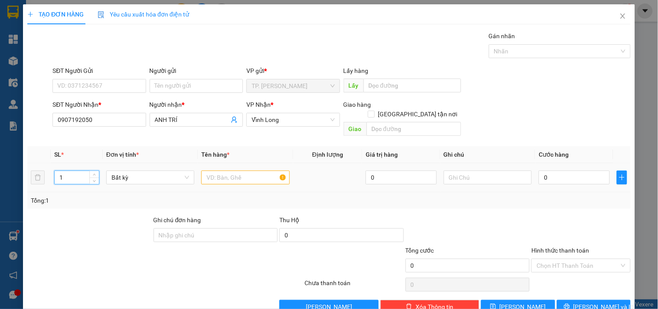
click at [69, 171] on input "1" at bounding box center [77, 177] width 44 height 13
type input "2"
click at [227, 171] on input "text" at bounding box center [245, 178] width 88 height 14
type input "THÙNG"
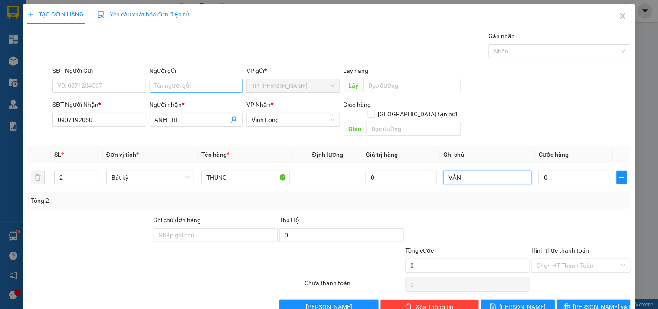
type input "VĂN"
click at [195, 85] on input "Người gửi" at bounding box center [196, 86] width 93 height 14
type input "B"
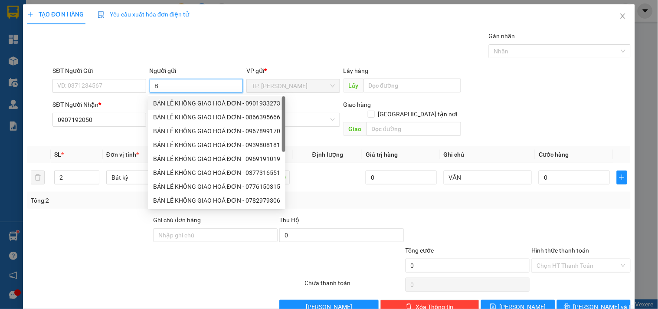
click at [181, 102] on div "BÁN LẺ KHÔNG GIAO HOÁ ĐƠN - 0901933273" at bounding box center [216, 104] width 127 height 10
type input "0901933273"
type input "BÁN LẺ KHÔNG GIAO HOÁ ĐƠN"
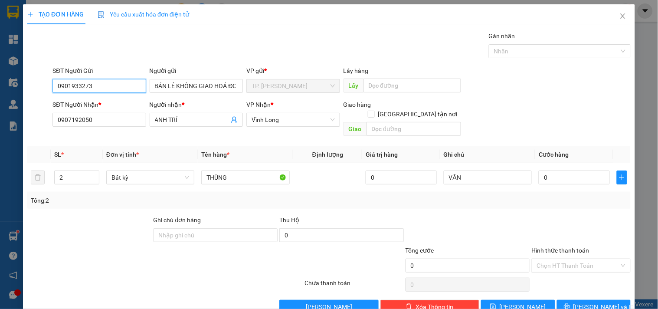
click at [125, 84] on input "0901933273" at bounding box center [99, 86] width 93 height 14
type input "0"
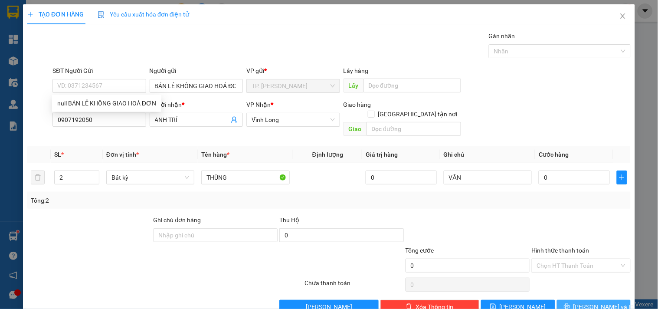
click at [588, 302] on span "[PERSON_NAME] và In" at bounding box center [604, 307] width 61 height 10
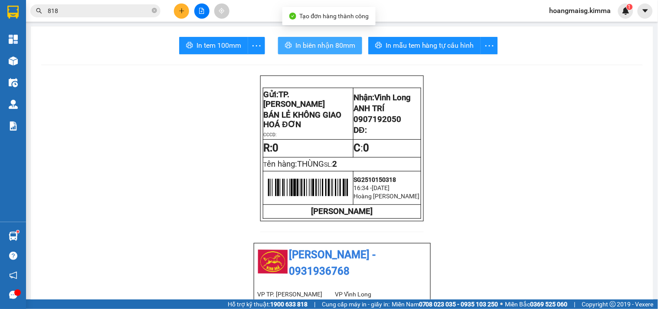
click at [312, 46] on span "In biên nhận 80mm" at bounding box center [326, 45] width 60 height 11
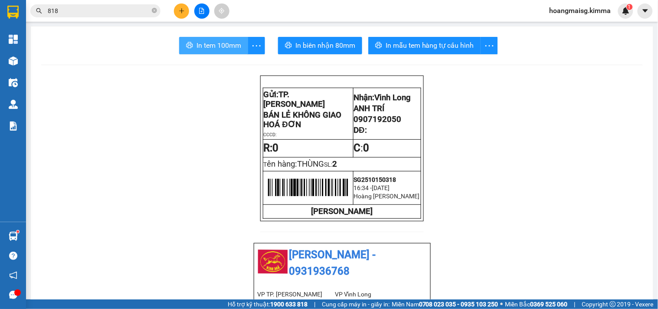
click at [231, 44] on span "In tem 100mm" at bounding box center [219, 45] width 45 height 11
click at [181, 8] on icon "plus" at bounding box center [182, 11] width 6 height 6
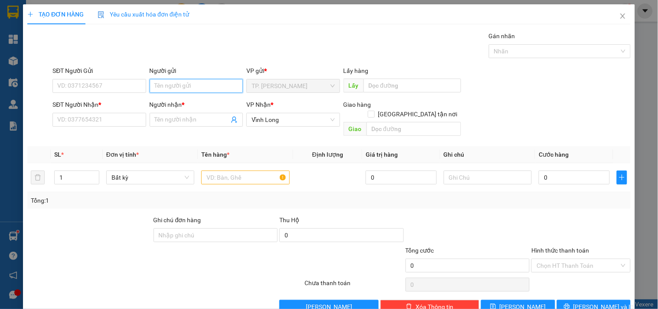
click at [180, 84] on input "Người gửi" at bounding box center [196, 86] width 93 height 14
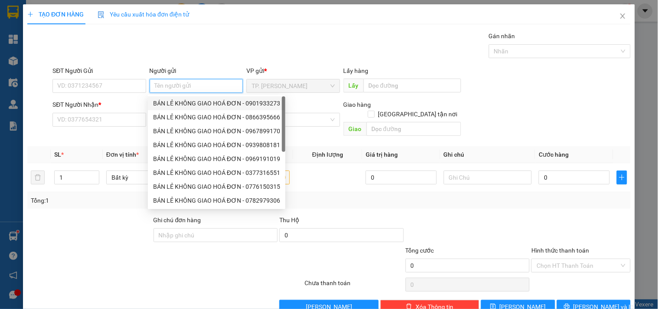
drag, startPoint x: 175, startPoint y: 100, endPoint x: 126, endPoint y: 86, distance: 51.1
click at [173, 98] on div "BÁN LẺ KHÔNG GIAO HOÁ ĐƠN - 0901933273" at bounding box center [217, 103] width 138 height 14
type input "0901933273"
type input "BÁN LẺ KHÔNG GIAO HOÁ ĐƠN"
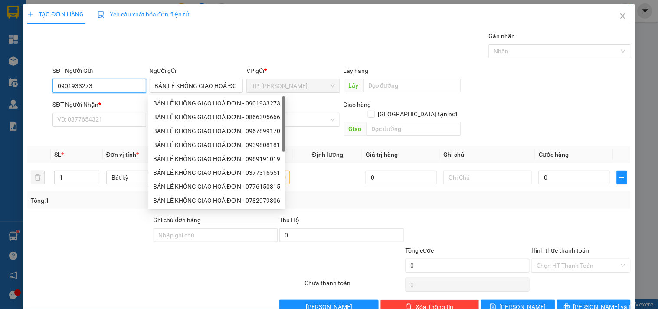
click at [125, 85] on input "0901933273" at bounding box center [99, 86] width 93 height 14
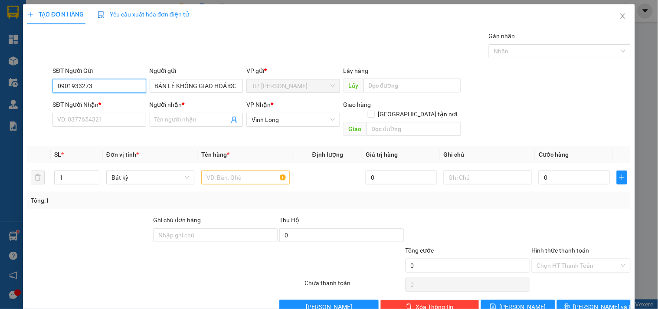
click at [125, 85] on input "0901933273" at bounding box center [99, 86] width 93 height 14
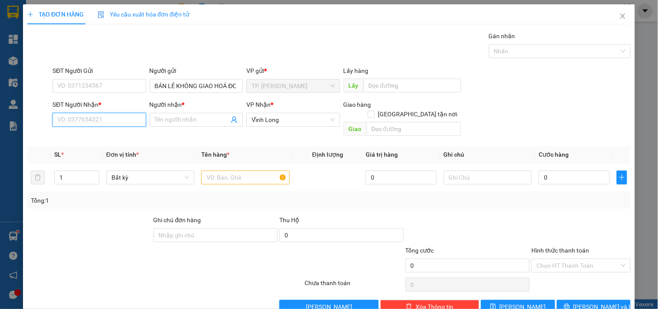
click at [120, 116] on input "SĐT Người Nhận *" at bounding box center [99, 120] width 93 height 14
click at [114, 122] on input "0906396031" at bounding box center [99, 120] width 93 height 14
type input "0906396031"
click at [178, 118] on input "Người nhận *" at bounding box center [192, 120] width 74 height 10
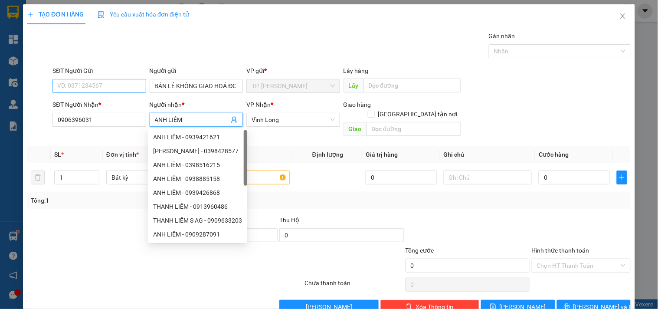
type input "ANH LIÊM"
click at [105, 82] on input "SĐT Người Gửi" at bounding box center [99, 86] width 93 height 14
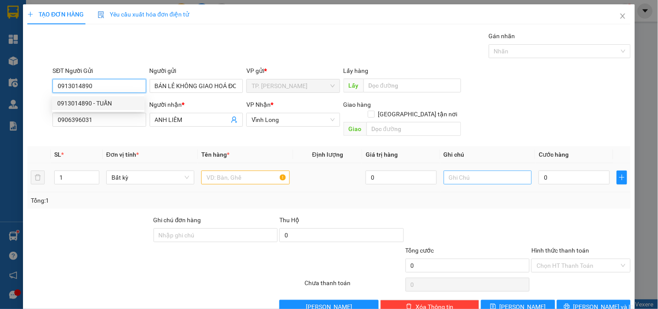
type input "0913014890"
click at [502, 171] on input "text" at bounding box center [488, 178] width 88 height 14
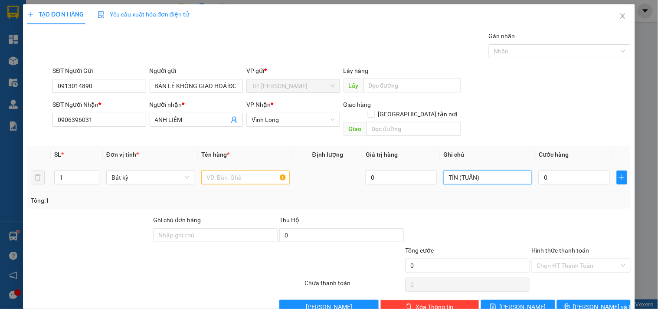
type input "TÍN (TUẤN)"
click at [248, 171] on input "text" at bounding box center [245, 178] width 88 height 14
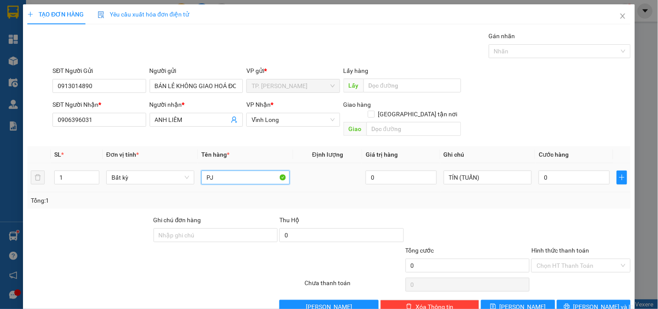
type input "P"
type input "PHONG BÌ TRẮNG"
click at [610, 300] on button "[PERSON_NAME] và In" at bounding box center [594, 307] width 74 height 14
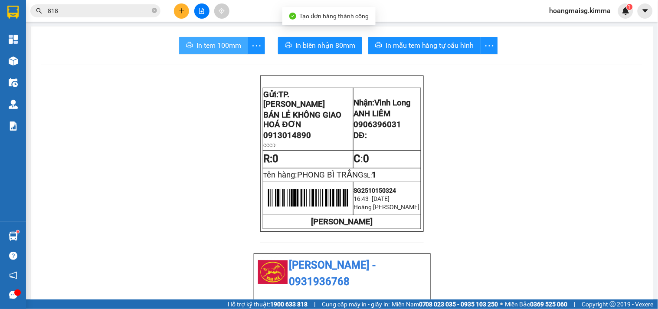
click at [200, 39] on button "In tem 100mm" at bounding box center [213, 45] width 69 height 17
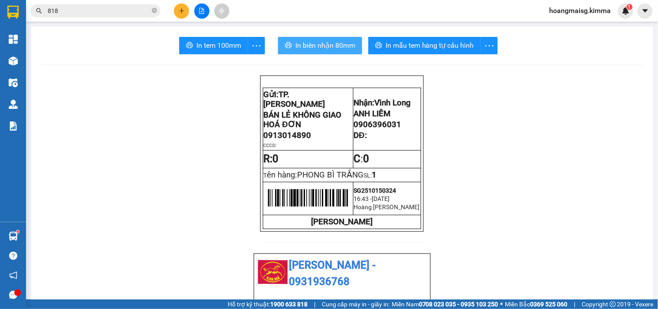
click at [335, 44] on span "In biên nhận 80mm" at bounding box center [326, 45] width 60 height 11
click at [129, 11] on input "818" at bounding box center [99, 11] width 102 height 10
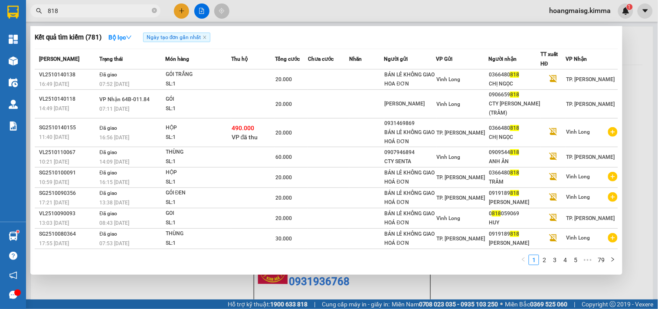
click at [129, 11] on input "818" at bounding box center [99, 11] width 102 height 10
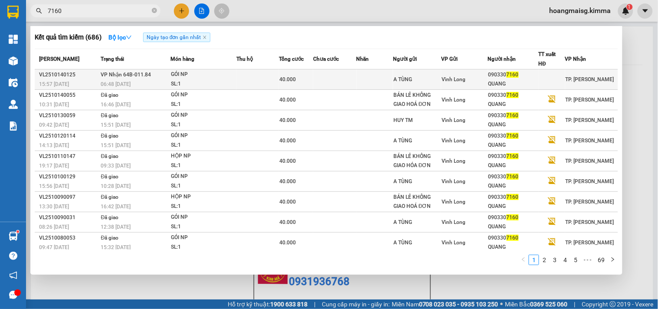
type input "7160"
click at [247, 77] on td at bounding box center [257, 79] width 43 height 20
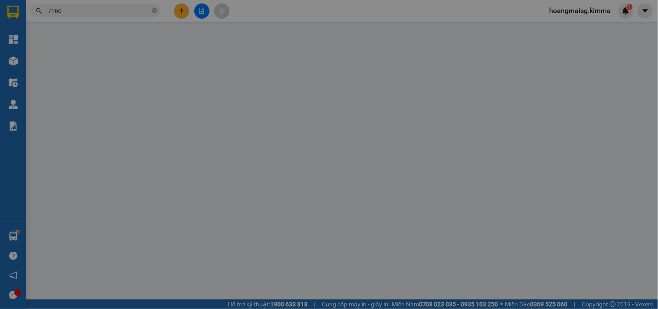
type input "A TÙNG"
type input "0903307160"
type input "QUANG"
type input "40.000"
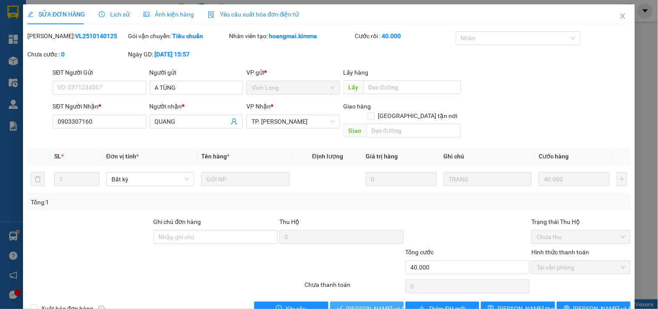
click at [367, 304] on span "[PERSON_NAME] và Giao hàng" at bounding box center [388, 309] width 83 height 10
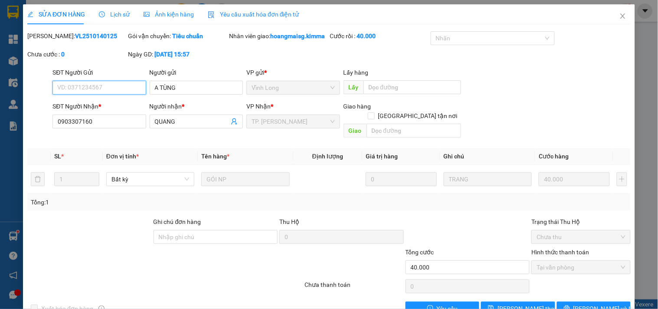
click at [128, 93] on input "SĐT Người Gửi" at bounding box center [99, 88] width 93 height 14
click at [621, 19] on span "Close" at bounding box center [623, 16] width 24 height 24
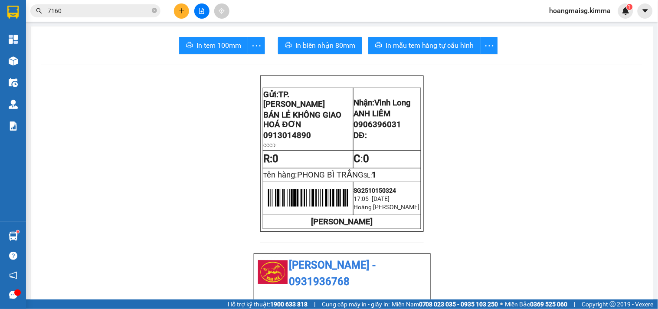
click at [199, 10] on icon "file-add" at bounding box center [202, 11] width 6 height 6
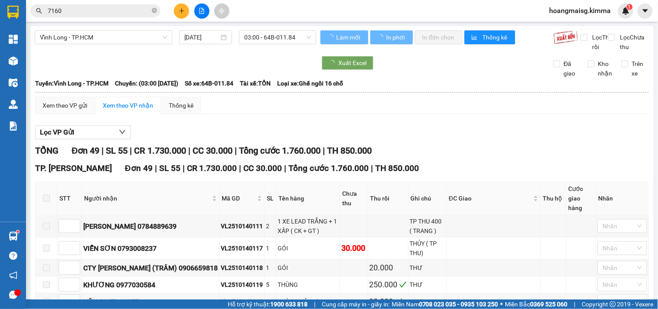
click at [266, 47] on div "Vĩnh Long - TP.HCM [DATE] 03:00 - 64B-011.84" at bounding box center [176, 40] width 282 height 21
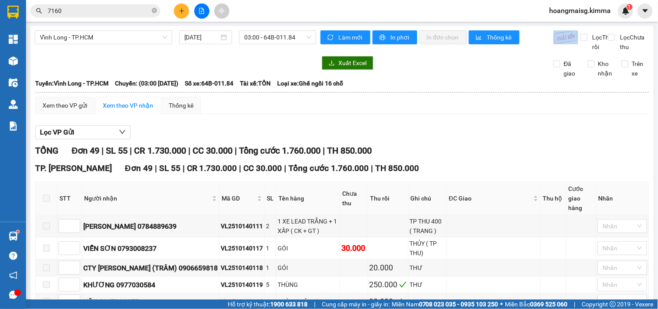
click at [266, 46] on div "Vĩnh Long - TP.HCM [DATE] 03:00 - 64B-011.84" at bounding box center [176, 40] width 282 height 21
click at [268, 39] on span "03:00 - 64B-011.84" at bounding box center [277, 37] width 67 height 13
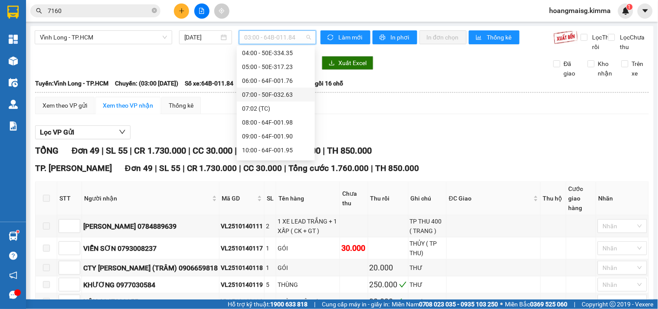
scroll to position [144, 0]
click at [289, 113] on div "14:00 - 64H-055.28" at bounding box center [276, 119] width 78 height 14
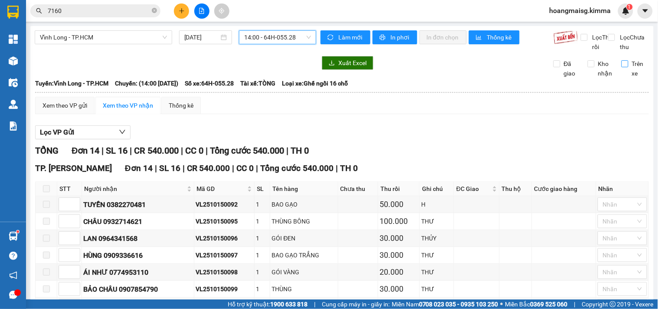
click at [622, 67] on input "Trên xe" at bounding box center [625, 63] width 7 height 7
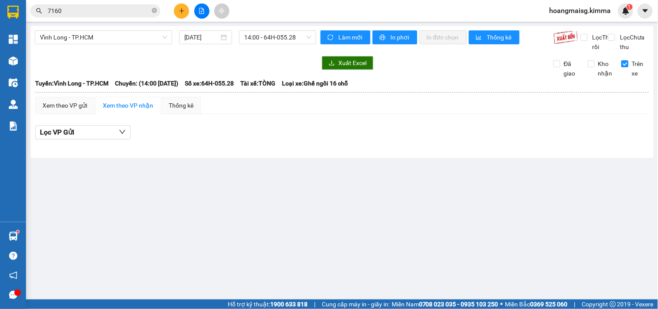
click at [618, 76] on div "Trên xe" at bounding box center [632, 68] width 34 height 19
click at [627, 67] on input "Trên xe" at bounding box center [625, 63] width 7 height 7
checkbox input "false"
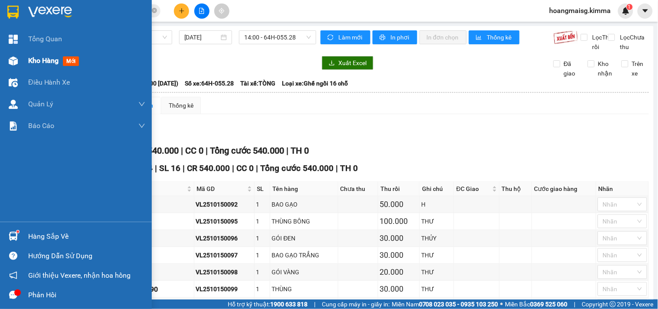
click at [27, 62] on div "Kho hàng mới" at bounding box center [76, 61] width 152 height 22
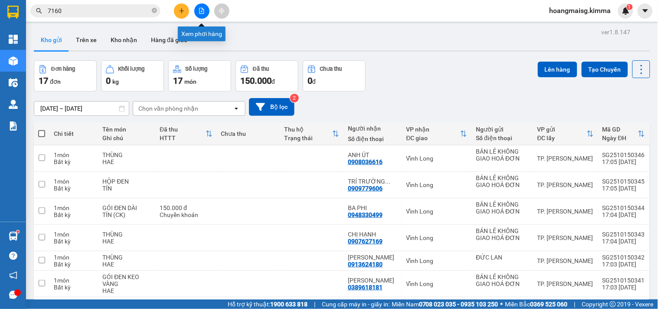
click at [199, 11] on button at bounding box center [201, 10] width 15 height 15
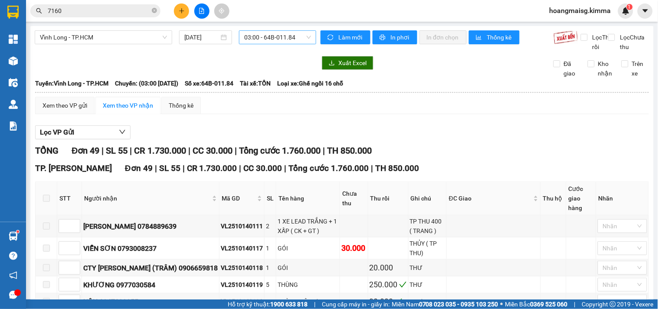
click at [304, 41] on span "03:00 - 64B-011.84" at bounding box center [277, 37] width 67 height 13
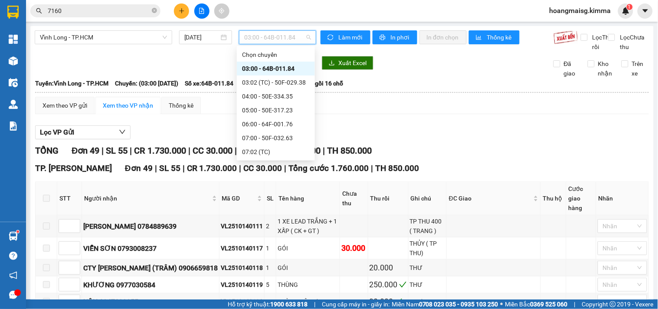
scroll to position [144, 0]
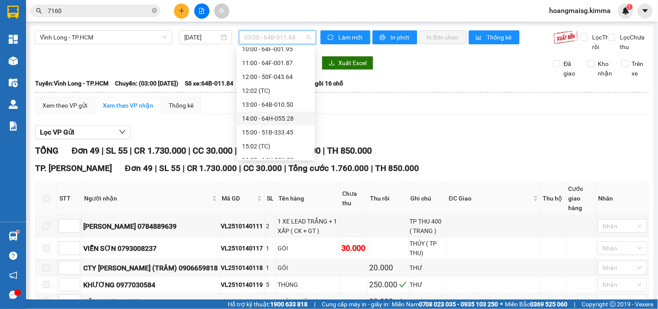
click at [277, 118] on div "14:00 - 64H-055.28" at bounding box center [276, 119] width 68 height 10
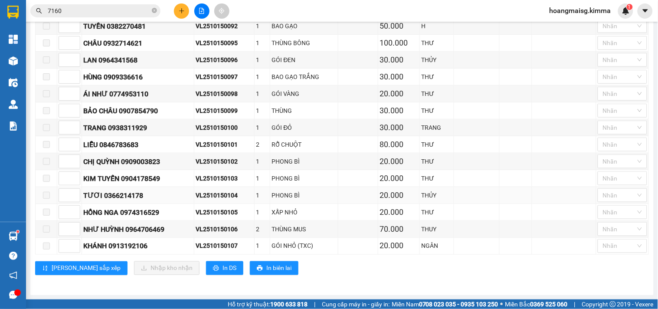
scroll to position [45, 0]
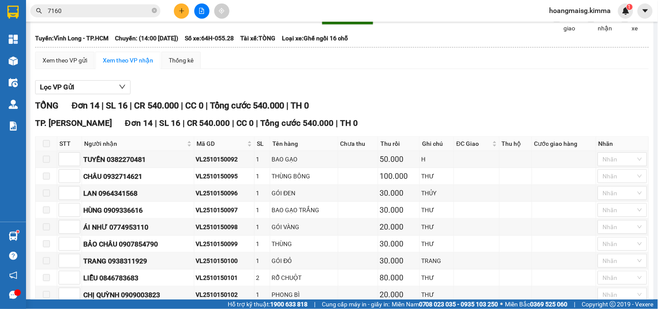
click at [185, 12] on button at bounding box center [181, 10] width 15 height 15
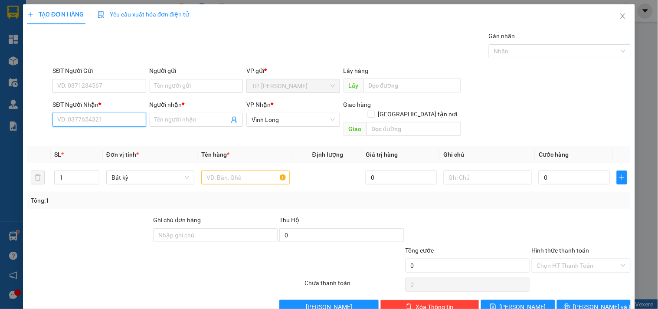
click at [128, 118] on input "SĐT Người Nhận *" at bounding box center [99, 120] width 93 height 14
type input "0932838313"
click at [129, 136] on div "0932838313 - ANH SỬ" at bounding box center [98, 137] width 82 height 10
type input "ANH SỬ"
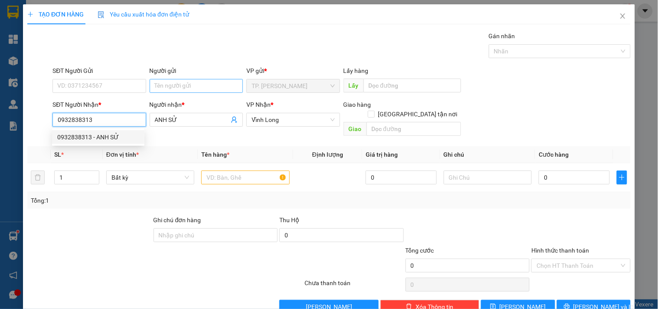
type input "0932838313"
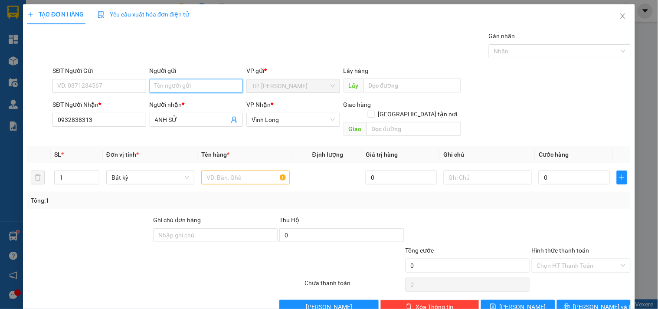
click at [199, 89] on input "Người gửi" at bounding box center [196, 86] width 93 height 14
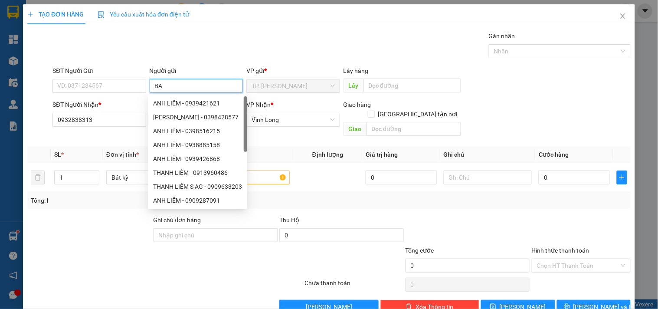
type input "BAN"
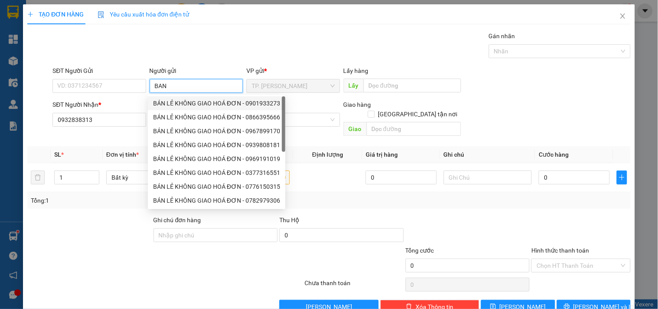
click at [227, 105] on div "BÁN LẺ KHÔNG GIAO HOÁ ĐƠN - 0901933273" at bounding box center [216, 104] width 127 height 10
type input "0901933273"
type input "BÁN LẺ KHÔNG GIAO HOÁ ĐƠN"
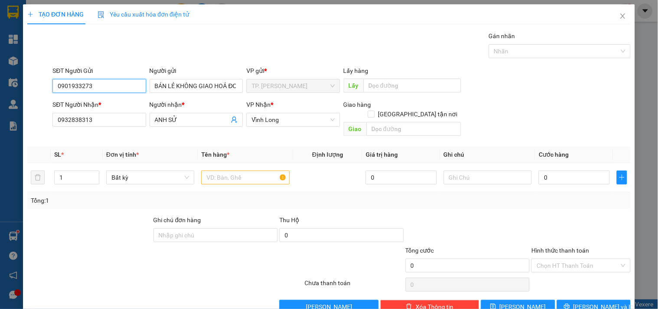
drag, startPoint x: 116, startPoint y: 90, endPoint x: 0, endPoint y: 90, distance: 116.3
click at [0, 90] on div "TẠO ĐƠN HÀNG Yêu cầu xuất hóa đơn điện tử Transit Pickup Surcharge Ids Transit …" at bounding box center [329, 154] width 658 height 309
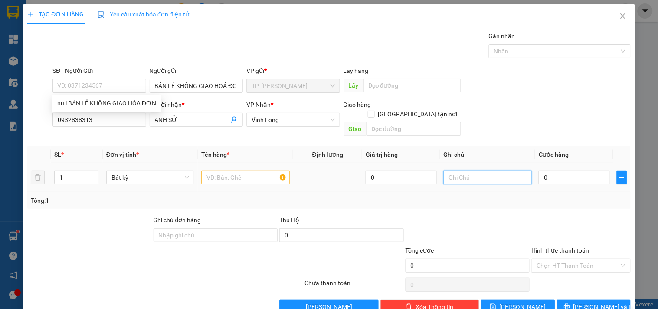
click at [491, 174] on input "text" at bounding box center [488, 178] width 88 height 14
type input "NG"
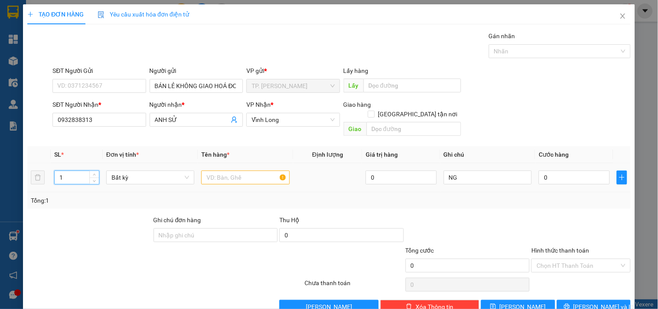
drag, startPoint x: 71, startPoint y: 165, endPoint x: 53, endPoint y: 164, distance: 17.4
click at [53, 164] on td "1" at bounding box center [77, 177] width 52 height 29
type input "4"
click at [202, 171] on input "text" at bounding box center [245, 178] width 88 height 14
type input "4 THÙNG"
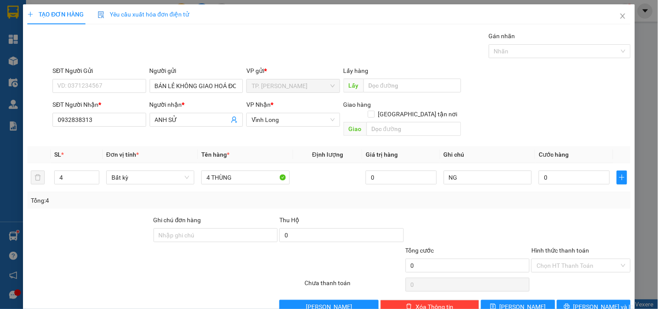
click at [612, 286] on div "Transit Pickup Surcharge Ids Transit Deliver Surcharge Ids Transit Deliver Surc…" at bounding box center [329, 172] width 604 height 282
click at [613, 300] on button "[PERSON_NAME] và In" at bounding box center [594, 307] width 74 height 14
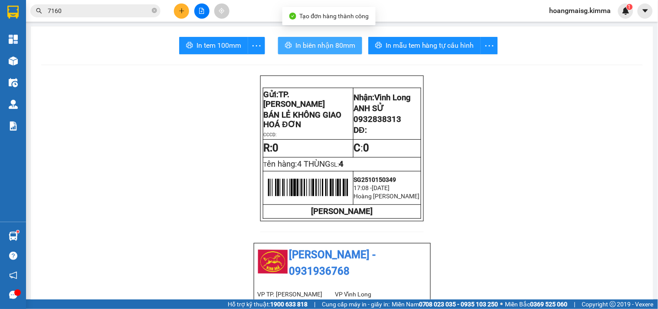
click at [289, 49] on button "In biên nhận 80mm" at bounding box center [320, 45] width 84 height 17
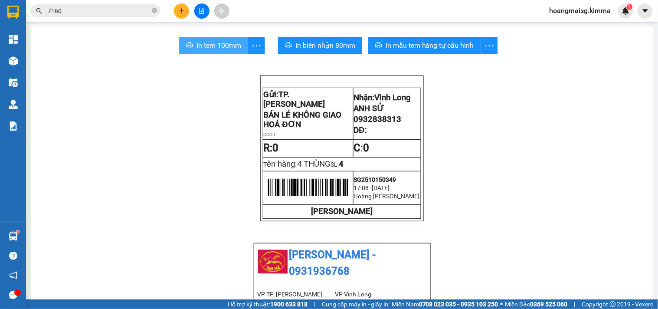
drag, startPoint x: 225, startPoint y: 52, endPoint x: 210, endPoint y: 39, distance: 19.1
click at [224, 52] on button "In tem 100mm" at bounding box center [213, 45] width 69 height 17
click at [183, 13] on icon "plus" at bounding box center [182, 11] width 6 height 6
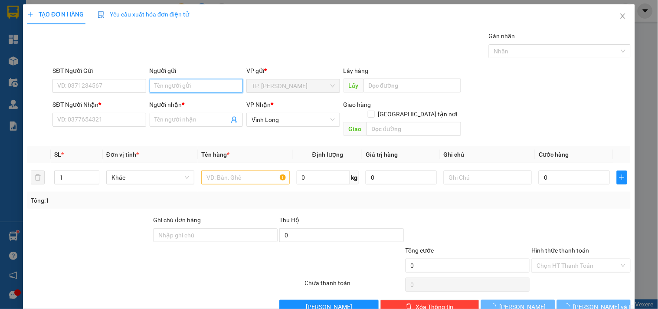
click at [171, 88] on input "Người gửi" at bounding box center [196, 86] width 93 height 14
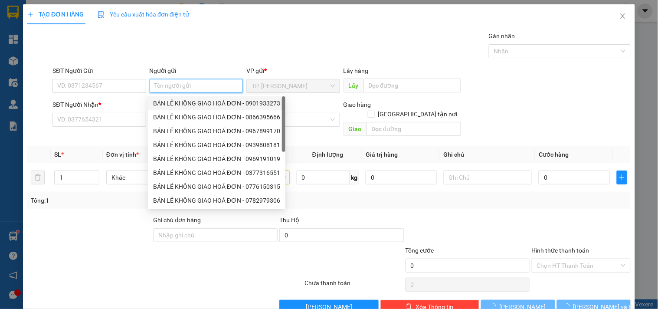
drag, startPoint x: 180, startPoint y: 105, endPoint x: 161, endPoint y: 101, distance: 20.0
click at [172, 102] on div "BÁN LẺ KHÔNG GIAO HOÁ ĐƠN - 0901933273" at bounding box center [216, 104] width 127 height 10
type input "0901933273"
type input "BÁN LẺ KHÔNG GIAO HOÁ ĐƠN"
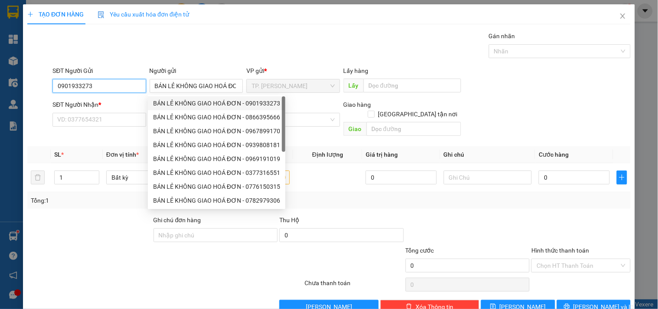
click at [122, 87] on input "0901933273" at bounding box center [99, 86] width 93 height 14
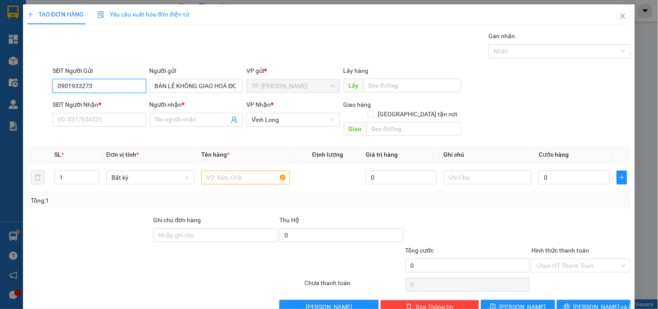
click at [122, 87] on input "0901933273" at bounding box center [99, 86] width 93 height 14
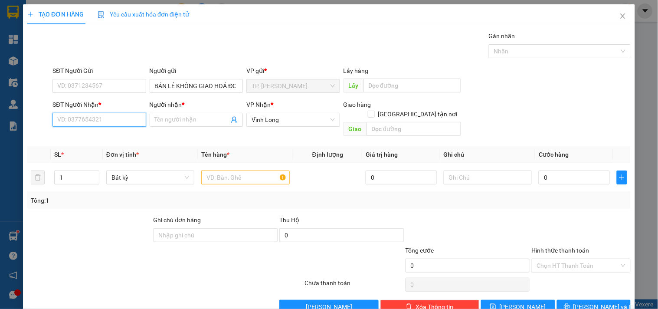
click at [114, 121] on input "SĐT Người Nhận *" at bounding box center [99, 120] width 93 height 14
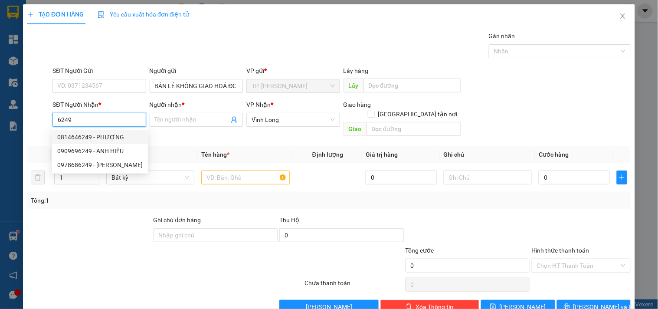
click at [116, 131] on div "0814646249 - PHƯỢNG" at bounding box center [100, 137] width 96 height 14
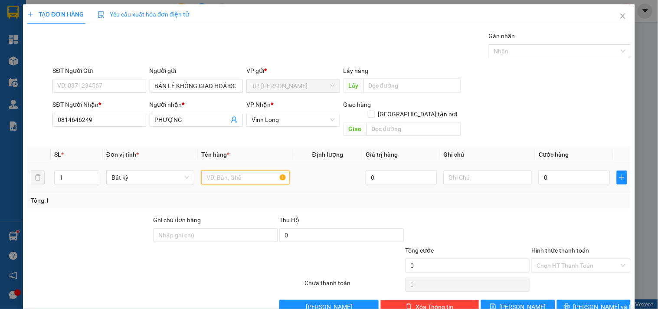
click at [233, 171] on input "text" at bounding box center [245, 178] width 88 height 14
click at [585, 302] on span "[PERSON_NAME] và In" at bounding box center [604, 307] width 61 height 10
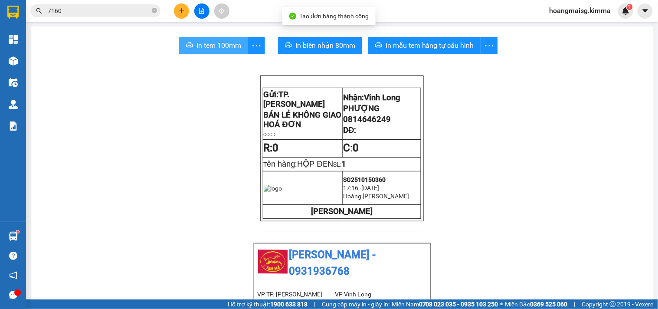
click at [216, 49] on span "In tem 100mm" at bounding box center [219, 45] width 45 height 11
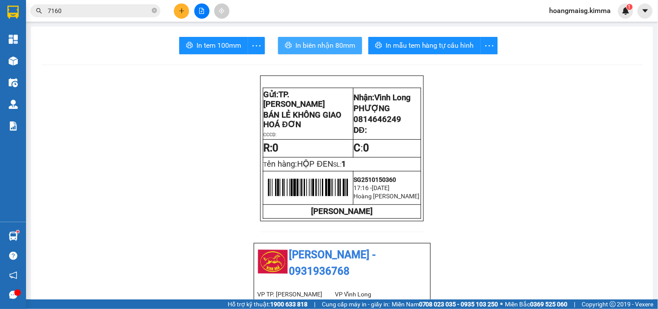
click at [304, 47] on span "In biên nhận 80mm" at bounding box center [326, 45] width 60 height 11
click at [179, 13] on icon "plus" at bounding box center [182, 11] width 6 height 6
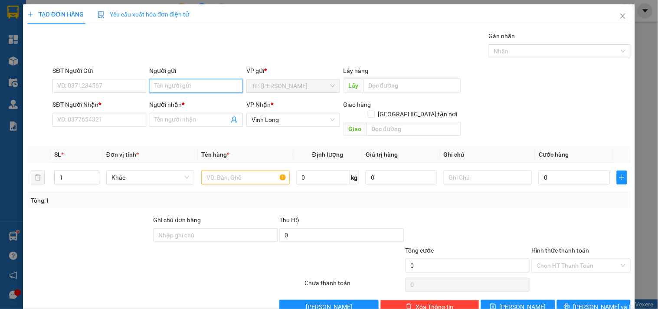
click at [179, 85] on input "Người gửi" at bounding box center [196, 86] width 93 height 14
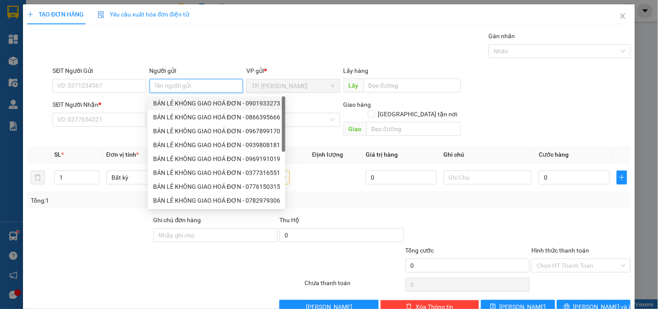
drag, startPoint x: 178, startPoint y: 107, endPoint x: 146, endPoint y: 100, distance: 32.3
click at [178, 107] on div "BÁN LẺ KHÔNG GIAO HOÁ ĐƠN - 0901933273" at bounding box center [216, 104] width 127 height 10
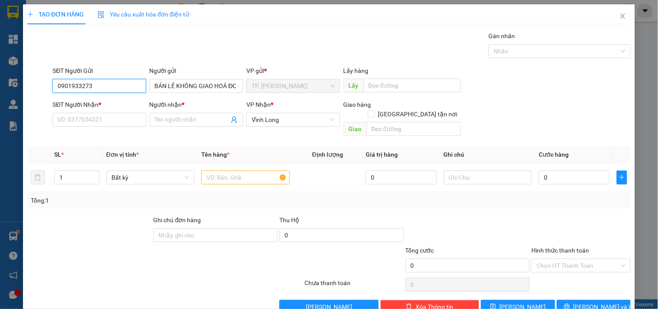
click at [122, 85] on input "0901933273" at bounding box center [99, 86] width 93 height 14
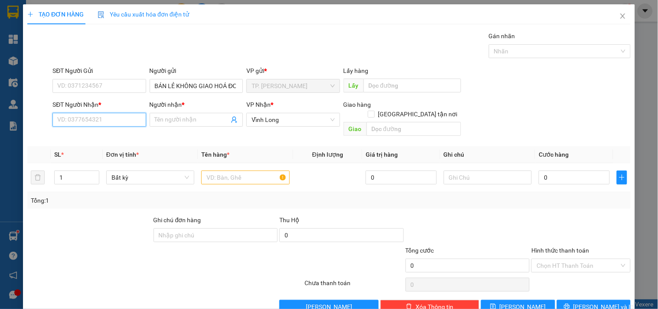
click at [111, 116] on input "SĐT Người Nhận *" at bounding box center [99, 120] width 93 height 14
drag, startPoint x: 120, startPoint y: 133, endPoint x: 152, endPoint y: 142, distance: 33.3
click at [122, 134] on div "0903163808 - CHỊ YẾN" at bounding box center [98, 137] width 82 height 10
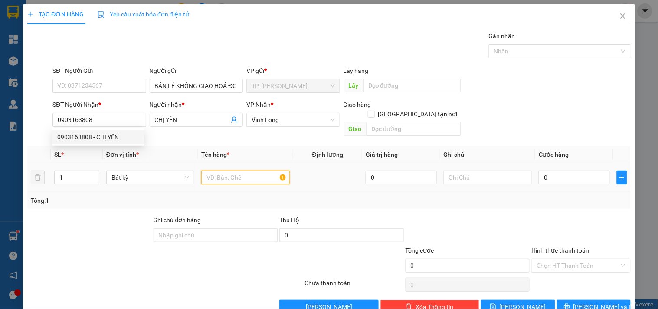
click at [227, 174] on input "text" at bounding box center [245, 178] width 88 height 14
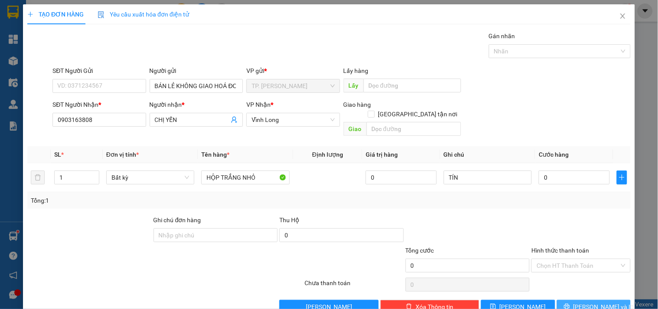
click at [588, 302] on span "[PERSON_NAME] và In" at bounding box center [604, 307] width 61 height 10
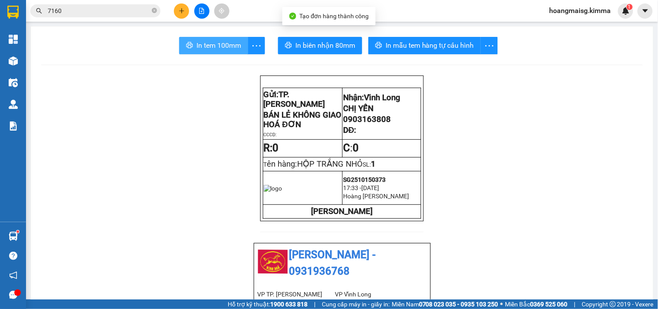
click at [211, 44] on span "In tem 100mm" at bounding box center [219, 45] width 45 height 11
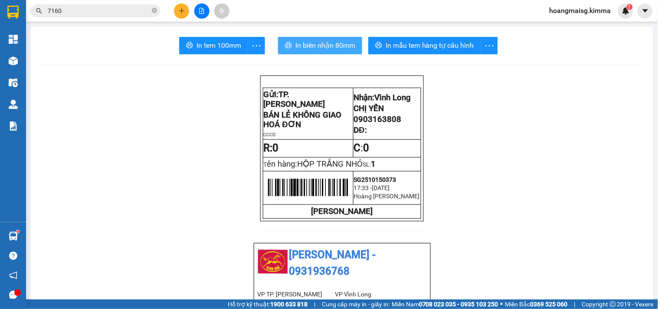
click at [326, 47] on span "In biên nhận 80mm" at bounding box center [326, 45] width 60 height 11
click at [181, 12] on icon "plus" at bounding box center [182, 11] width 6 height 6
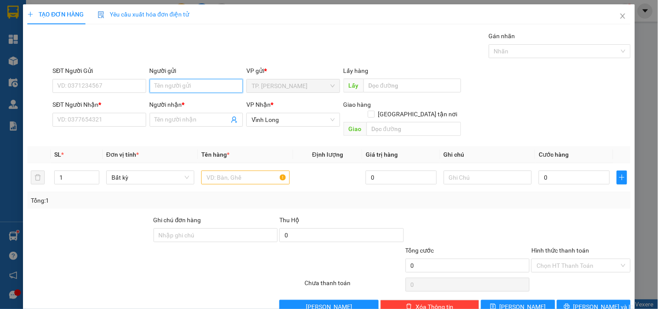
click at [157, 84] on input "Người gửi" at bounding box center [196, 86] width 93 height 14
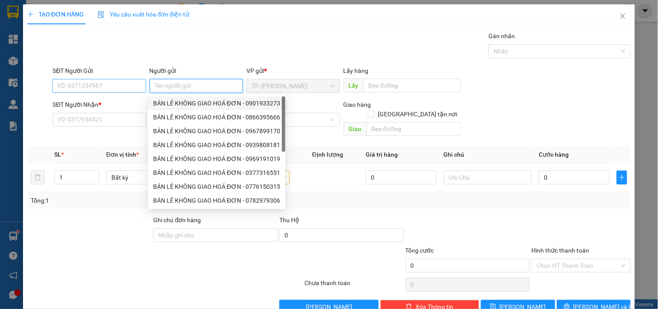
drag, startPoint x: 188, startPoint y: 103, endPoint x: 110, endPoint y: 83, distance: 80.5
click at [180, 100] on div "BÁN LẺ KHÔNG GIAO HOÁ ĐƠN - 0901933273" at bounding box center [216, 104] width 127 height 10
click at [109, 83] on input "0901933273" at bounding box center [99, 86] width 93 height 14
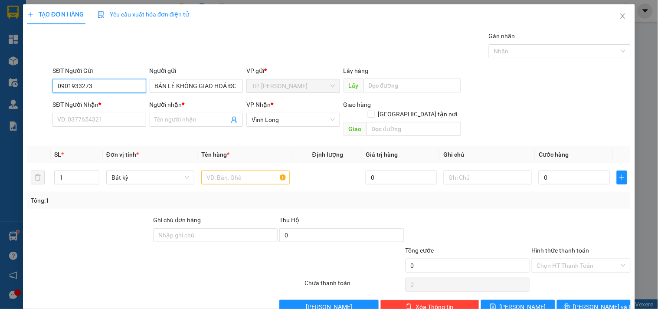
click at [109, 83] on input "0901933273" at bounding box center [99, 86] width 93 height 14
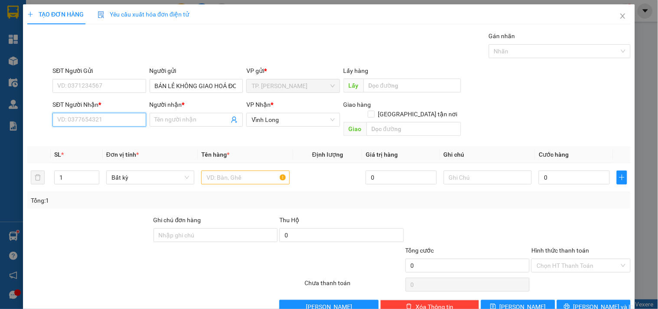
click at [107, 121] on input "SĐT Người Nhận *" at bounding box center [99, 120] width 93 height 14
click at [118, 139] on div "0932714226 - NHƯ" at bounding box center [98, 137] width 82 height 10
click at [205, 171] on input "text" at bounding box center [245, 178] width 88 height 14
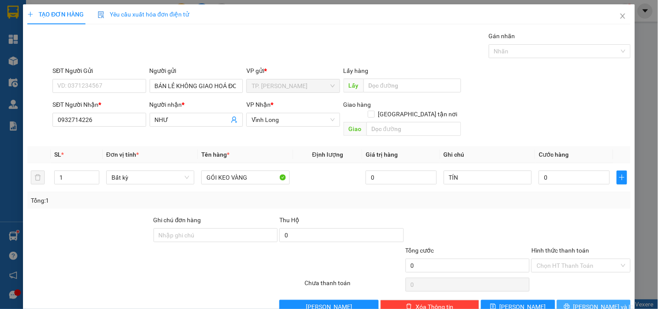
click at [562, 300] on button "[PERSON_NAME] và In" at bounding box center [594, 307] width 74 height 14
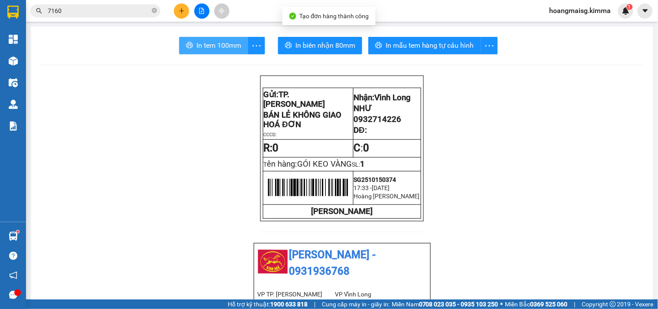
click at [216, 38] on button "In tem 100mm" at bounding box center [213, 45] width 69 height 17
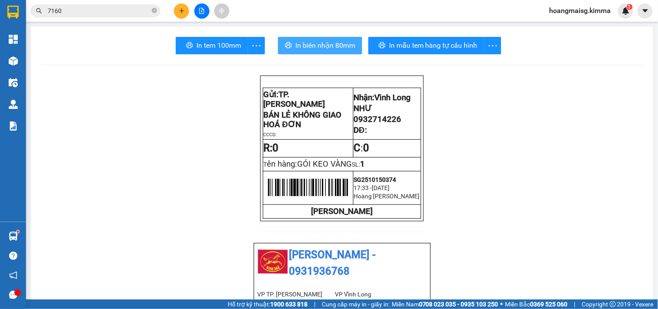
click at [325, 43] on span "In biên nhận 80mm" at bounding box center [326, 45] width 60 height 11
click at [183, 8] on icon "plus" at bounding box center [182, 11] width 6 height 6
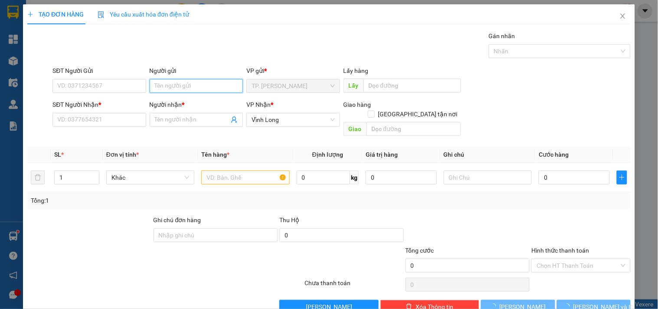
click at [184, 81] on input "Người gửi" at bounding box center [196, 86] width 93 height 14
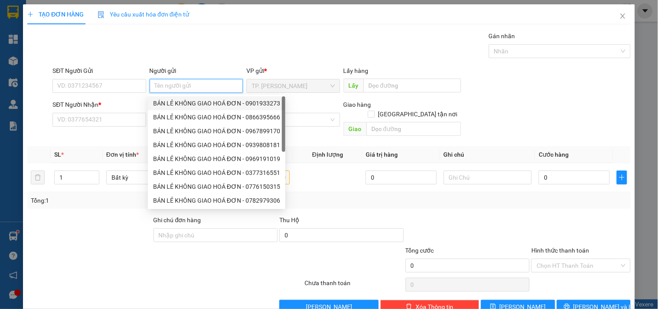
click at [172, 102] on div "BÁN LẺ KHÔNG GIAO HOÁ ĐƠN - 0901933273" at bounding box center [216, 104] width 127 height 10
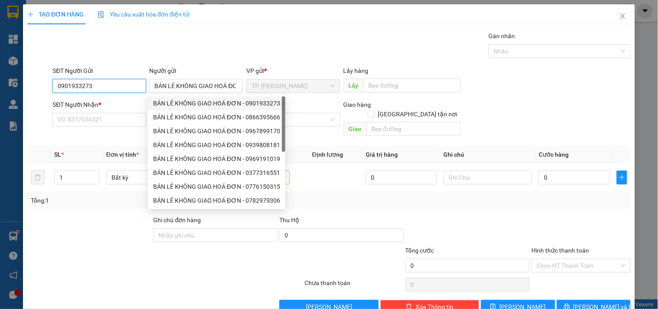
click at [122, 88] on input "0901933273" at bounding box center [99, 86] width 93 height 14
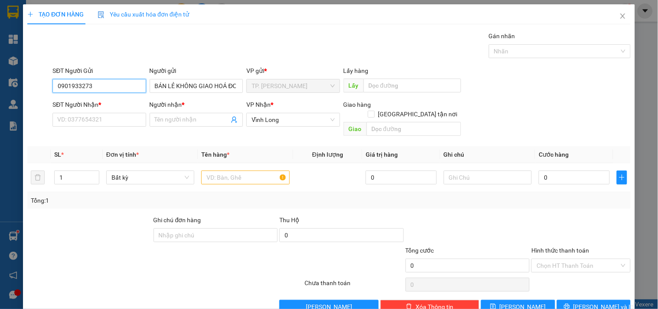
click at [122, 88] on input "0901933273" at bounding box center [99, 86] width 93 height 14
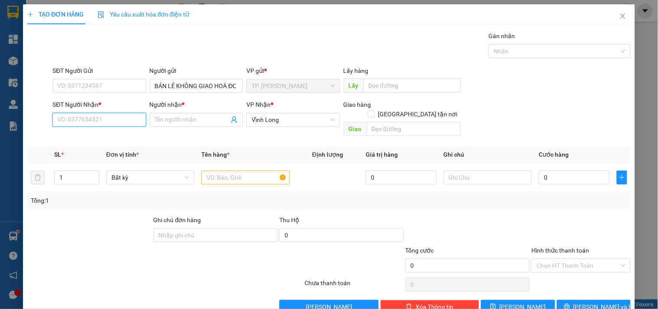
click at [114, 125] on input "SĐT Người Nhận *" at bounding box center [99, 120] width 93 height 14
click at [77, 121] on input "091385505" at bounding box center [99, 120] width 93 height 14
click at [109, 134] on div "0913852505 - ANH TRUYỆN" at bounding box center [98, 137] width 82 height 10
click at [236, 171] on input "text" at bounding box center [245, 178] width 88 height 14
click at [197, 123] on input "ANH TRUYỆN" at bounding box center [192, 120] width 74 height 10
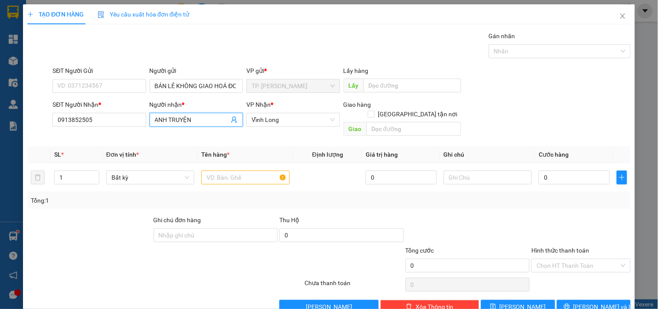
click at [197, 123] on input "ANH TRUYỆN" at bounding box center [192, 120] width 74 height 10
click at [196, 123] on input "ANH TRUYỆN" at bounding box center [192, 120] width 74 height 10
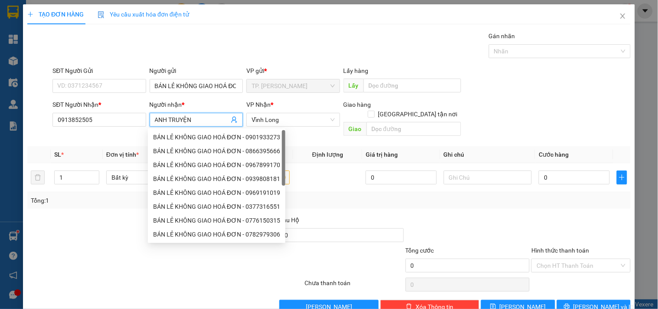
click at [195, 122] on input "ANH TRUYỆN" at bounding box center [192, 120] width 74 height 10
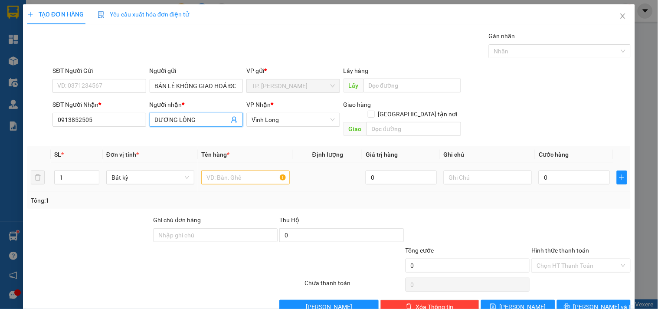
click at [299, 165] on td at bounding box center [327, 177] width 69 height 29
click at [266, 171] on input "text" at bounding box center [245, 178] width 88 height 14
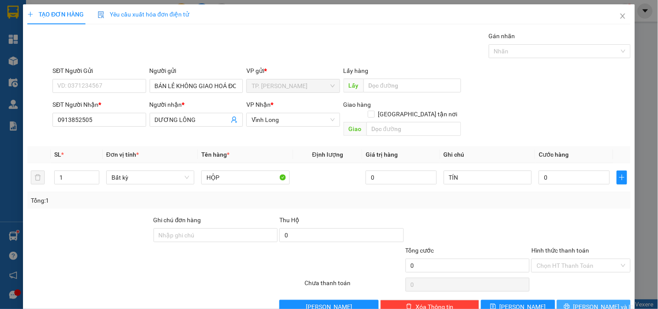
click at [608, 300] on button "[PERSON_NAME] và In" at bounding box center [594, 307] width 74 height 14
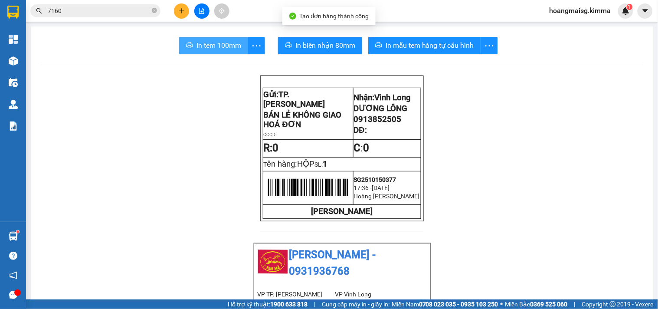
click at [202, 40] on span "In tem 100mm" at bounding box center [219, 45] width 45 height 11
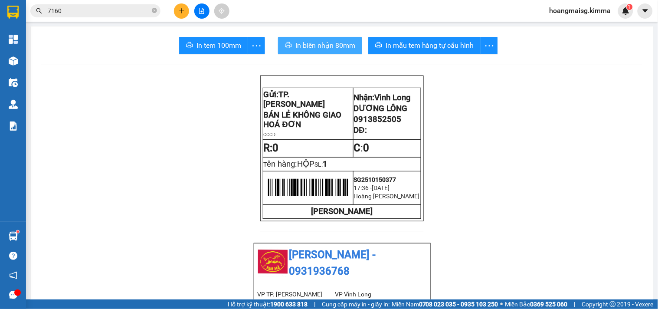
click at [344, 46] on span "In biên nhận 80mm" at bounding box center [326, 45] width 60 height 11
click at [184, 10] on icon "plus" at bounding box center [182, 11] width 6 height 6
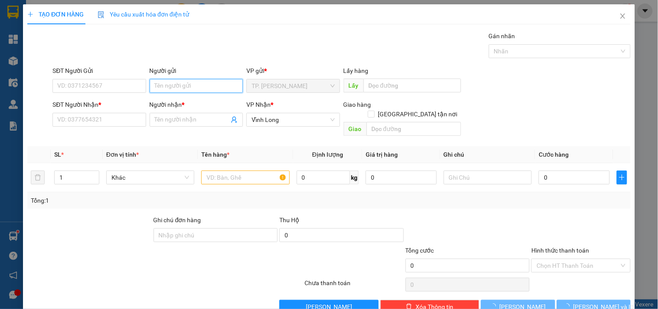
click at [172, 83] on input "Người gửi" at bounding box center [196, 86] width 93 height 14
click at [187, 85] on input "Người gửi" at bounding box center [196, 86] width 93 height 14
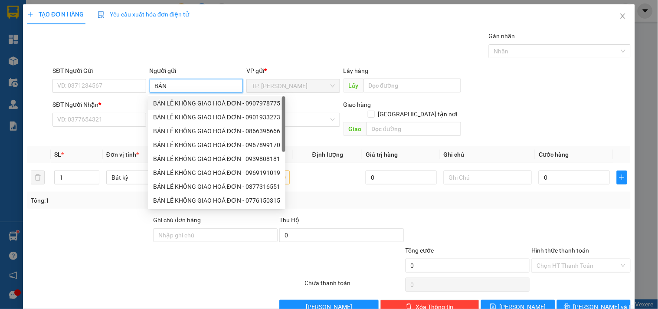
click at [176, 99] on div "BÁN LẺ KHÔNG GIAO HOÁ ĐƠN - 0907978775" at bounding box center [216, 104] width 127 height 10
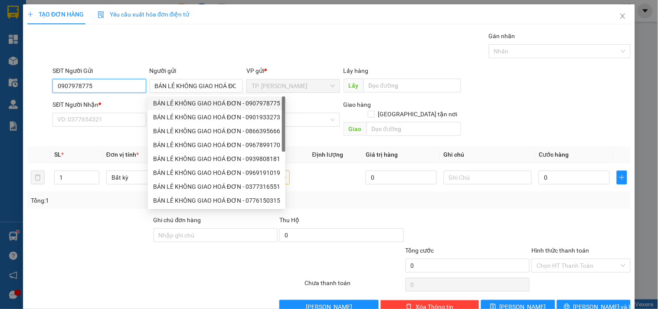
click at [123, 85] on input "0907978775" at bounding box center [99, 86] width 93 height 14
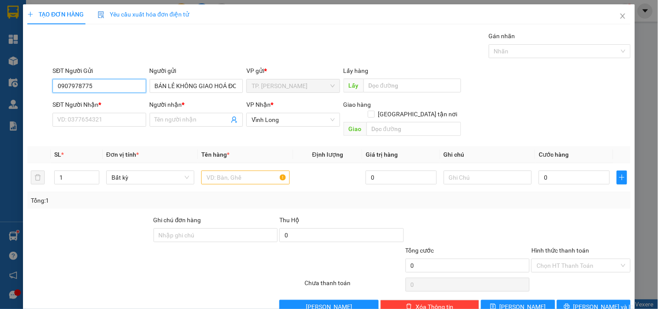
click at [123, 85] on input "0907978775" at bounding box center [99, 86] width 93 height 14
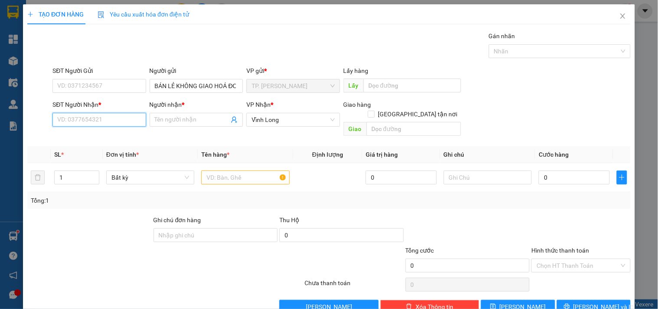
click at [121, 117] on input "SĐT Người Nhận *" at bounding box center [99, 120] width 93 height 14
click at [120, 134] on div "0908170765 - [GEOGRAPHIC_DATA]" at bounding box center [106, 137] width 98 height 10
click at [231, 171] on input "text" at bounding box center [245, 178] width 88 height 14
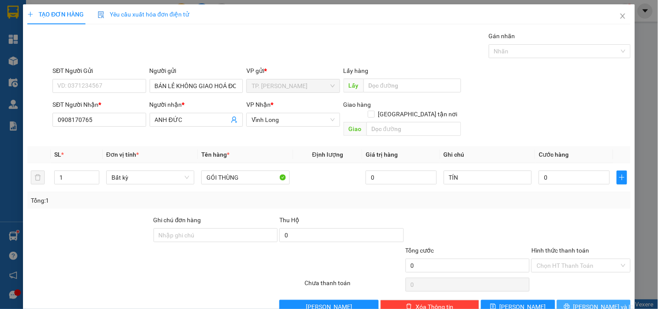
click at [614, 300] on button "[PERSON_NAME] và In" at bounding box center [594, 307] width 74 height 14
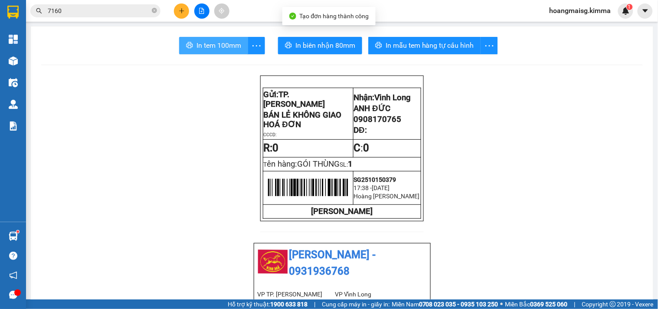
click at [231, 44] on span "In tem 100mm" at bounding box center [219, 45] width 45 height 11
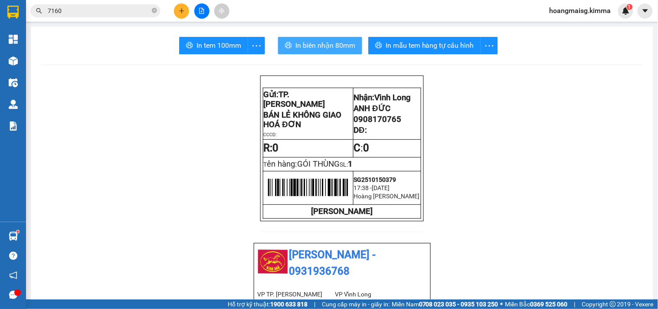
click at [309, 46] on span "In biên nhận 80mm" at bounding box center [326, 45] width 60 height 11
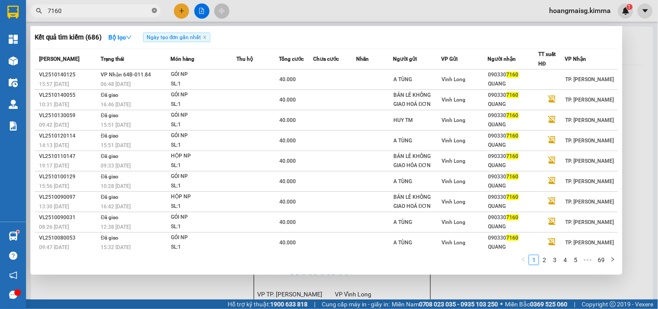
click at [155, 10] on icon "close-circle" at bounding box center [154, 10] width 5 height 5
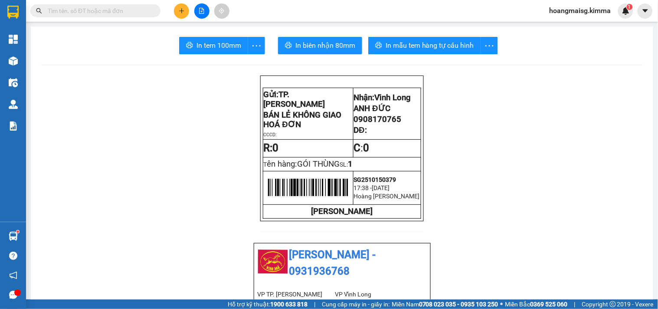
click at [181, 15] on button at bounding box center [181, 10] width 15 height 15
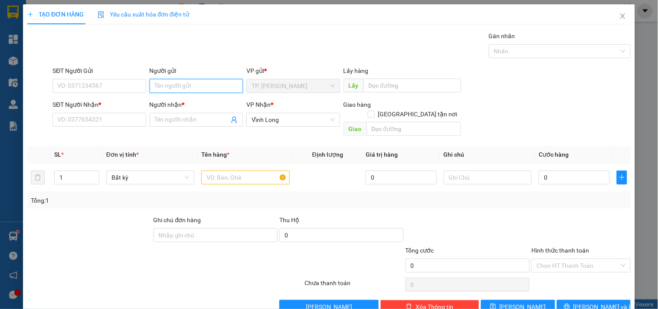
click at [180, 81] on input "Người gửi" at bounding box center [196, 86] width 93 height 14
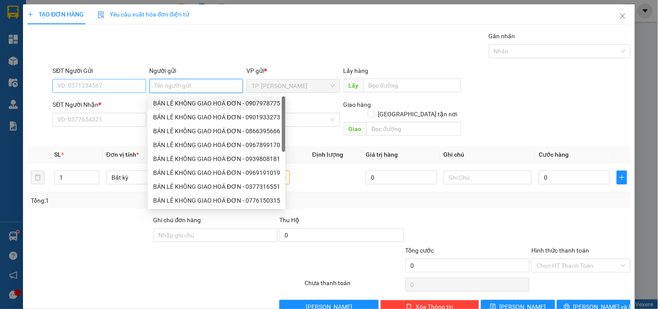
drag, startPoint x: 187, startPoint y: 103, endPoint x: 115, endPoint y: 79, distance: 75.6
click at [174, 99] on div "BÁN LẺ KHÔNG GIAO HOÁ ĐƠN - 0907978775" at bounding box center [216, 104] width 127 height 10
click at [112, 78] on div "SĐT Người Gửi" at bounding box center [99, 72] width 93 height 13
click at [112, 82] on input "0907978775" at bounding box center [99, 86] width 93 height 14
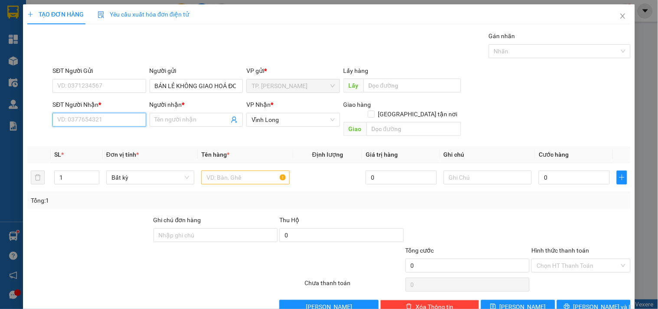
click at [93, 114] on input "SĐT Người Nhận *" at bounding box center [99, 120] width 93 height 14
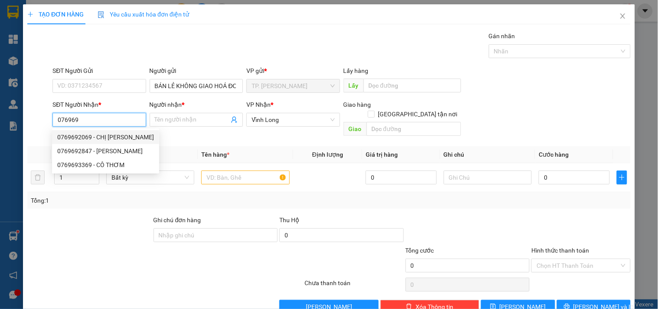
click at [100, 131] on div "0769692069 - CHỊ [PERSON_NAME]" at bounding box center [105, 137] width 107 height 14
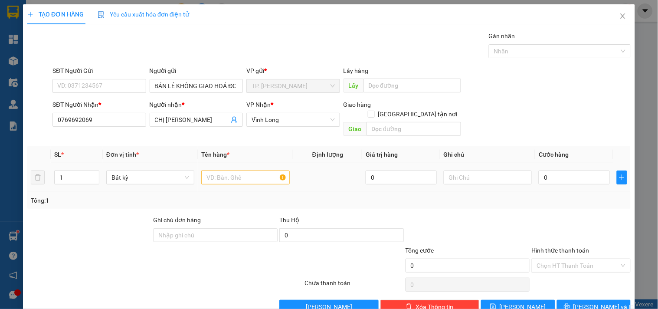
click at [231, 169] on div at bounding box center [245, 177] width 88 height 17
click at [232, 171] on input "text" at bounding box center [245, 178] width 88 height 14
click at [601, 300] on button "[PERSON_NAME] và In" at bounding box center [594, 307] width 74 height 14
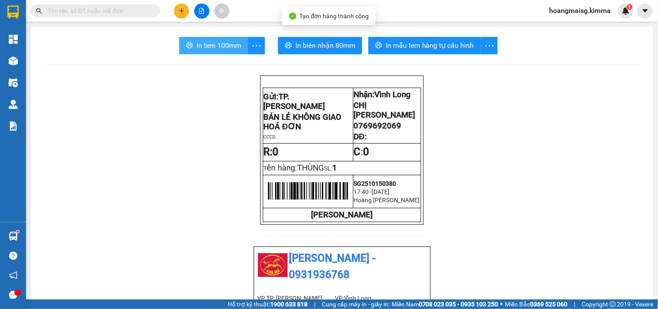
click at [223, 45] on span "In tem 100mm" at bounding box center [219, 45] width 45 height 11
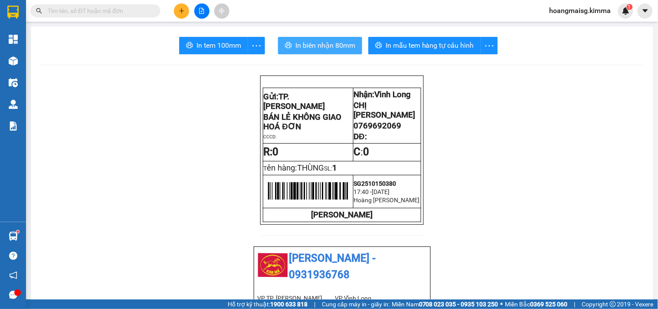
click at [306, 39] on button "In biên nhận 80mm" at bounding box center [320, 45] width 84 height 17
click at [181, 8] on icon "plus" at bounding box center [182, 11] width 6 height 6
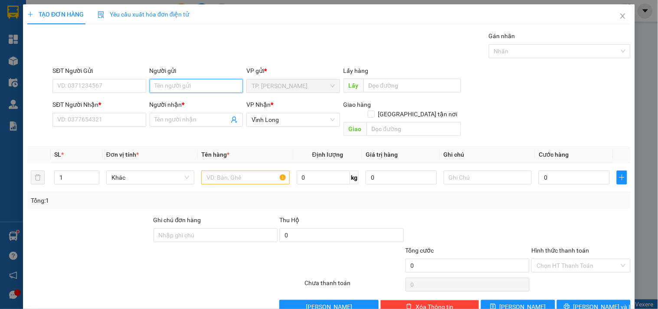
click at [184, 88] on input "Người gửi" at bounding box center [196, 86] width 93 height 14
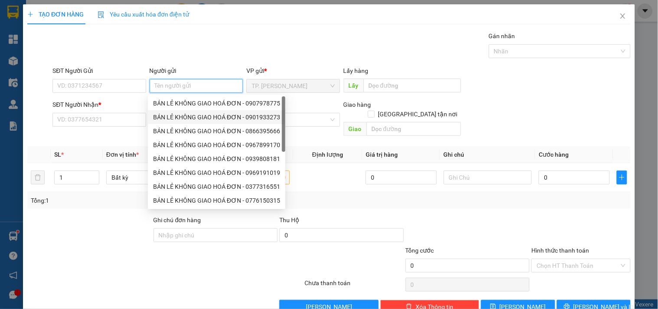
drag, startPoint x: 194, startPoint y: 110, endPoint x: 109, endPoint y: 89, distance: 86.8
click at [189, 107] on div "BÁN LẺ KHÔNG GIAO HOÁ ĐƠN - 0907978775 BÁN LẺ KHÔNG GIAO HOÁ ĐƠN - 0901933273 B…" at bounding box center [217, 165] width 138 height 139
click at [107, 85] on input "SĐT Người Gửi" at bounding box center [99, 86] width 93 height 14
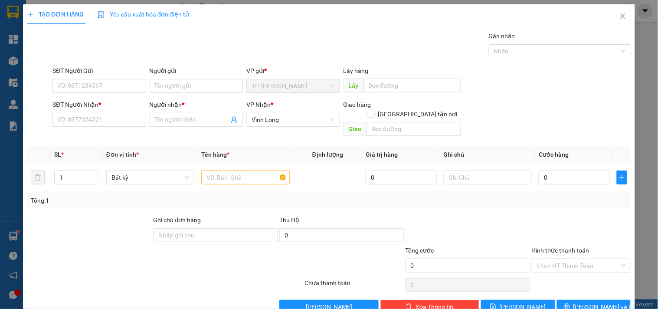
click at [186, 94] on div "Người gửi Tên người gửi" at bounding box center [196, 81] width 93 height 30
click at [185, 89] on input "Người gửi" at bounding box center [196, 86] width 93 height 14
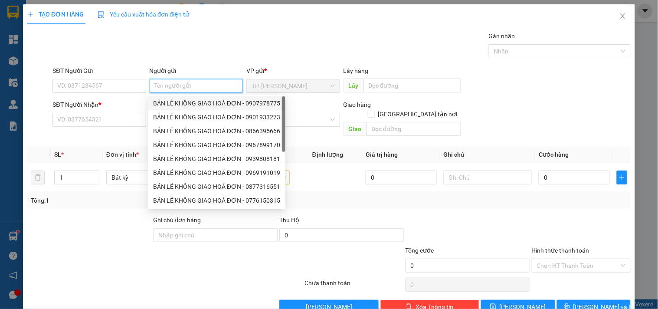
click at [184, 102] on div "BÁN LẺ KHÔNG GIAO HOÁ ĐƠN - 0907978775" at bounding box center [216, 104] width 127 height 10
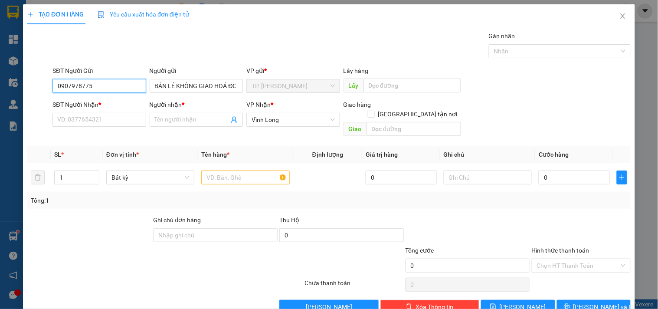
click at [106, 89] on input "0907978775" at bounding box center [99, 86] width 93 height 14
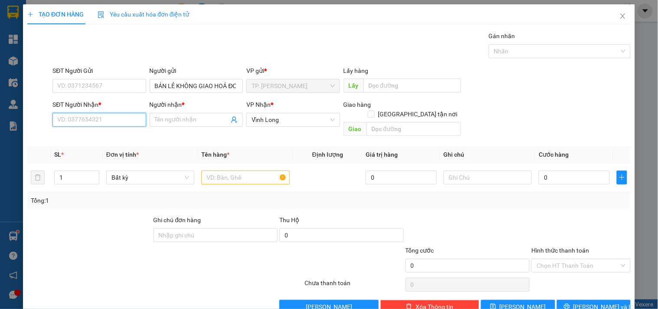
click at [104, 118] on input "SĐT Người Nhận *" at bounding box center [99, 120] width 93 height 14
click at [114, 133] on div "0933783613 - KIỀU PHI" at bounding box center [98, 137] width 82 height 10
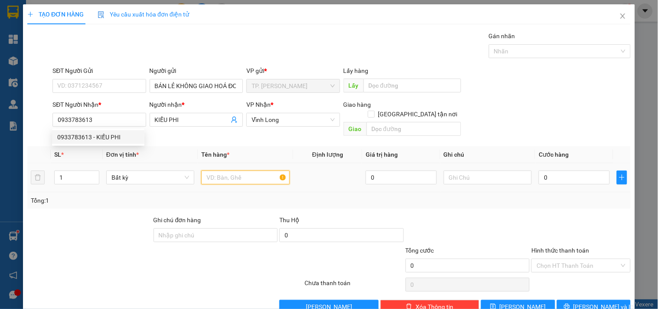
click at [257, 173] on input "text" at bounding box center [245, 178] width 88 height 14
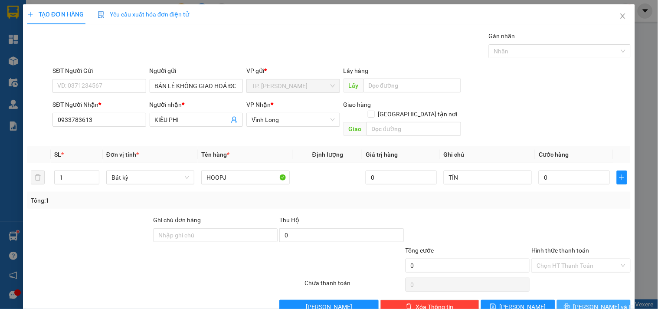
click at [612, 300] on button "[PERSON_NAME] và In" at bounding box center [594, 307] width 74 height 14
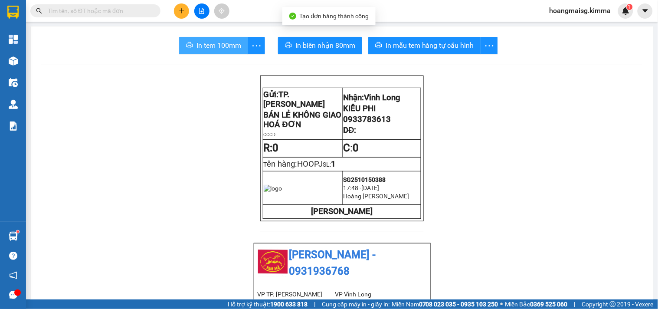
click at [204, 44] on span "In tem 100mm" at bounding box center [219, 45] width 45 height 11
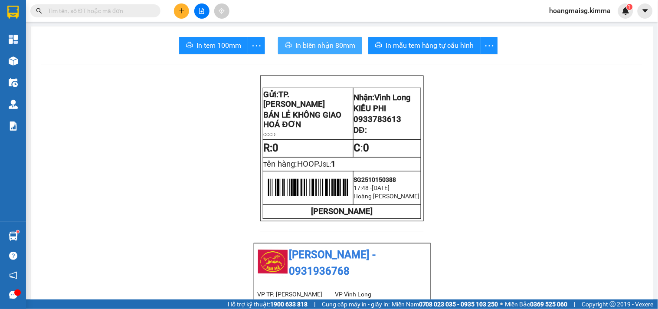
click at [342, 41] on span "In biên nhận 80mm" at bounding box center [326, 45] width 60 height 11
click at [180, 14] on button at bounding box center [181, 10] width 15 height 15
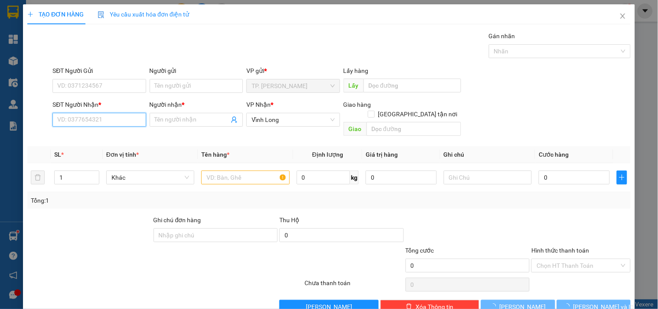
click at [87, 124] on input "SĐT Người Nhận *" at bounding box center [99, 120] width 93 height 14
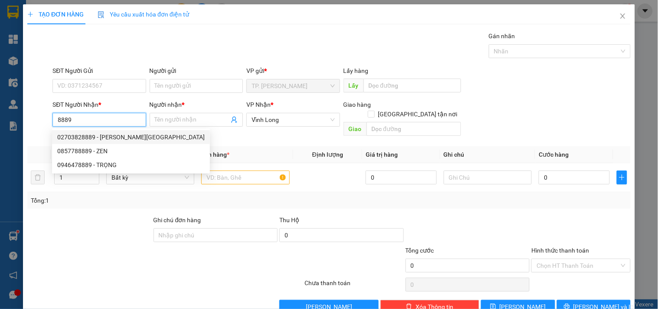
click at [81, 136] on div "02703828889 - [PERSON_NAME][GEOGRAPHIC_DATA]" at bounding box center [131, 137] width 148 height 10
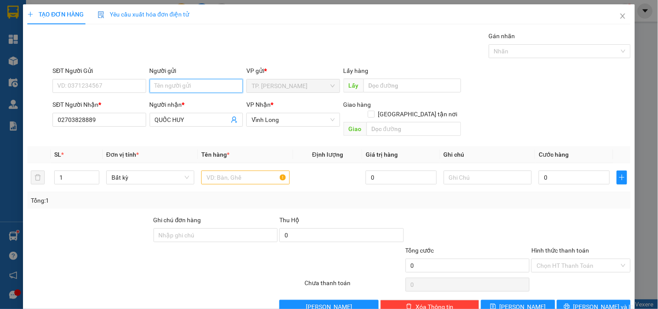
click at [167, 83] on input "Người gửi" at bounding box center [196, 86] width 93 height 14
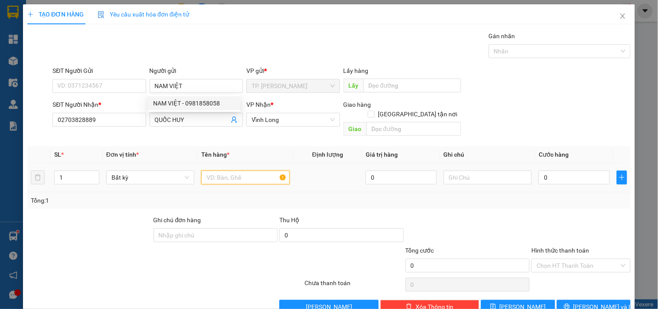
click at [245, 171] on input "text" at bounding box center [245, 178] width 88 height 14
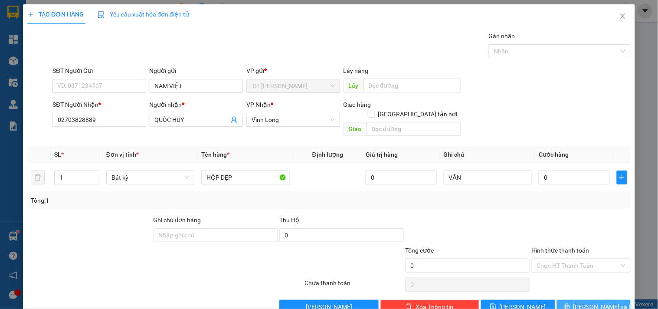
drag, startPoint x: 575, startPoint y: 291, endPoint x: 575, endPoint y: 287, distance: 4.4
click at [575, 289] on div "Transit Pickup Surcharge Ids Transit Deliver Surcharge Ids Transit Deliver Surc…" at bounding box center [329, 172] width 604 height 282
click at [585, 302] on span "[PERSON_NAME] và In" at bounding box center [604, 307] width 61 height 10
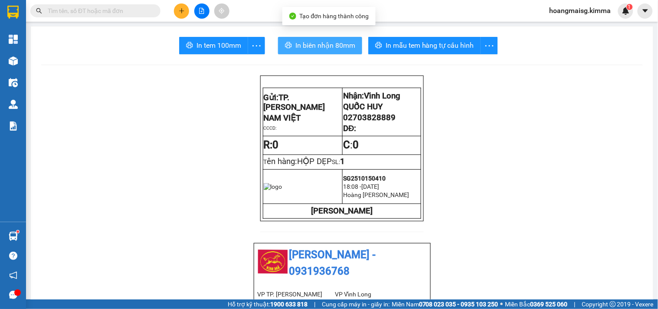
click at [315, 45] on span "In biên nhận 80mm" at bounding box center [326, 45] width 60 height 11
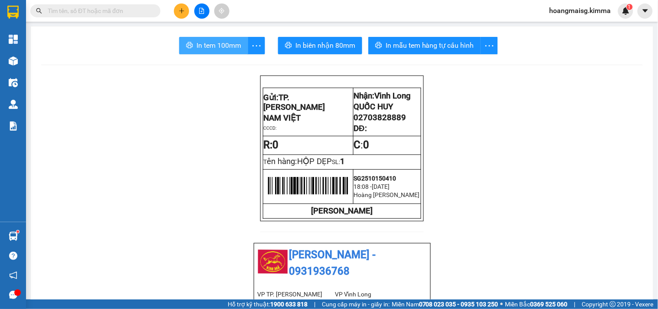
drag, startPoint x: 216, startPoint y: 45, endPoint x: 215, endPoint y: 37, distance: 7.9
click at [215, 40] on span "In tem 100mm" at bounding box center [219, 45] width 45 height 11
click at [215, 37] on button "In tem 100mm" at bounding box center [213, 45] width 69 height 17
click at [180, 7] on button at bounding box center [181, 10] width 15 height 15
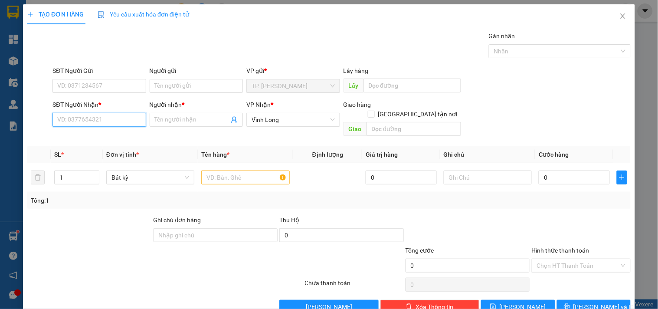
click at [106, 122] on input "SĐT Người Nhận *" at bounding box center [99, 120] width 93 height 14
click at [76, 135] on div "0939996678 - VIỄN TIN" at bounding box center [98, 137] width 82 height 10
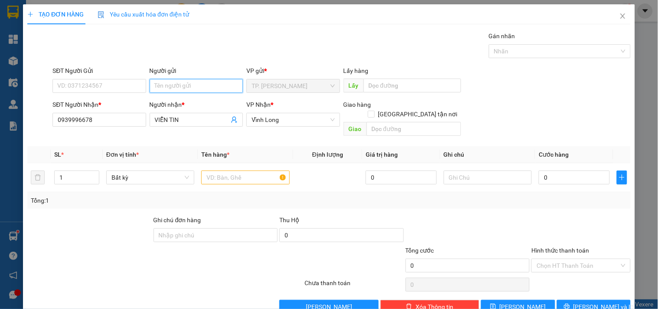
click at [177, 84] on input "Người gửi" at bounding box center [196, 86] width 93 height 14
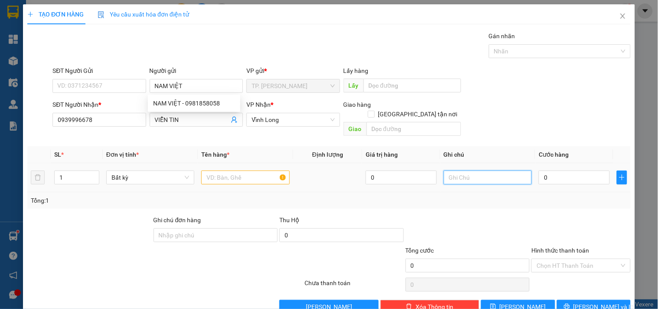
click at [459, 171] on input "text" at bounding box center [488, 178] width 88 height 14
click at [245, 171] on input "text" at bounding box center [245, 178] width 88 height 14
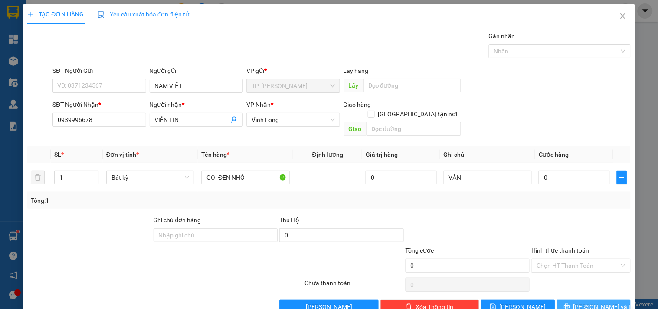
click at [596, 300] on button "[PERSON_NAME] và In" at bounding box center [594, 307] width 74 height 14
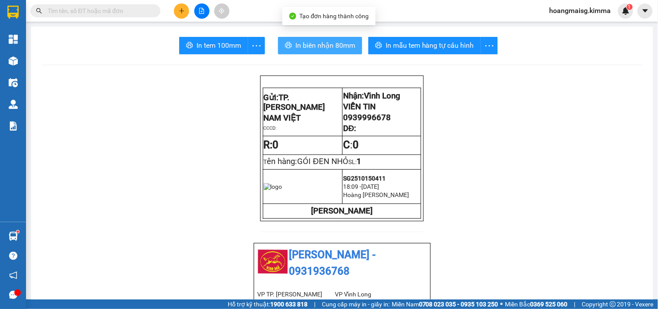
click at [322, 44] on span "In biên nhận 80mm" at bounding box center [326, 45] width 60 height 11
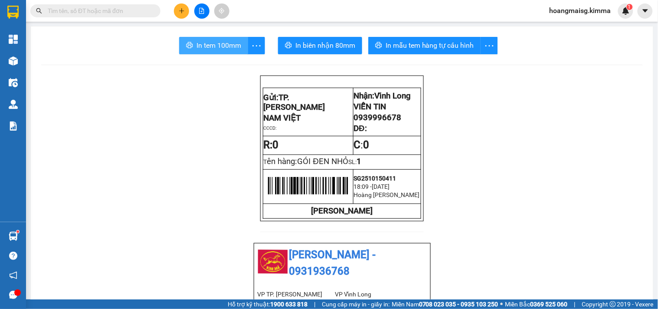
click at [211, 40] on span "In tem 100mm" at bounding box center [219, 45] width 45 height 11
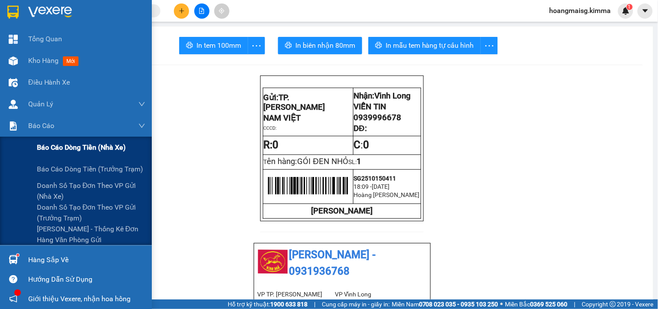
click at [49, 149] on span "Báo cáo dòng tiền (nhà xe)" at bounding box center [81, 147] width 89 height 11
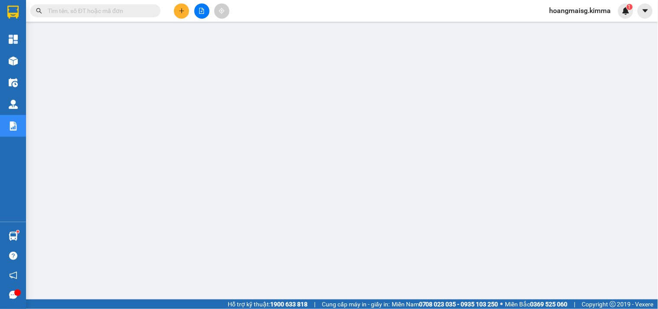
click at [108, 11] on input "text" at bounding box center [99, 11] width 102 height 10
paste input "SG2510150266"
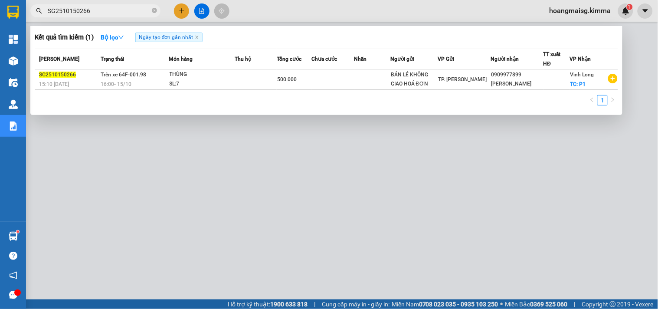
click at [328, 232] on div at bounding box center [329, 154] width 658 height 309
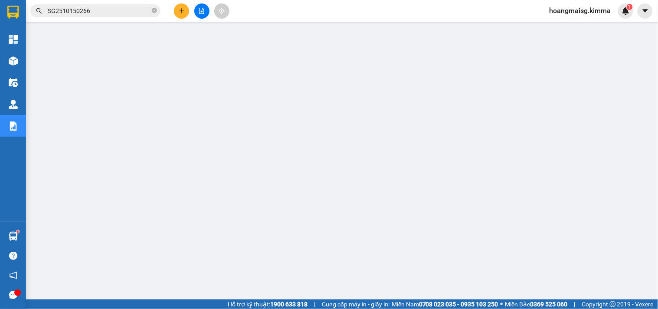
click at [119, 0] on div "Kết quả tìm kiếm ( 1 ) Bộ lọc Ngày tạo đơn gần nhất Mã ĐH Trạng thái Món hàng T…" at bounding box center [329, 11] width 658 height 22
click at [120, 12] on input "SG2510150266" at bounding box center [99, 11] width 102 height 10
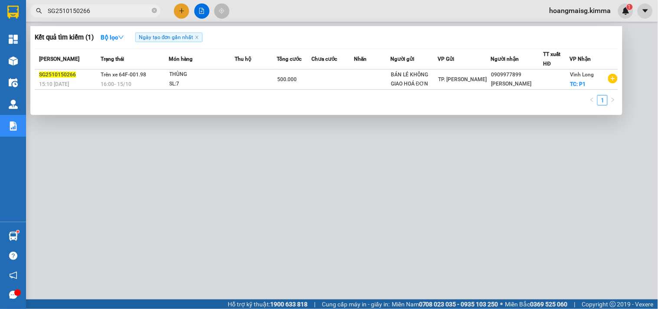
click at [120, 12] on input "SG2510150266" at bounding box center [99, 11] width 102 height 10
paste input "80"
click at [329, 236] on div at bounding box center [329, 154] width 658 height 309
click at [105, 16] on span "SG2510150280" at bounding box center [95, 10] width 130 height 13
drag, startPoint x: 105, startPoint y: 16, endPoint x: 106, endPoint y: 9, distance: 7.6
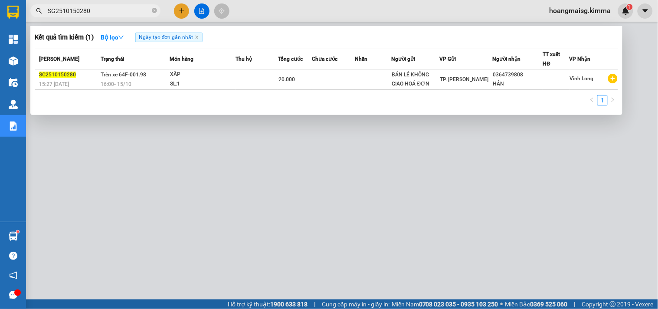
click at [105, 16] on span "SG2510150280" at bounding box center [95, 10] width 130 height 13
click at [106, 9] on input "SG2510150280" at bounding box center [99, 11] width 102 height 10
paste input "344"
click at [332, 228] on div at bounding box center [329, 154] width 658 height 309
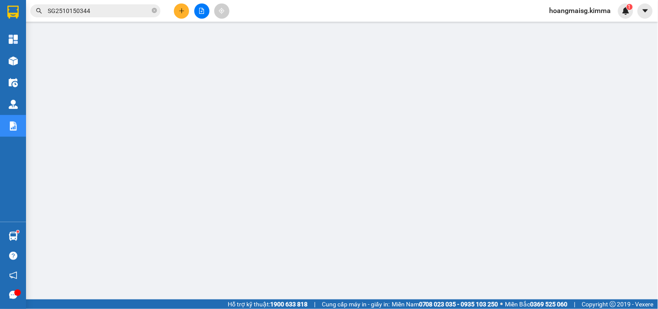
click at [94, 11] on input "SG2510150344" at bounding box center [99, 11] width 102 height 10
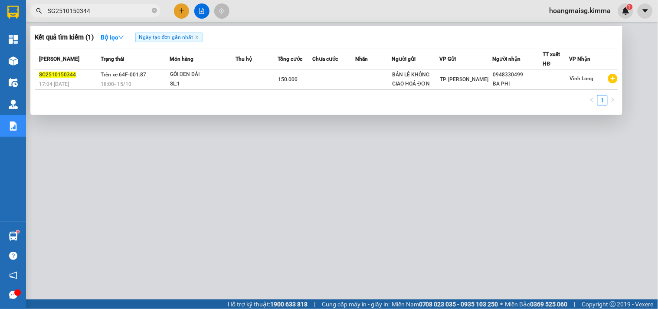
click at [94, 11] on input "SG2510150344" at bounding box center [99, 11] width 102 height 10
paste input "407"
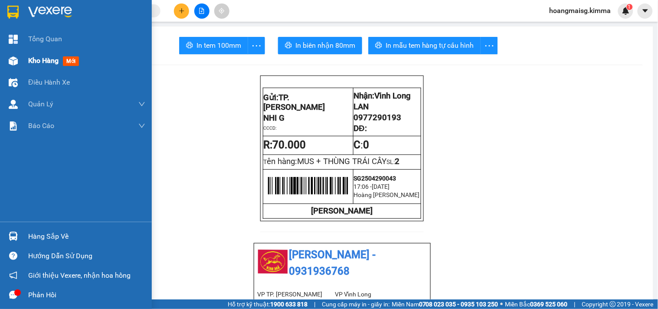
click at [19, 59] on div at bounding box center [13, 60] width 15 height 15
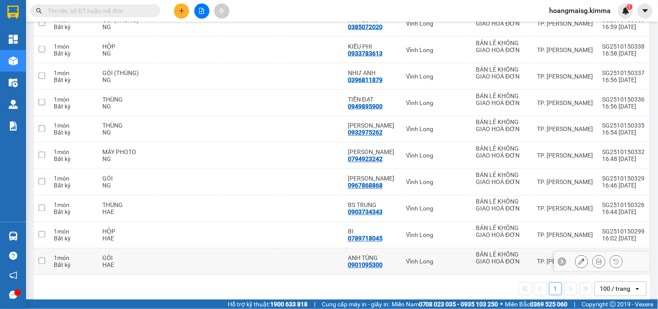
scroll to position [326, 0]
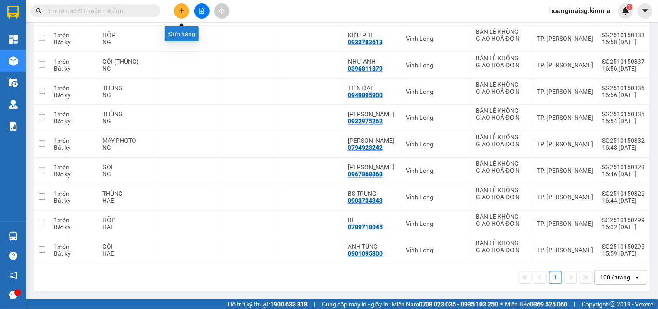
click at [180, 8] on icon "plus" at bounding box center [182, 11] width 6 height 6
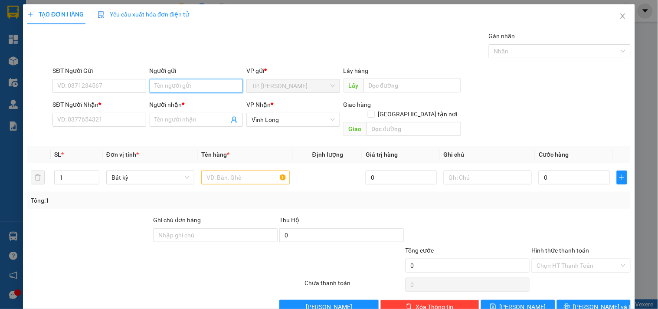
click at [171, 85] on input "Người gửi" at bounding box center [196, 86] width 93 height 14
click at [171, 87] on input "Người gửi" at bounding box center [196, 86] width 93 height 14
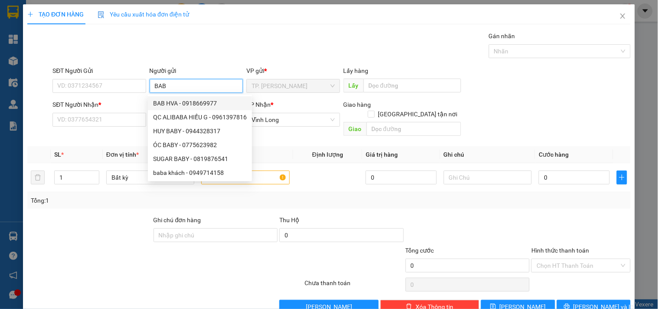
type input "BA"
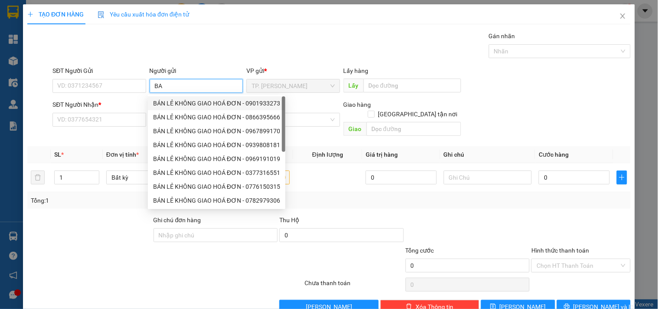
click at [197, 105] on div "BÁN LẺ KHÔNG GIAO HOÁ ĐƠN - 0901933273" at bounding box center [216, 104] width 127 height 10
type input "0901933273"
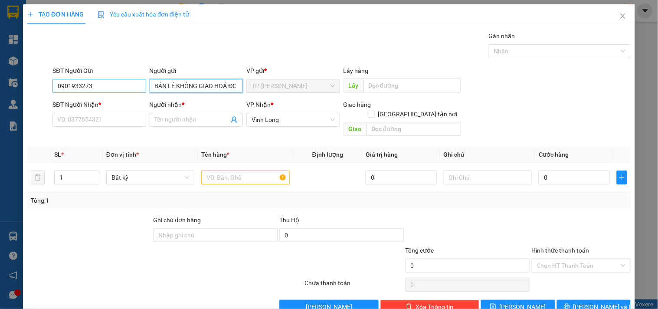
type input "BÁN LẺ KHÔNG GIAO HOÁ ĐƠN"
drag, startPoint x: 111, startPoint y: 90, endPoint x: 39, endPoint y: 85, distance: 71.8
click at [39, 85] on div "SĐT Người Gửi 0901933273 0901933273 Người gửi BÁN LẺ KHÔNG GIAO HOÁ ĐƠN VP gửi …" at bounding box center [328, 81] width 605 height 30
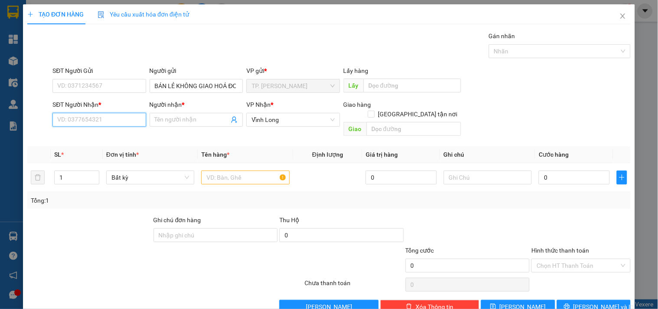
click at [122, 123] on input "SĐT Người Nhận *" at bounding box center [99, 120] width 93 height 14
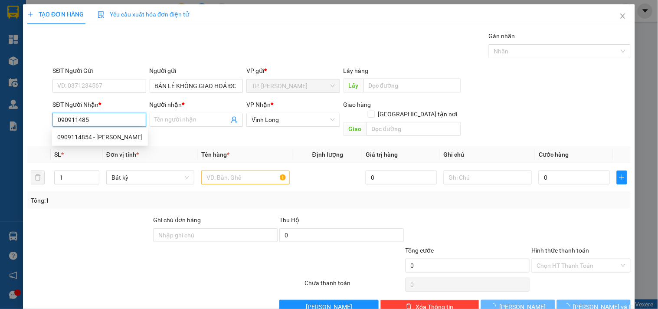
type input "0909114854"
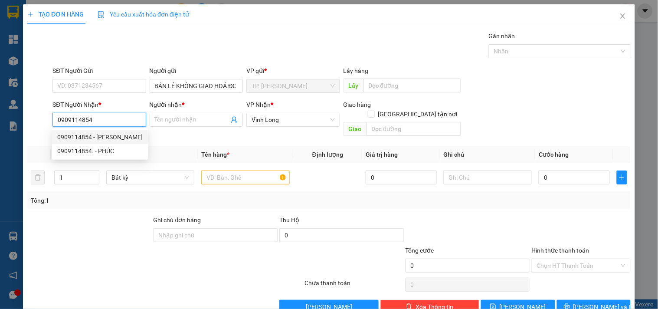
click at [112, 135] on div "0909114854 - ANH PHÚC" at bounding box center [99, 137] width 85 height 10
type input "ANH PHÚC"
type input "0909114854"
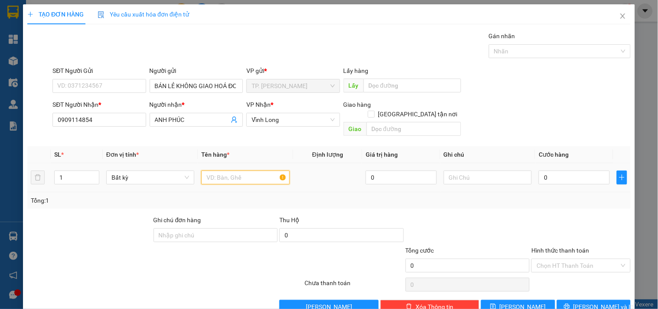
click at [267, 171] on input "text" at bounding box center [245, 178] width 88 height 14
click at [263, 171] on input "text" at bounding box center [245, 178] width 88 height 14
type input "BAO MÀU VÀNG"
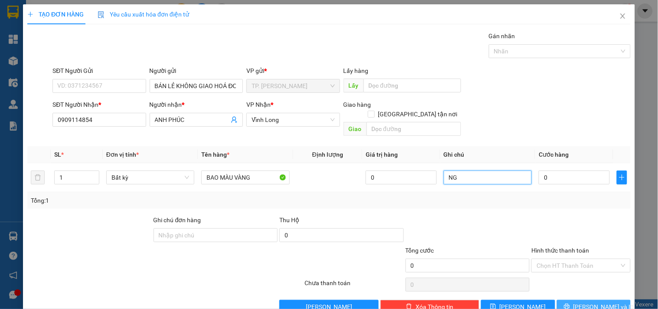
type input "NG"
click at [585, 302] on span "[PERSON_NAME] và In" at bounding box center [604, 307] width 61 height 10
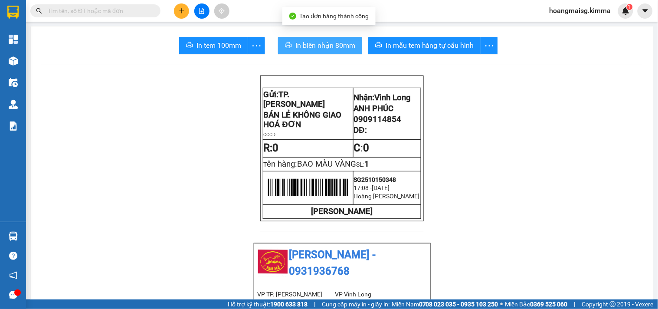
click at [296, 42] on span "In biên nhận 80mm" at bounding box center [326, 45] width 60 height 11
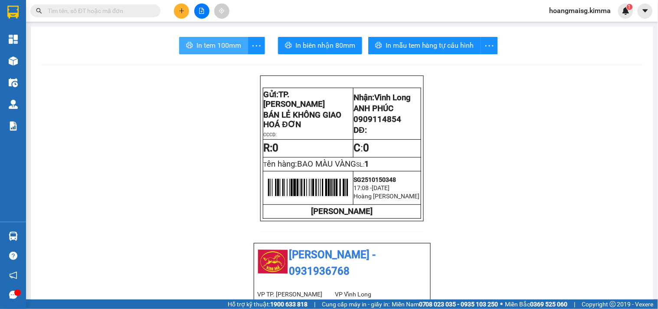
click at [209, 51] on button "In tem 100mm" at bounding box center [213, 45] width 69 height 17
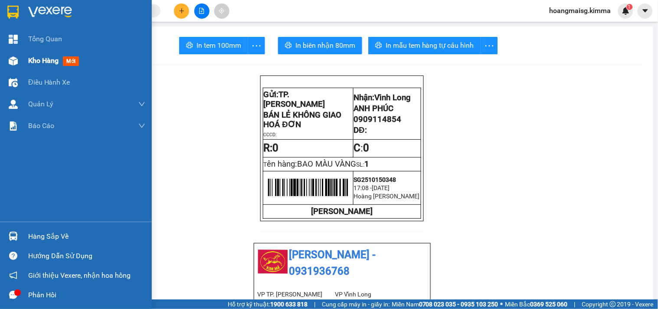
click at [30, 67] on div "Kho hàng mới" at bounding box center [86, 61] width 117 height 22
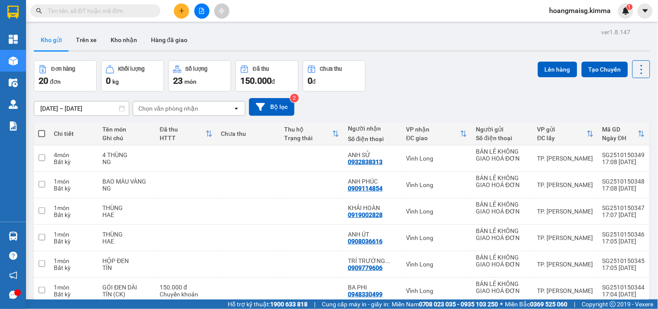
click at [183, 9] on icon "plus" at bounding box center [182, 11] width 6 height 6
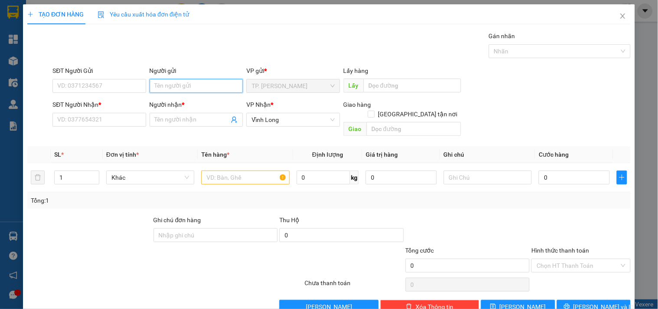
click at [191, 90] on input "Người gửi" at bounding box center [196, 86] width 93 height 14
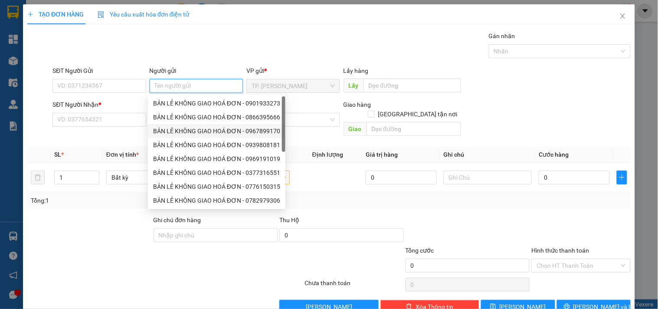
click at [214, 118] on div "BÁN LẺ KHÔNG GIAO HOÁ ĐƠN - 0866395666" at bounding box center [216, 117] width 127 height 10
type input "0866395666"
type input "BÁN LẺ KHÔNG GIAO HOÁ ĐƠN"
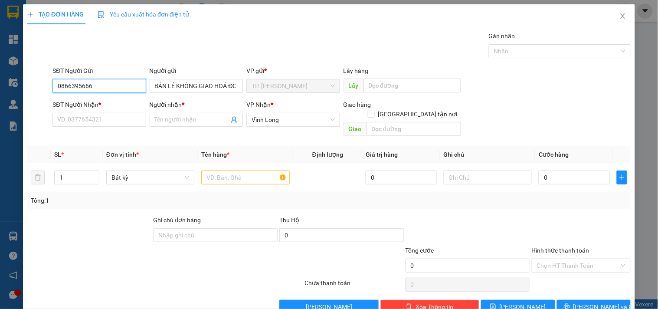
drag, startPoint x: 99, startPoint y: 90, endPoint x: 32, endPoint y: 88, distance: 66.8
click at [32, 88] on div "SĐT Người Gửi 0866395666 0866395666 Người gửi BÁN LẺ KHÔNG GIAO HOÁ ĐƠN VP gửi …" at bounding box center [328, 81] width 605 height 30
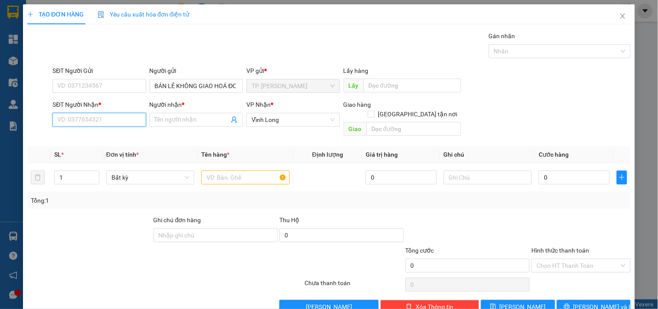
click at [113, 121] on input "SĐT Người Nhận *" at bounding box center [99, 120] width 93 height 14
click at [98, 139] on div "0977794535 - ANH HẢI" at bounding box center [106, 137] width 98 height 10
type input "0977794535"
type input "ANH HẢI"
type input "0977794535"
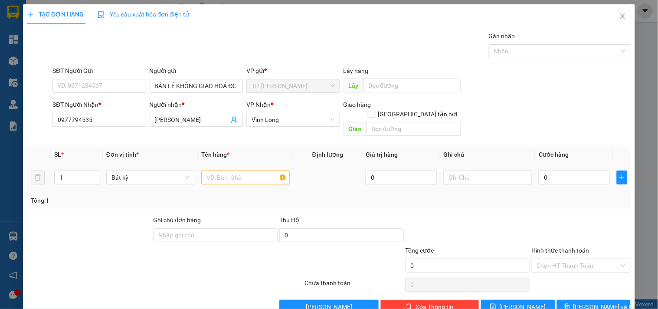
click at [220, 169] on div at bounding box center [245, 177] width 88 height 17
click at [229, 174] on input "text" at bounding box center [245, 178] width 88 height 14
type input "2 THÙNG"
type input "NG"
click at [42, 171] on tr "1 Bất kỳ 2 THÙNG 0 NG 0" at bounding box center [329, 177] width 604 height 29
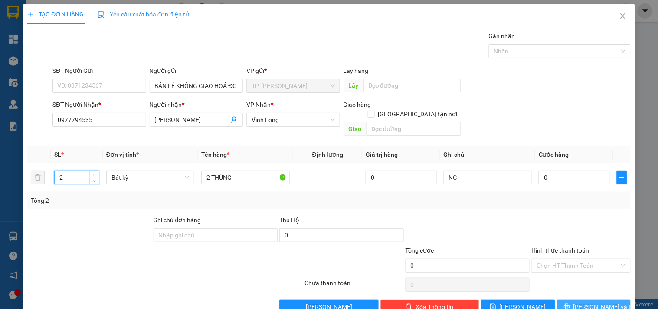
type input "2"
click at [597, 302] on span "[PERSON_NAME] và In" at bounding box center [604, 307] width 61 height 10
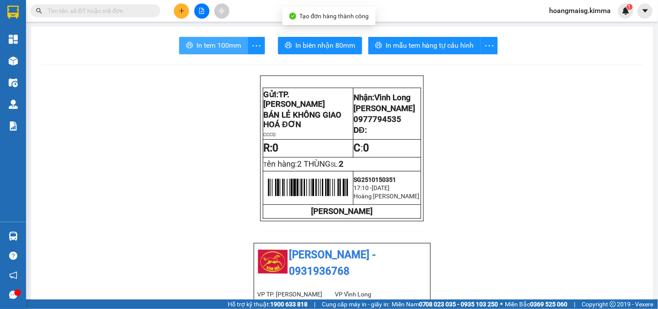
click at [222, 46] on span "In tem 100mm" at bounding box center [219, 45] width 45 height 11
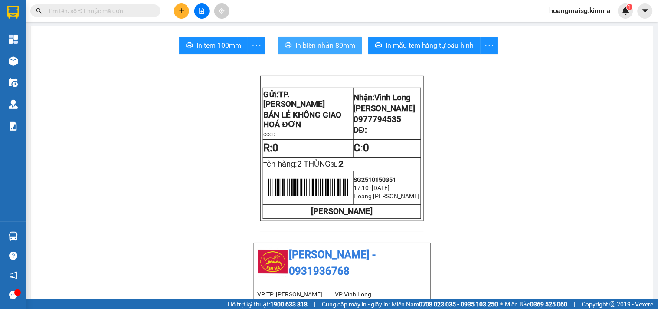
click at [317, 46] on span "In biên nhận 80mm" at bounding box center [326, 45] width 60 height 11
click at [187, 10] on button at bounding box center [181, 10] width 15 height 15
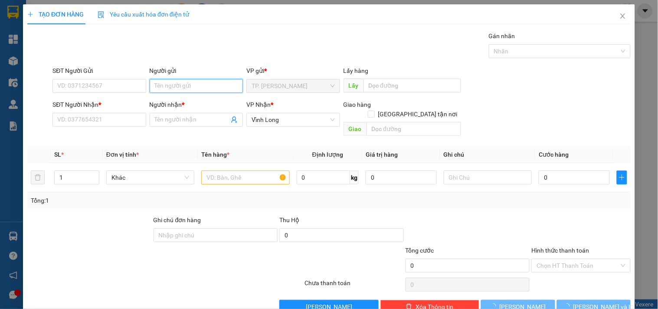
click at [220, 85] on input "Người gửi" at bounding box center [196, 86] width 93 height 14
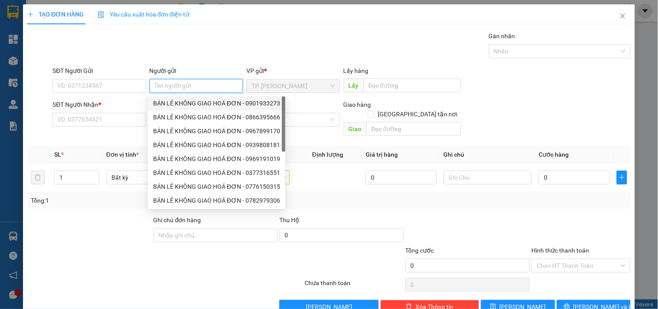
drag, startPoint x: 199, startPoint y: 102, endPoint x: 153, endPoint y: 99, distance: 46.1
click at [194, 101] on div "BÁN LẺ KHÔNG GIAO HOÁ ĐƠN - 0901933273" at bounding box center [216, 104] width 127 height 10
type input "0901933273"
type input "BÁN LẺ KHÔNG GIAO HOÁ ĐƠN"
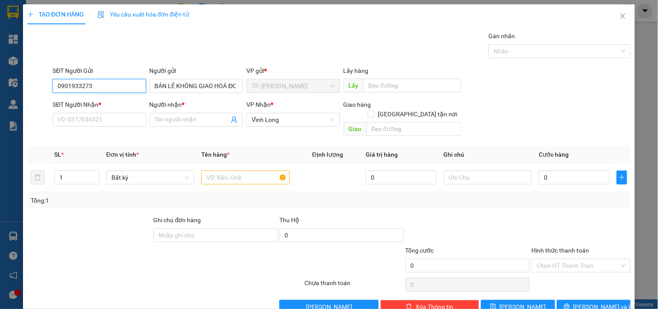
click at [107, 87] on input "0901933273" at bounding box center [99, 86] width 93 height 14
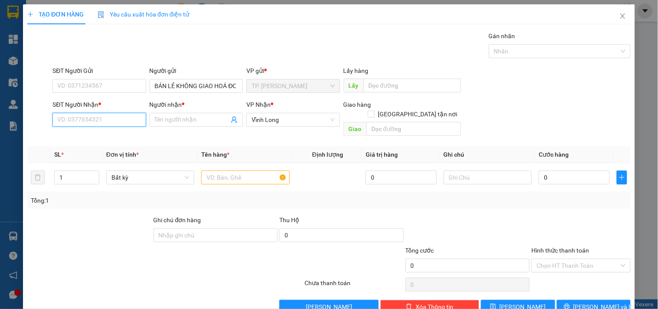
click at [122, 120] on input "SĐT Người Nhận *" at bounding box center [99, 120] width 93 height 14
type input "0932986332"
click at [114, 136] on div "0932986332 - LỘC" at bounding box center [98, 137] width 82 height 10
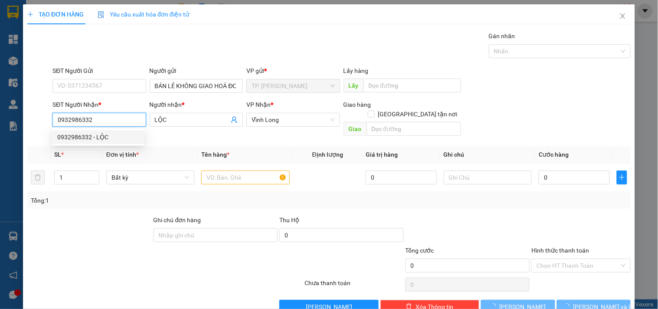
type input "LỘC"
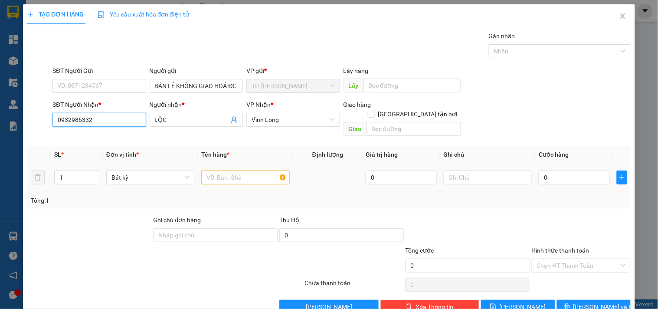
type input "0932986332"
click at [220, 171] on input "text" at bounding box center [245, 178] width 88 height 14
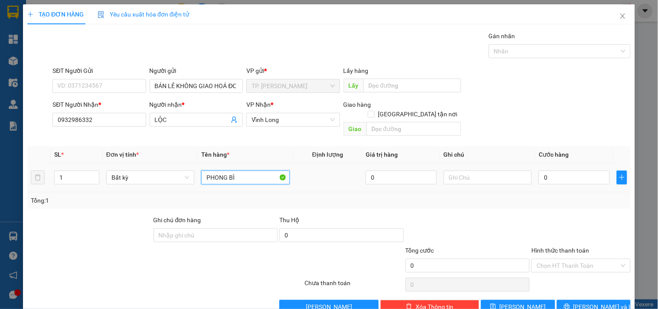
type input "PHONG BÌ"
type input "TÍN"
type input "05"
type input "5"
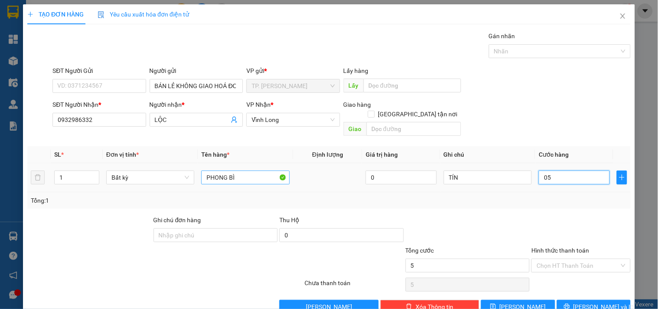
type input "050"
type input "50"
type input "50.000"
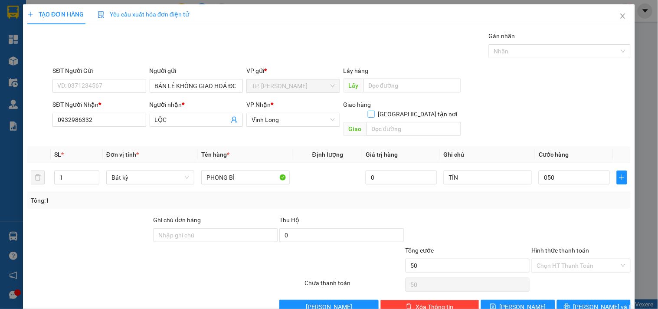
type input "50.000"
click at [414, 109] on label "[GEOGRAPHIC_DATA] tận nơi" at bounding box center [414, 114] width 93 height 10
click at [374, 111] on input "[GEOGRAPHIC_DATA] tận nơi" at bounding box center [371, 114] width 6 height 6
checkbox input "true"
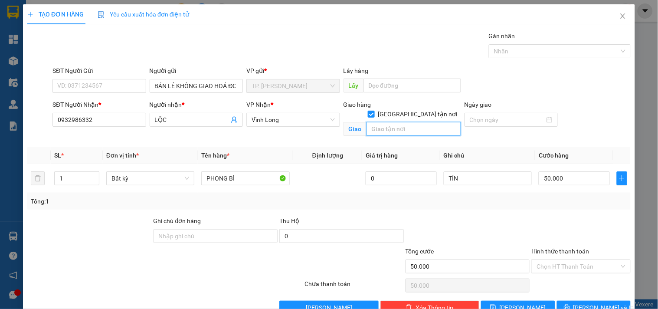
click at [404, 122] on input "text" at bounding box center [414, 129] width 95 height 14
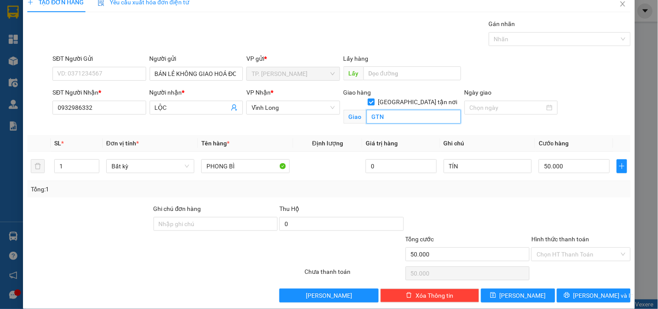
scroll to position [23, 0]
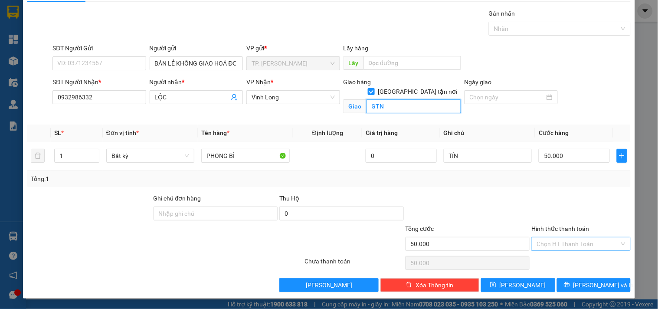
type input "GTN"
click at [541, 237] on input "Hình thức thanh toán" at bounding box center [578, 243] width 82 height 13
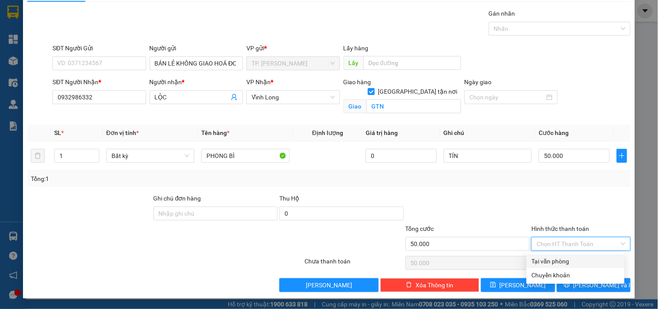
click at [539, 257] on div "Tại văn phòng" at bounding box center [576, 261] width 88 height 10
type input "0"
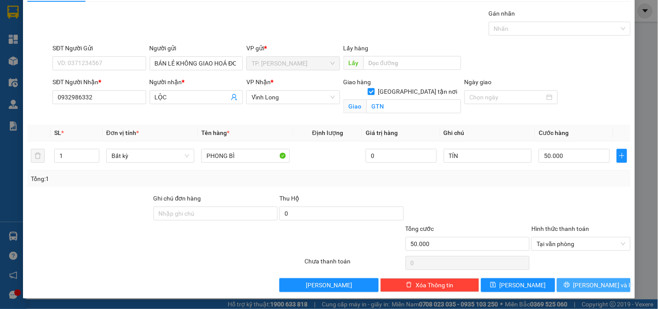
click at [580, 286] on span "[PERSON_NAME] và In" at bounding box center [604, 285] width 61 height 10
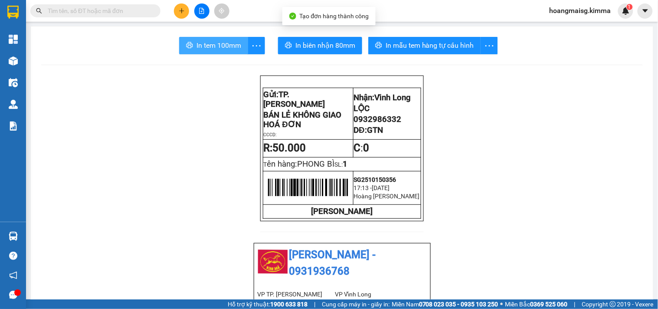
click at [210, 38] on button "In tem 100mm" at bounding box center [213, 45] width 69 height 17
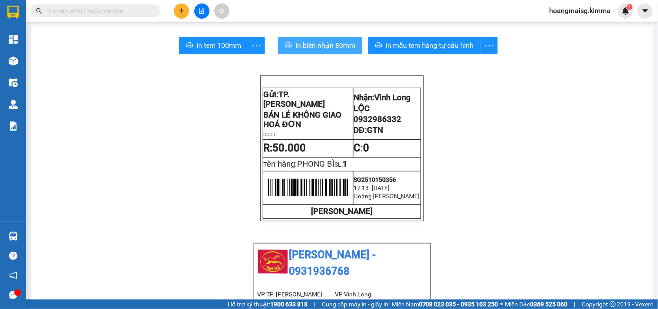
click at [330, 50] on span "In biên nhận 80mm" at bounding box center [326, 45] width 60 height 11
click at [131, 6] on input "text" at bounding box center [99, 11] width 102 height 10
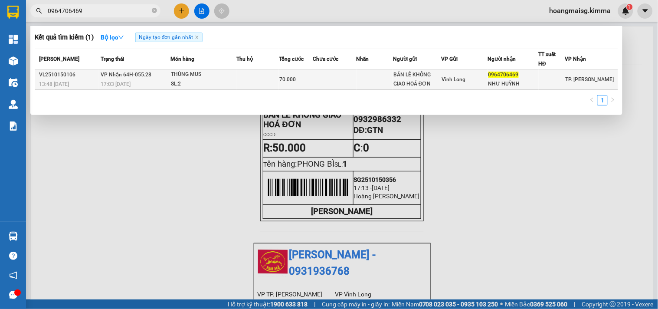
type input "0964706469"
click at [177, 77] on div "THÙNG MUS" at bounding box center [203, 75] width 65 height 10
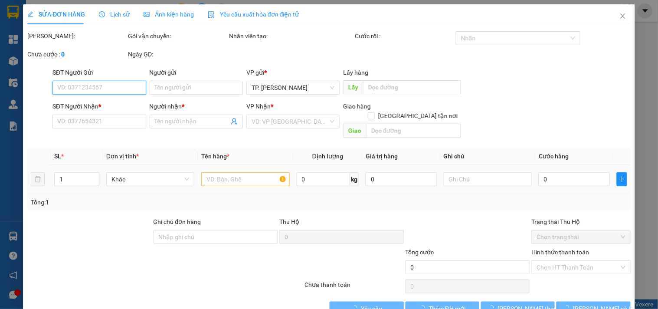
type input "BÁN LẺ KHÔNG GIAO HOÁ ĐƠN"
type input "0964706469"
type input "NHƯ HUỲNH"
type input "70.000"
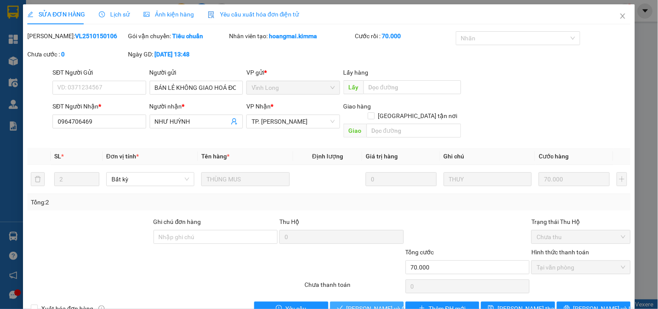
click at [379, 304] on span "[PERSON_NAME] và Giao hàng" at bounding box center [388, 309] width 83 height 10
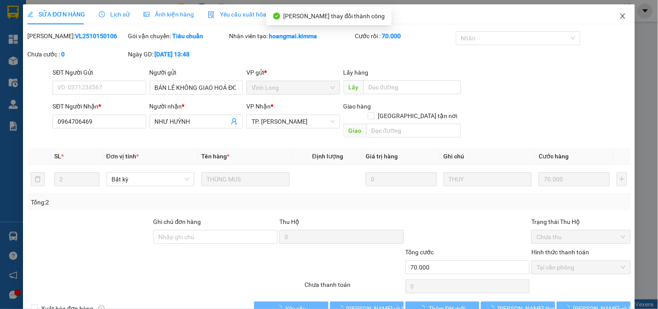
click at [620, 13] on icon "close" at bounding box center [623, 16] width 7 height 7
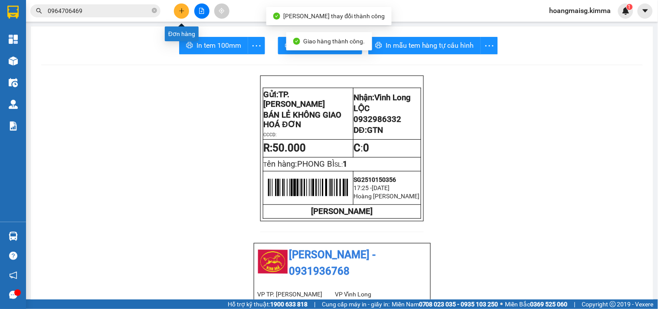
click at [185, 16] on button at bounding box center [181, 10] width 15 height 15
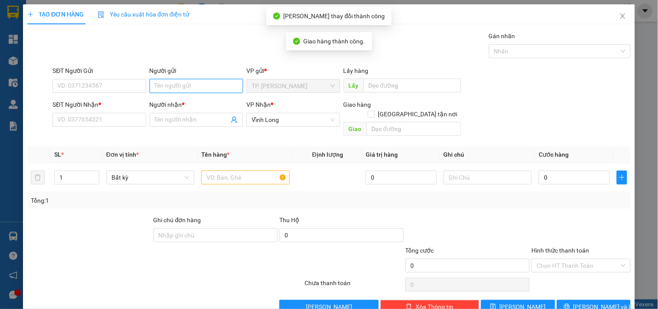
click at [168, 92] on input "Người gửi" at bounding box center [196, 86] width 93 height 14
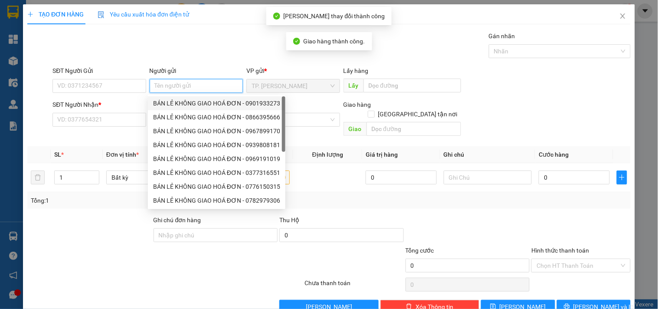
drag, startPoint x: 181, startPoint y: 103, endPoint x: 175, endPoint y: 103, distance: 5.2
click at [181, 103] on div "BÁN LẺ KHÔNG GIAO HOÁ ĐƠN - 0901933273" at bounding box center [216, 104] width 127 height 10
type input "0901933273"
type input "BÁN LẺ KHÔNG GIAO HOÁ ĐƠN"
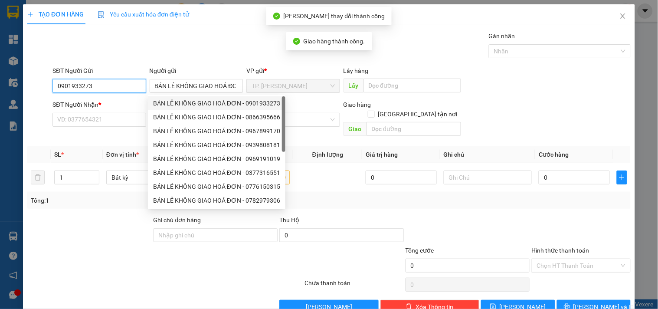
click at [124, 88] on input "0901933273" at bounding box center [99, 86] width 93 height 14
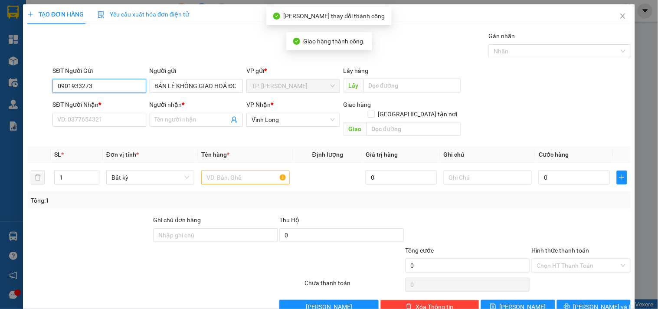
click at [124, 88] on input "0901933273" at bounding box center [99, 86] width 93 height 14
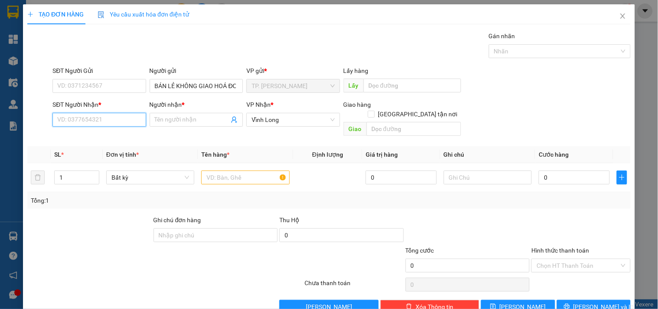
click at [102, 120] on input "SĐT Người Nhận *" at bounding box center [99, 120] width 93 height 14
click at [102, 120] on input "0903394" at bounding box center [99, 120] width 93 height 14
click at [124, 136] on div "0939996678 - VIỄN TIN" at bounding box center [98, 137] width 82 height 10
type input "0939996678"
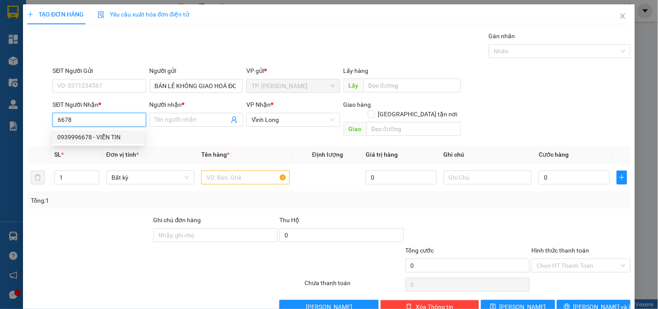
type input "VIỄN TIN"
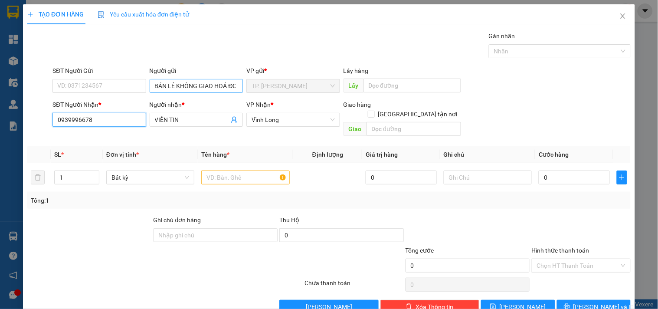
type input "0939996678"
click at [183, 84] on input "BÁN LẺ KHÔNG GIAO HOÁ ĐƠN" at bounding box center [196, 86] width 93 height 14
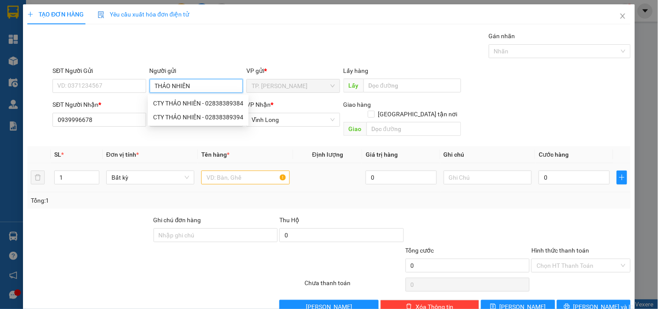
type input "THẢO NHIÊN"
click at [252, 171] on input "text" at bounding box center [245, 178] width 88 height 14
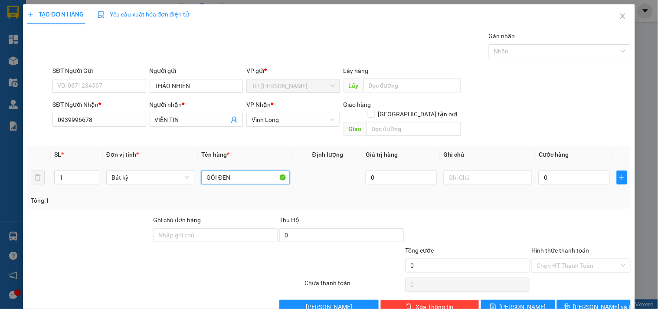
type input "GÓI ĐEN"
type input "TÍN"
click at [565, 300] on button "[PERSON_NAME] và In" at bounding box center [594, 307] width 74 height 14
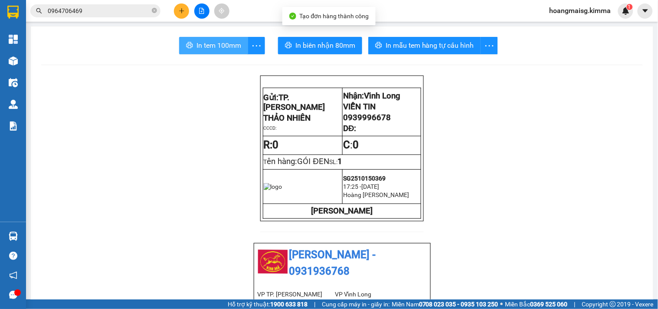
click at [207, 52] on button "In tem 100mm" at bounding box center [213, 45] width 69 height 17
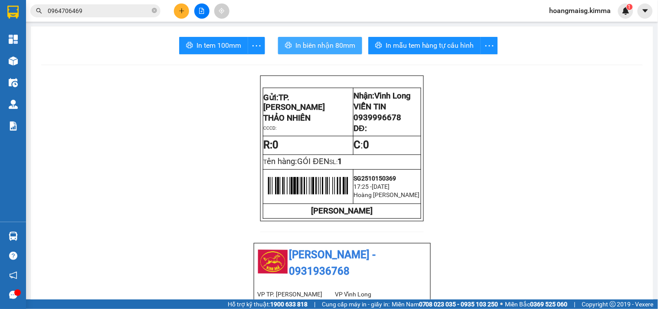
click at [335, 39] on button "In biên nhận 80mm" at bounding box center [320, 45] width 84 height 17
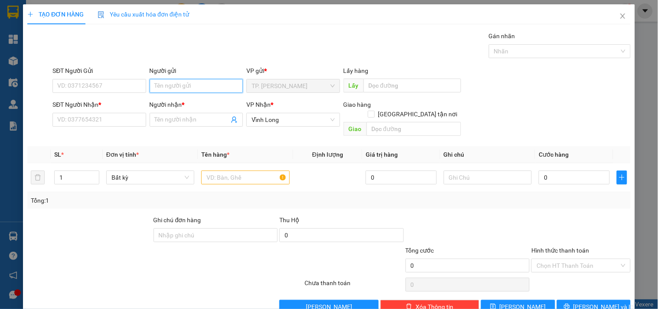
click at [178, 87] on input "Người gửi" at bounding box center [196, 86] width 93 height 14
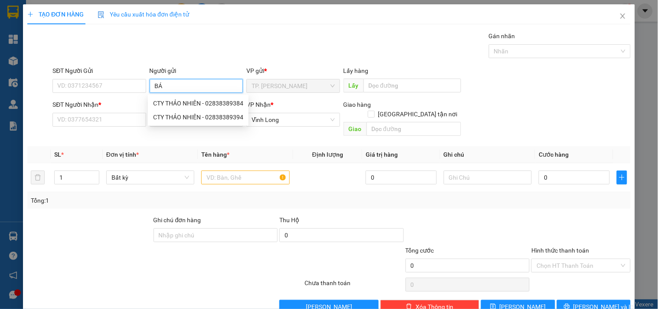
type input "BÁN"
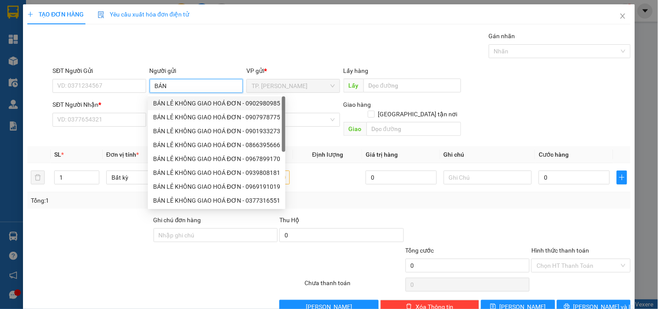
drag, startPoint x: 191, startPoint y: 100, endPoint x: 160, endPoint y: 100, distance: 31.7
click at [189, 100] on div "BÁN LẺ KHÔNG GIAO HOÁ ĐƠN - 0902980985" at bounding box center [216, 104] width 127 height 10
type input "0902980985"
type input "BÁN LẺ KHÔNG GIAO HOÁ ĐƠN"
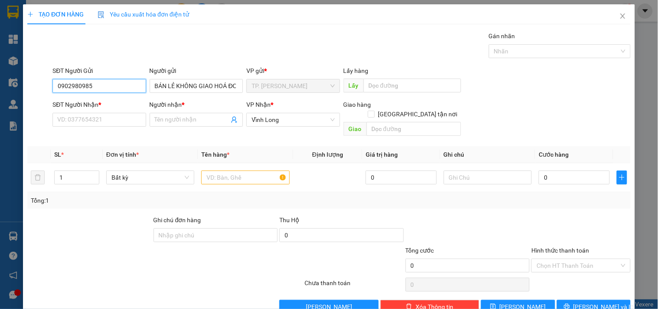
click at [118, 82] on input "0902980985" at bounding box center [99, 86] width 93 height 14
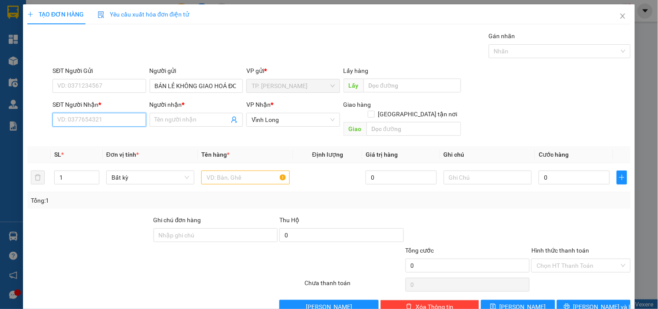
click at [122, 119] on input "SĐT Người Nhận *" at bounding box center [99, 120] width 93 height 14
type input "0966357678"
click at [122, 133] on div "0966357678 - VILOCOM" at bounding box center [98, 137] width 82 height 10
type input "VILOCOM"
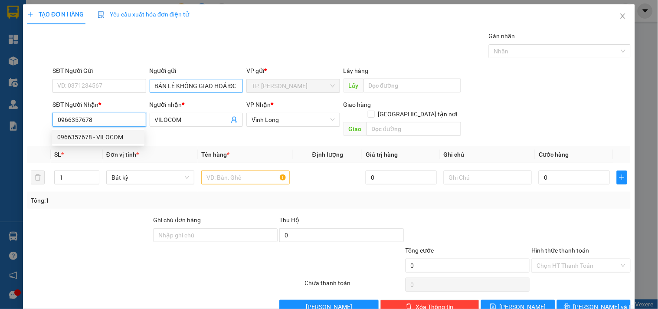
type input "0966357678"
click at [175, 85] on input "BÁN LẺ KHÔNG GIAO HOÁ ĐƠN" at bounding box center [196, 86] width 93 height 14
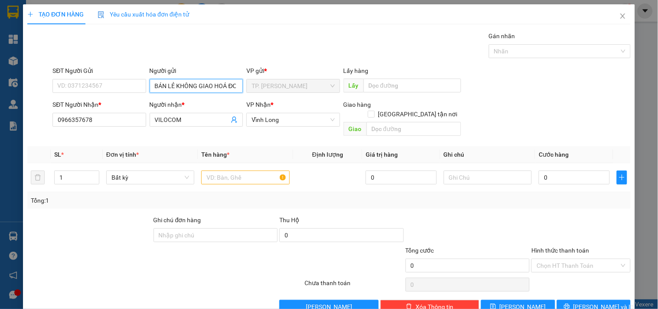
click at [175, 85] on input "BÁN LẺ KHÔNG GIAO HOÁ ĐƠN" at bounding box center [196, 86] width 93 height 14
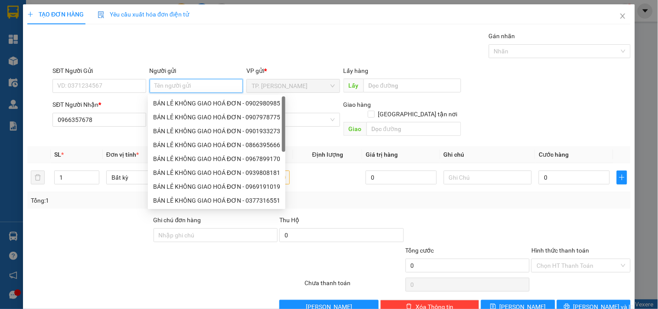
click at [175, 86] on input "Người gửi" at bounding box center [196, 86] width 93 height 14
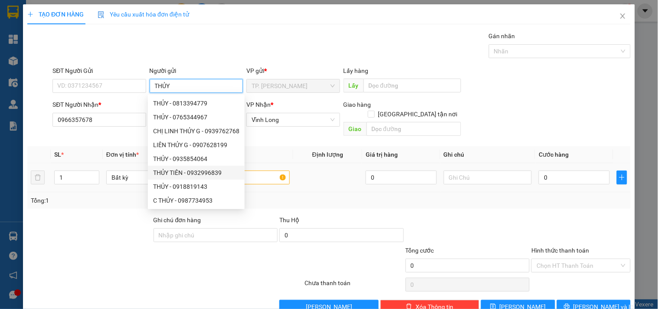
type input "THỦY"
click at [257, 169] on div at bounding box center [245, 177] width 88 height 17
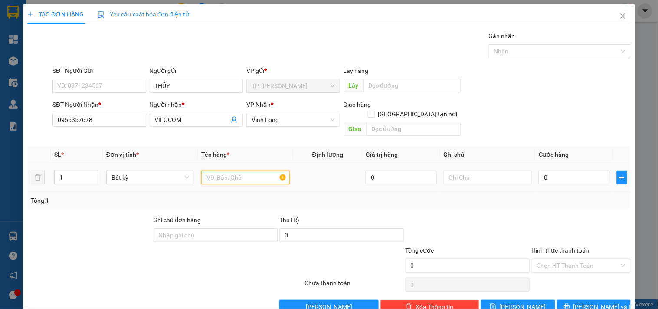
click at [256, 171] on input "text" at bounding box center [245, 178] width 88 height 14
type input "GÓI ĐEN"
type input "TÍN"
click at [612, 300] on button "[PERSON_NAME] và In" at bounding box center [594, 307] width 74 height 14
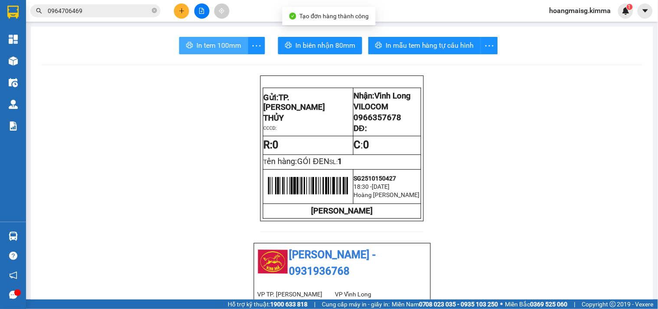
click at [218, 44] on span "In tem 100mm" at bounding box center [219, 45] width 45 height 11
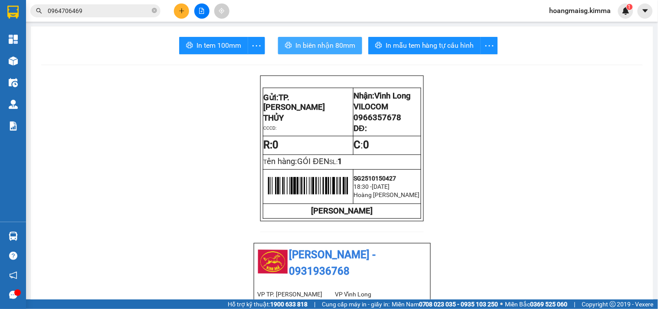
click at [338, 44] on span "In biên nhận 80mm" at bounding box center [326, 45] width 60 height 11
click at [90, 6] on input "0964706469" at bounding box center [99, 11] width 102 height 10
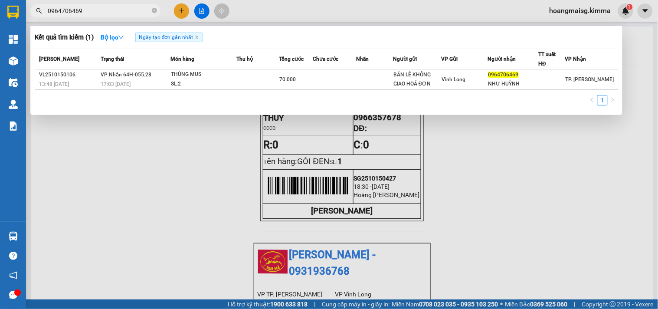
click at [90, 6] on input "0964706469" at bounding box center [99, 11] width 102 height 10
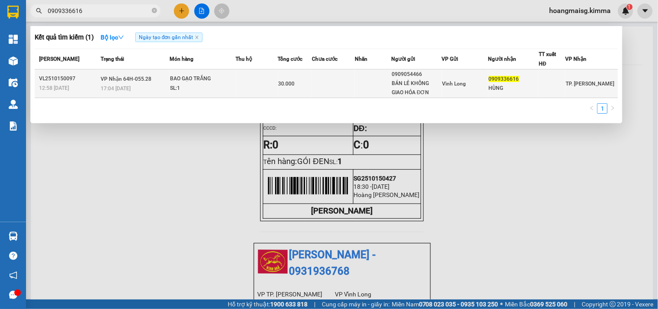
type input "0909336616"
click at [233, 87] on div "SL: 1" at bounding box center [202, 89] width 65 height 10
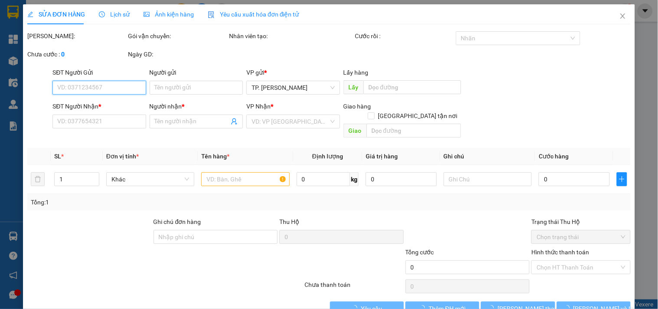
type input "0909054466"
type input "BÁN LẺ KHÔNG GIAO HÓA ĐƠN"
type input "0909336616"
type input "HÙNG"
type input "30.000"
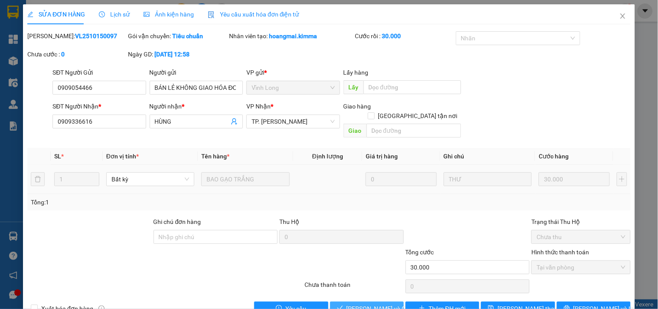
drag, startPoint x: 378, startPoint y: 295, endPoint x: 378, endPoint y: 300, distance: 4.8
click at [378, 304] on span "[PERSON_NAME] và Giao hàng" at bounding box center [388, 309] width 83 height 10
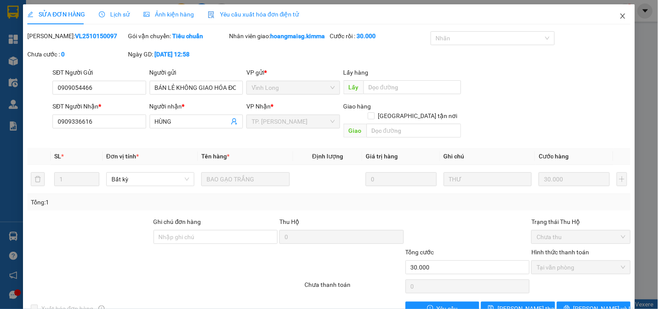
click at [617, 11] on span "Close" at bounding box center [623, 16] width 24 height 24
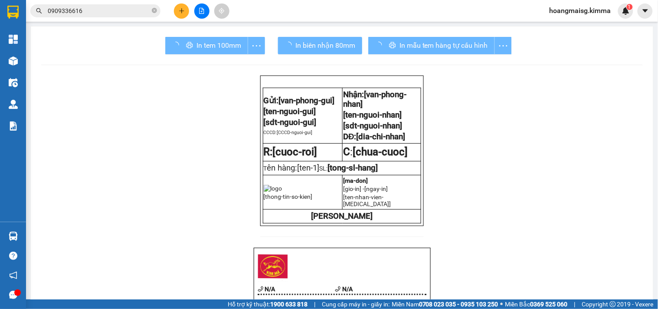
click at [112, 14] on input "0909336616" at bounding box center [99, 11] width 102 height 10
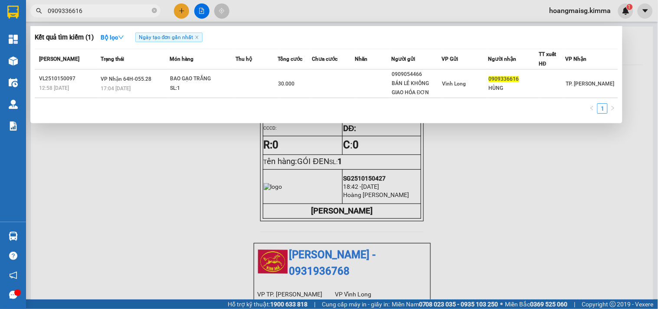
click at [112, 14] on input "0909336616" at bounding box center [99, 11] width 102 height 10
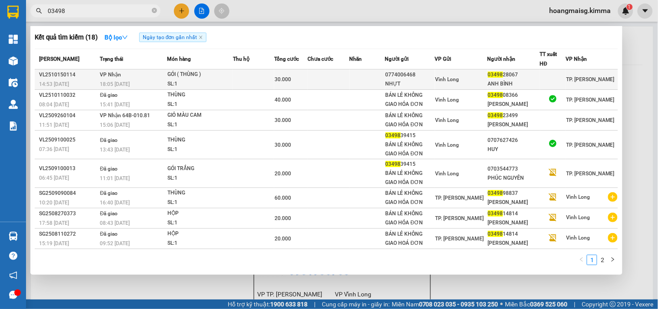
type input "03498"
click at [204, 83] on div "SL: 1" at bounding box center [199, 84] width 65 height 10
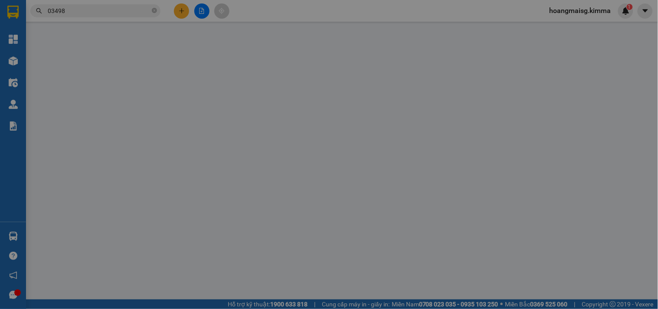
type input "0774006468"
type input "NHỰT"
type input "0349828067"
type input "ANH BÌNH"
type input "30.000"
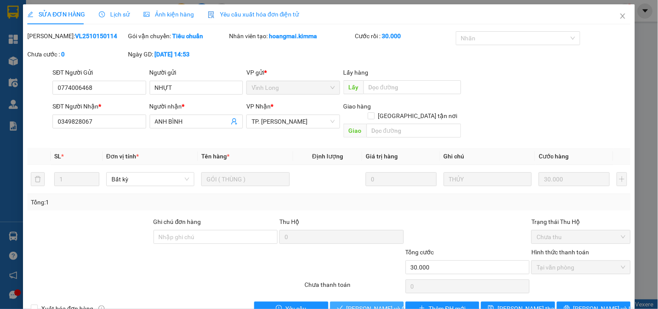
click at [366, 304] on span "[PERSON_NAME] và Giao hàng" at bounding box center [388, 309] width 83 height 10
